Goal: Task Accomplishment & Management: Complete application form

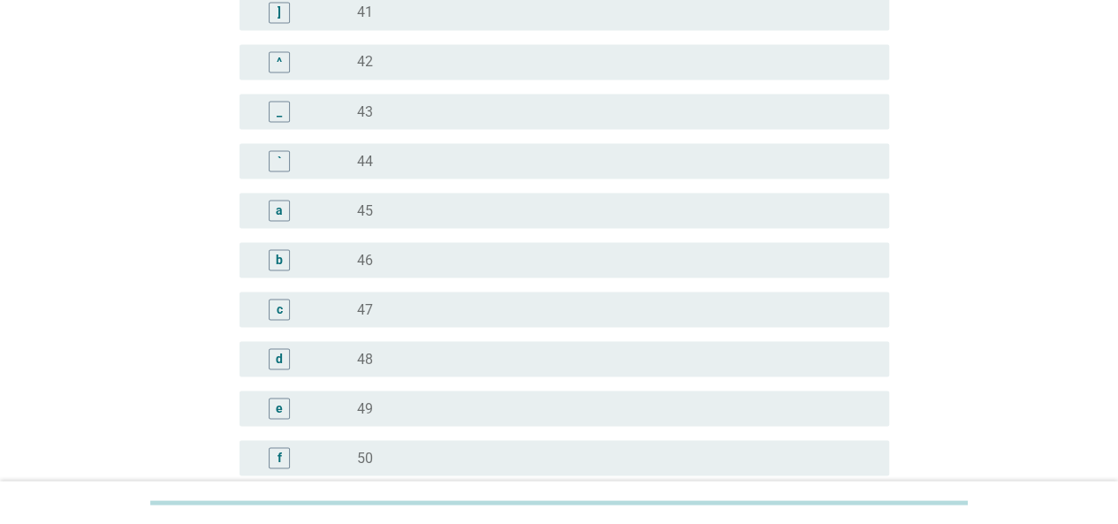
scroll to position [1680, 0]
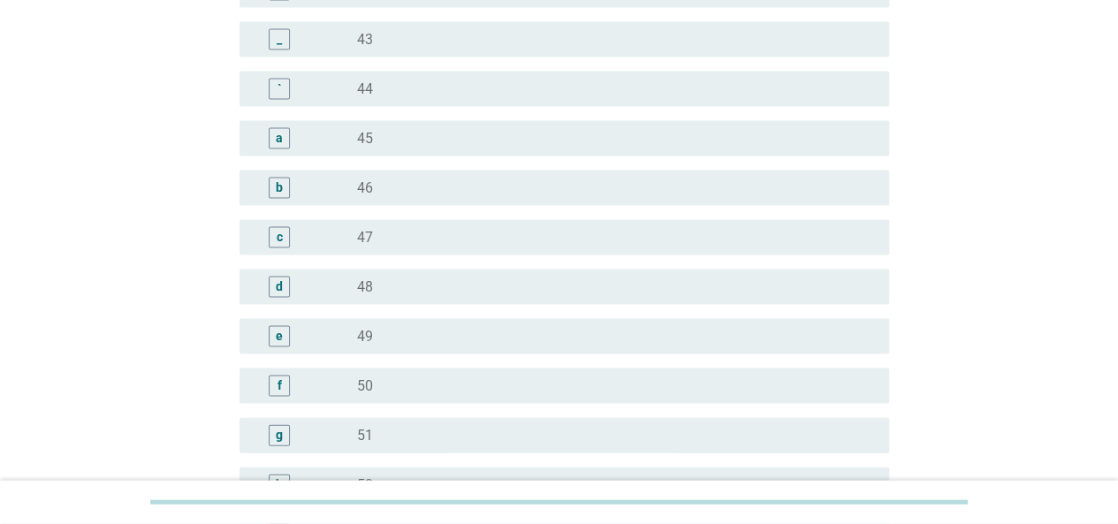
click at [385, 144] on div "radio_button_unchecked 45" at bounding box center [609, 139] width 504 height 18
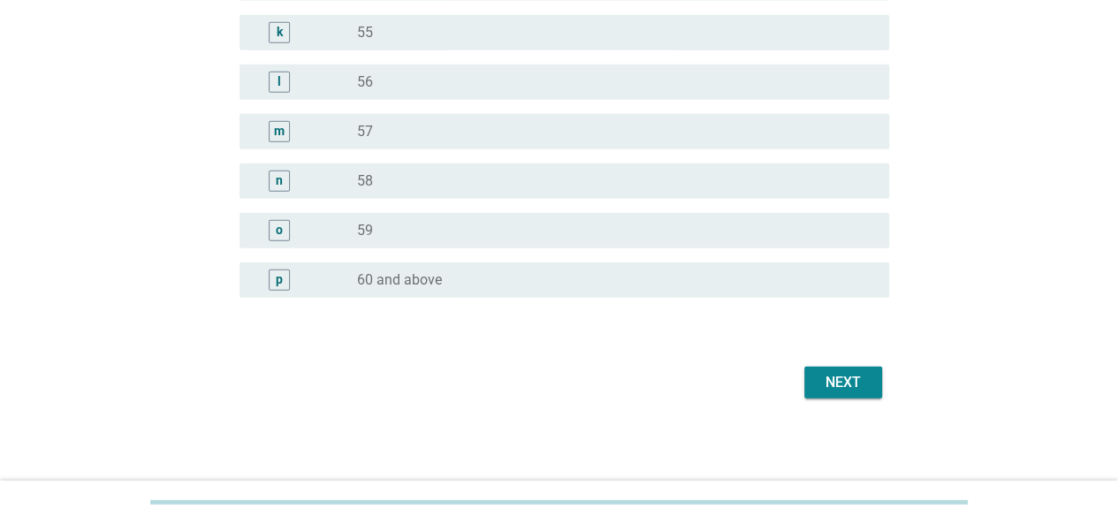
scroll to position [2281, 0]
click at [868, 382] on button "Next" at bounding box center [844, 383] width 78 height 32
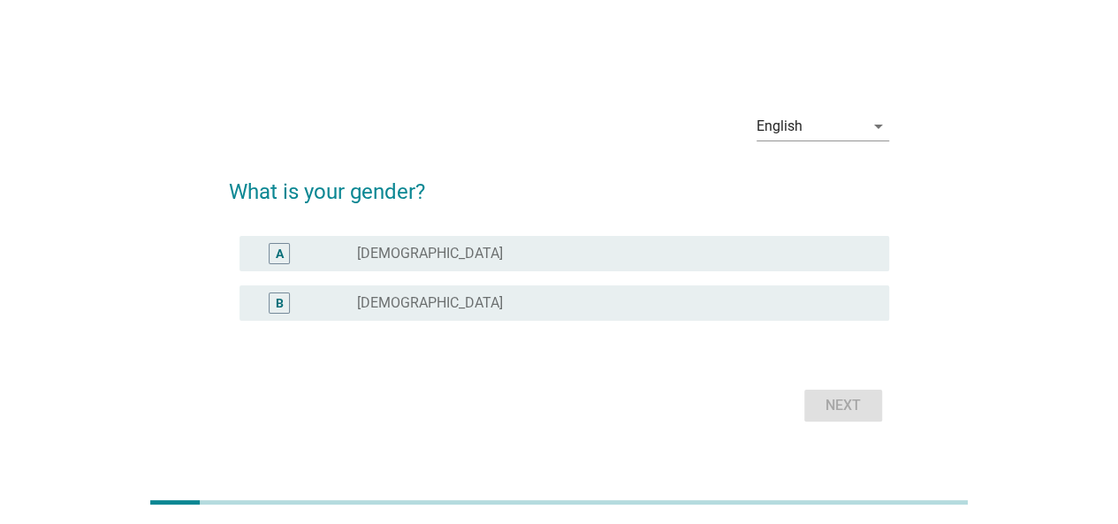
click at [451, 288] on div "B radio_button_unchecked Female" at bounding box center [565, 303] width 650 height 35
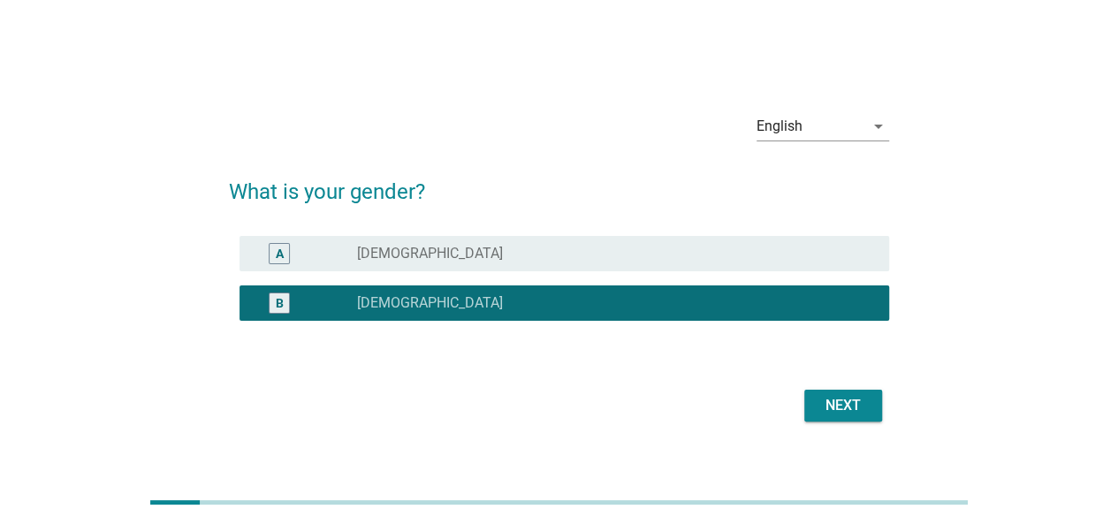
click at [857, 404] on div "Next" at bounding box center [844, 405] width 50 height 21
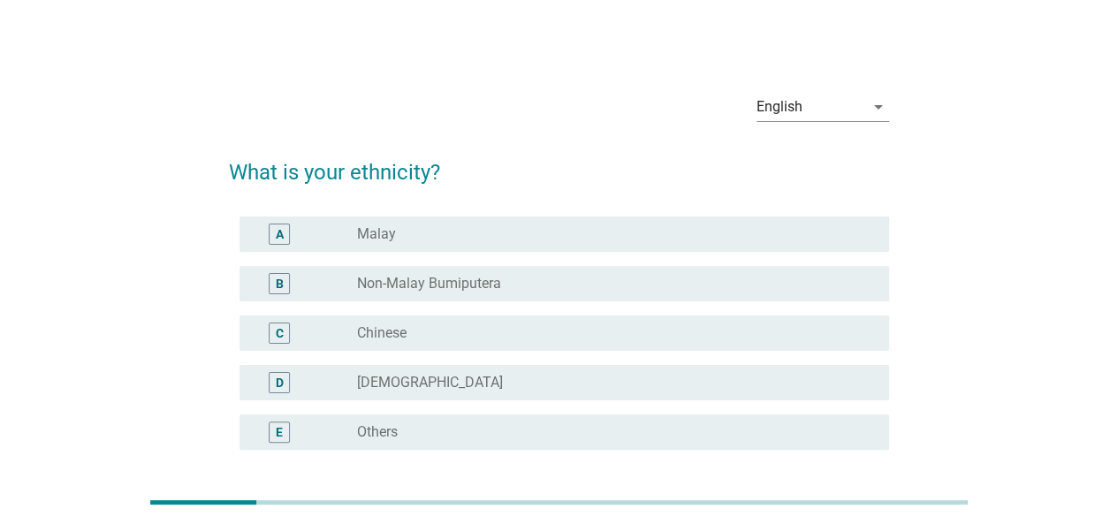
click at [465, 326] on div "radio_button_unchecked Chinese" at bounding box center [609, 333] width 504 height 18
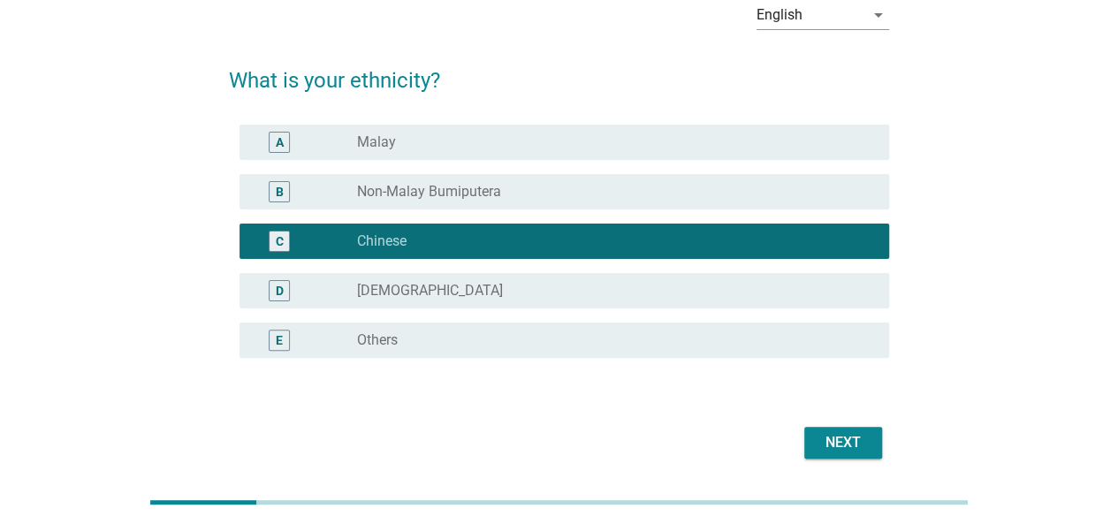
scroll to position [152, 0]
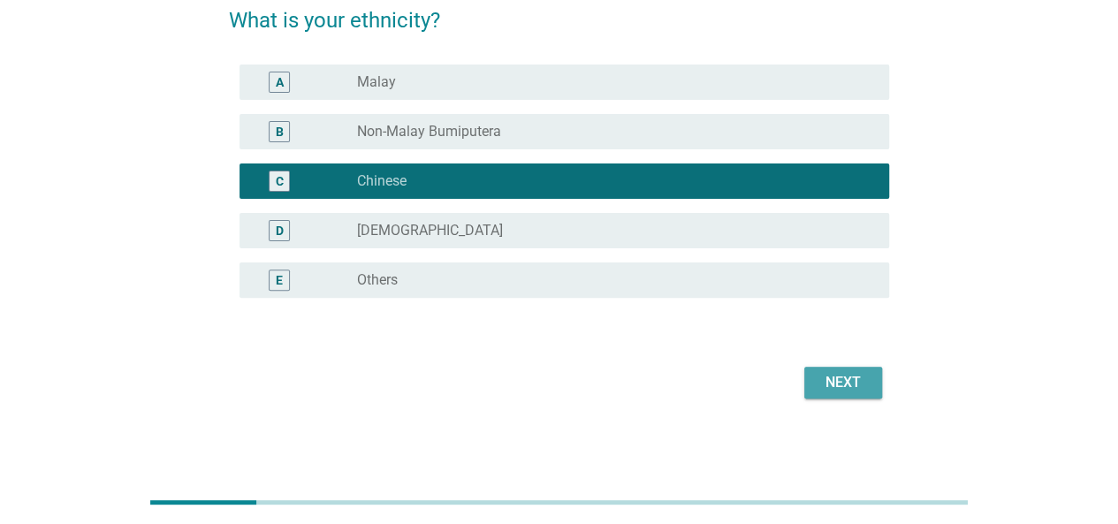
click at [831, 383] on div "Next" at bounding box center [844, 382] width 50 height 21
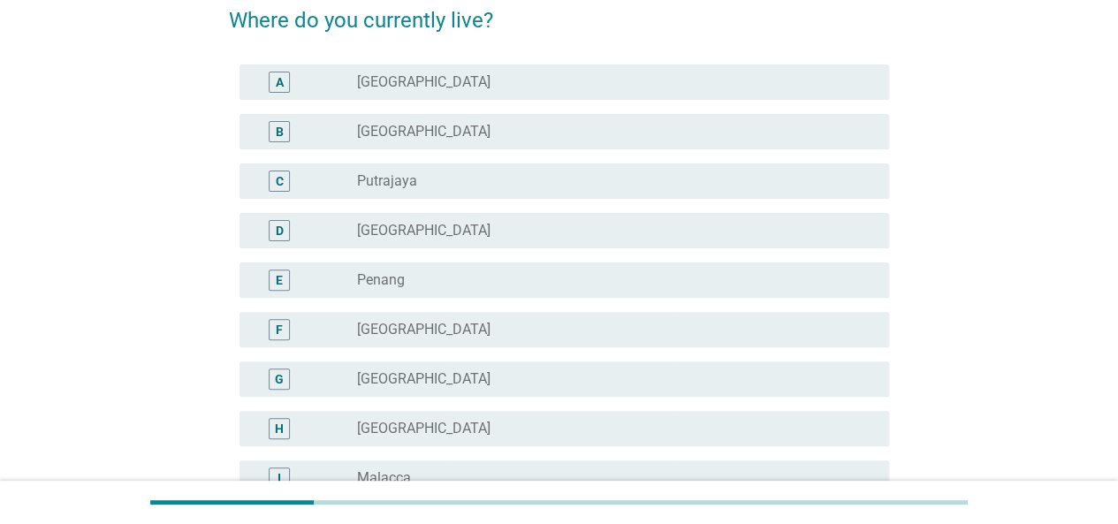
scroll to position [0, 0]
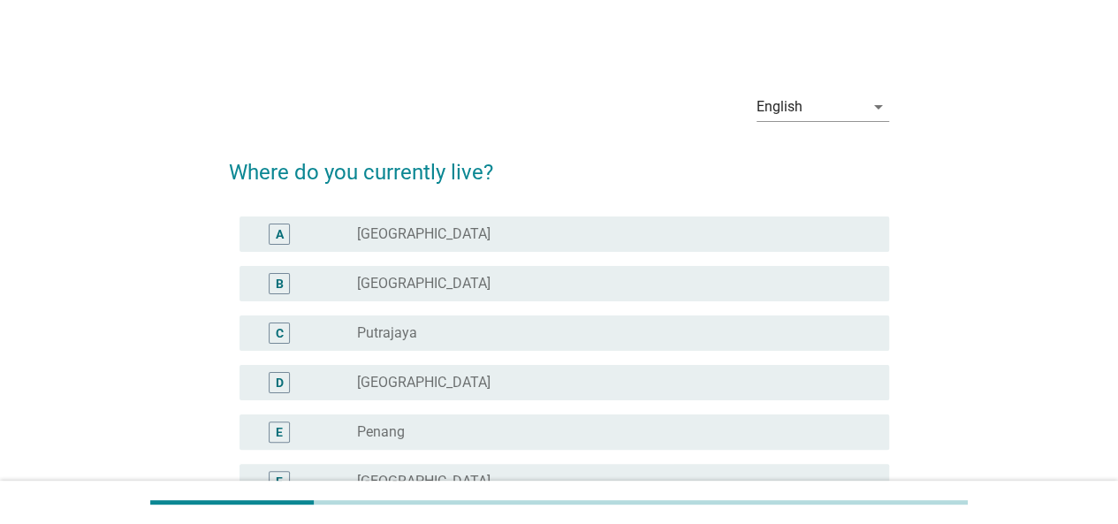
click at [458, 279] on div "radio_button_unchecked Selangor" at bounding box center [609, 284] width 504 height 18
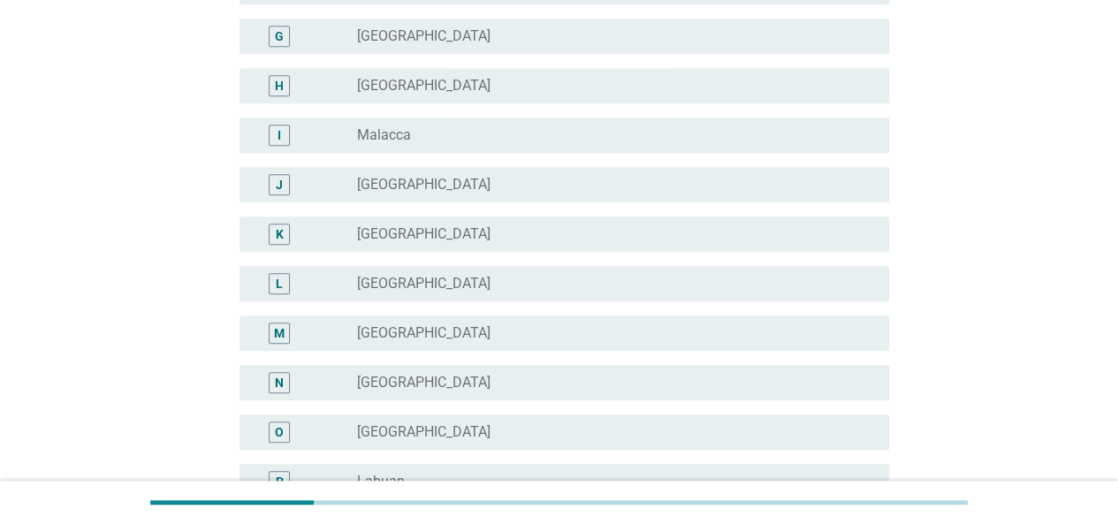
scroll to position [619, 0]
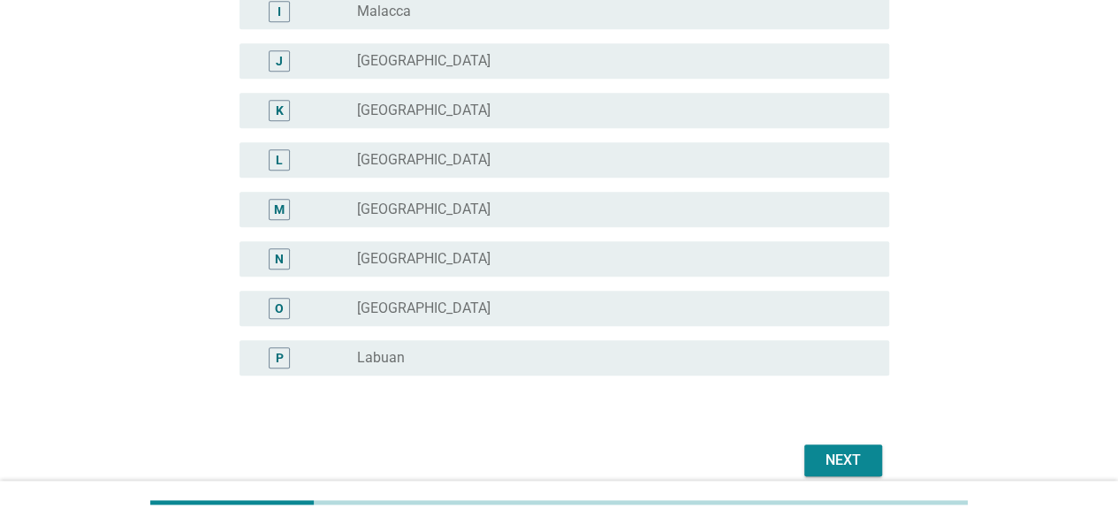
click at [851, 475] on button "Next" at bounding box center [844, 461] width 78 height 32
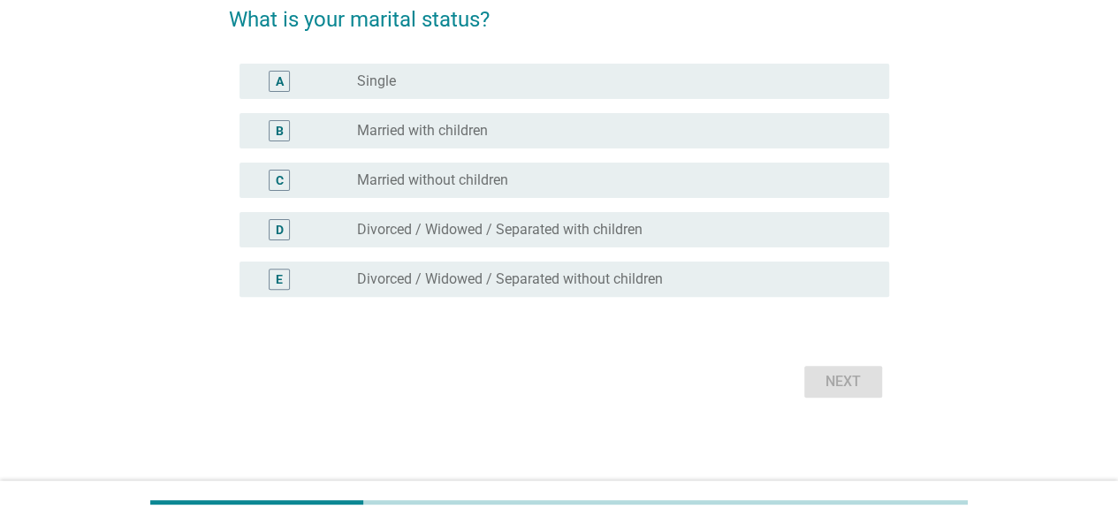
scroll to position [0, 0]
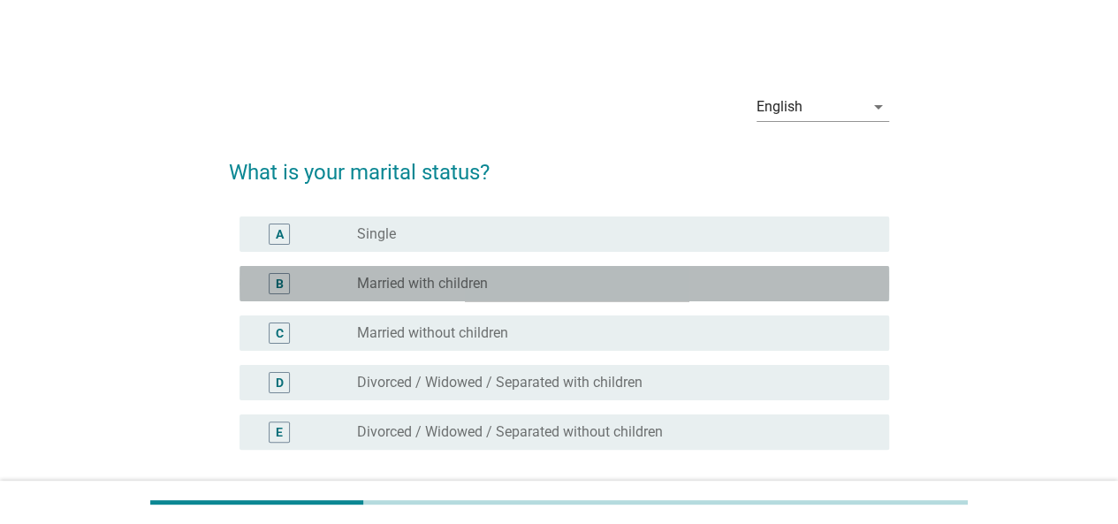
click at [505, 285] on div "radio_button_unchecked Married with children" at bounding box center [609, 284] width 504 height 18
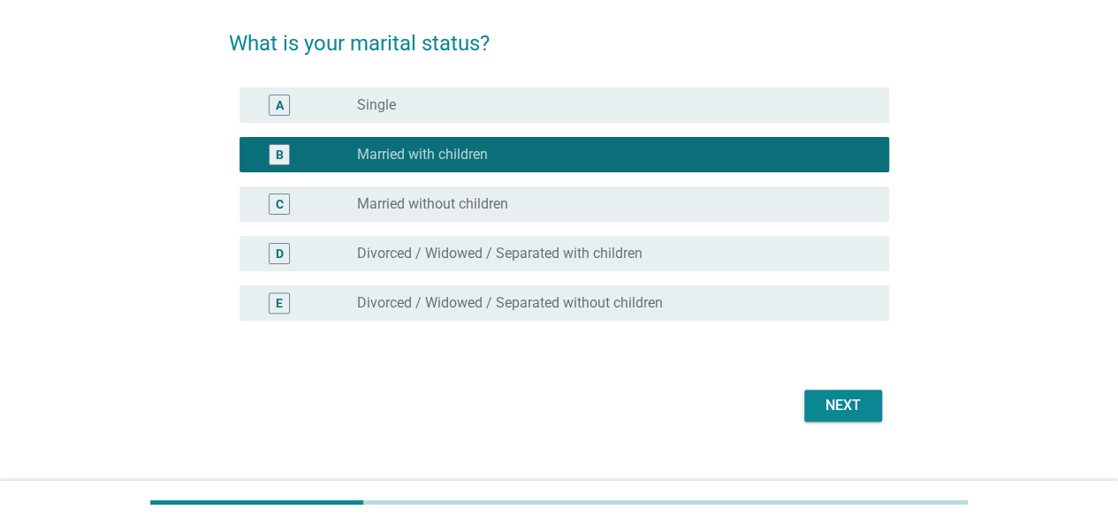
scroll to position [152, 0]
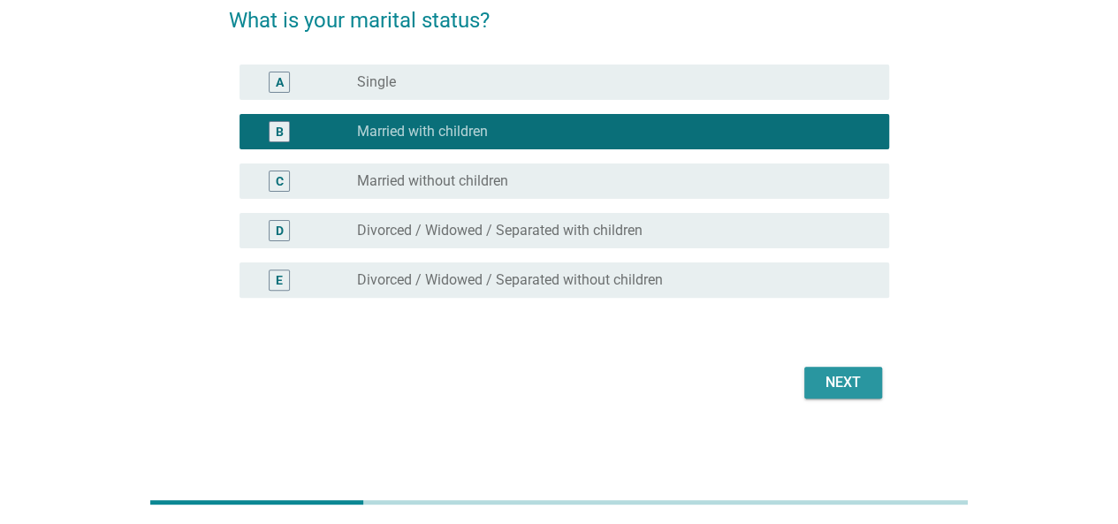
click at [841, 378] on div "Next" at bounding box center [844, 382] width 50 height 21
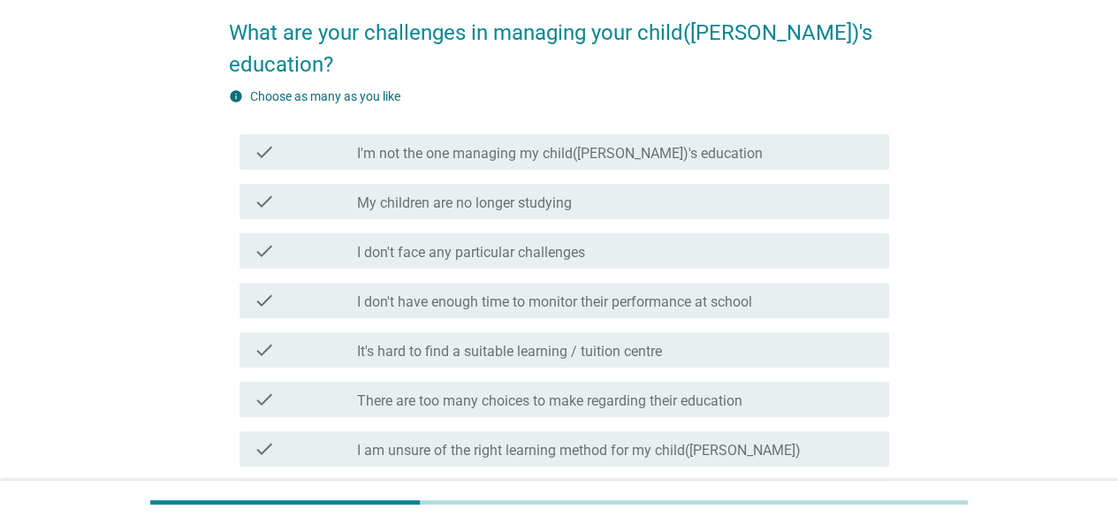
scroll to position [177, 0]
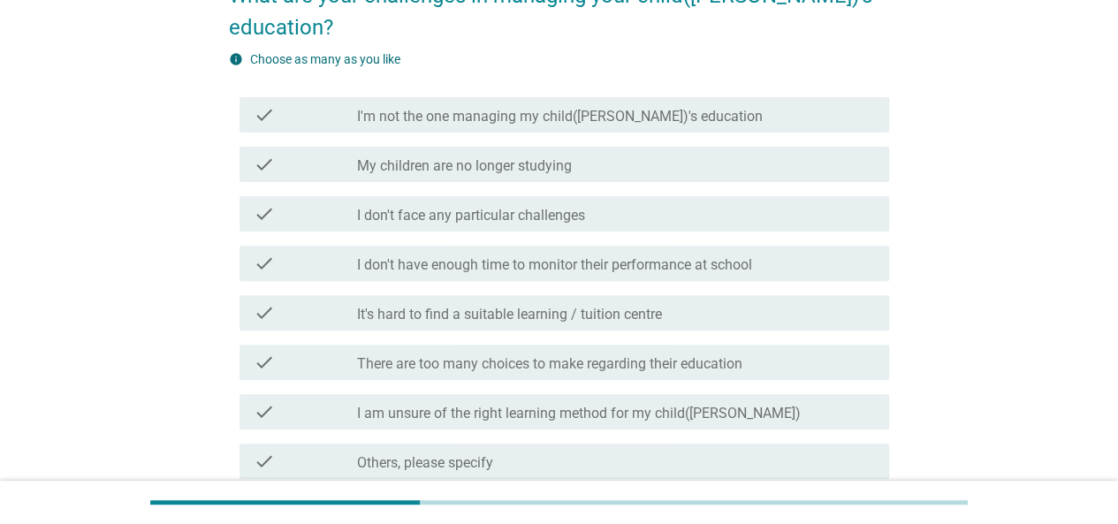
click at [584, 256] on label "I don't have enough time to monitor their performance at school" at bounding box center [554, 265] width 395 height 18
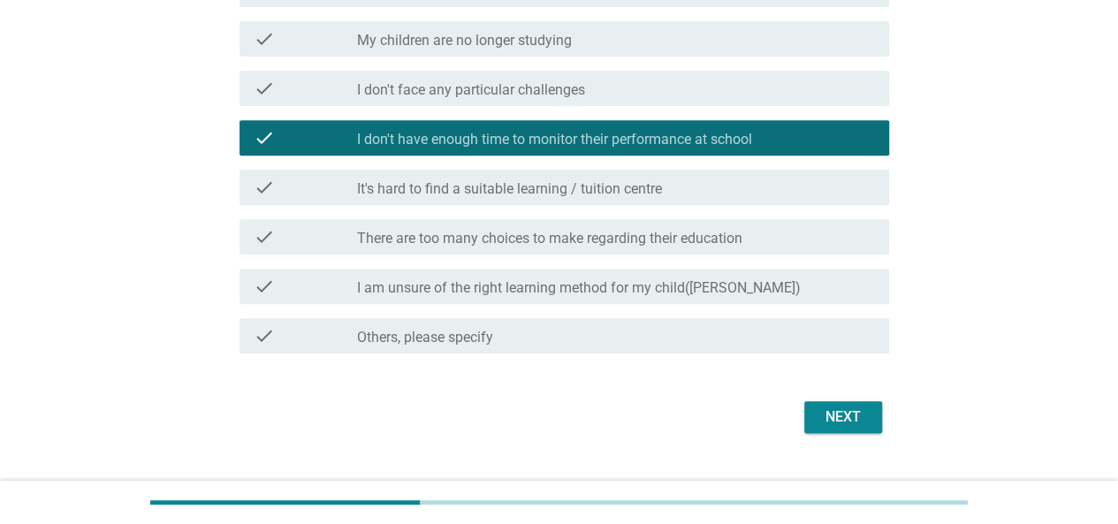
scroll to position [306, 0]
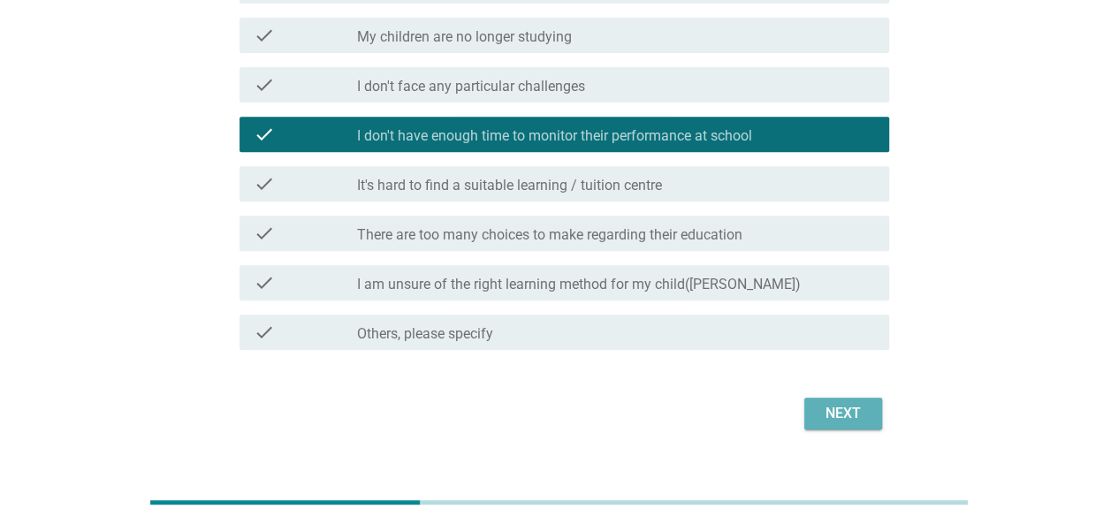
drag, startPoint x: 829, startPoint y: 376, endPoint x: 815, endPoint y: 376, distance: 14.1
click at [831, 403] on div "Next" at bounding box center [844, 413] width 50 height 21
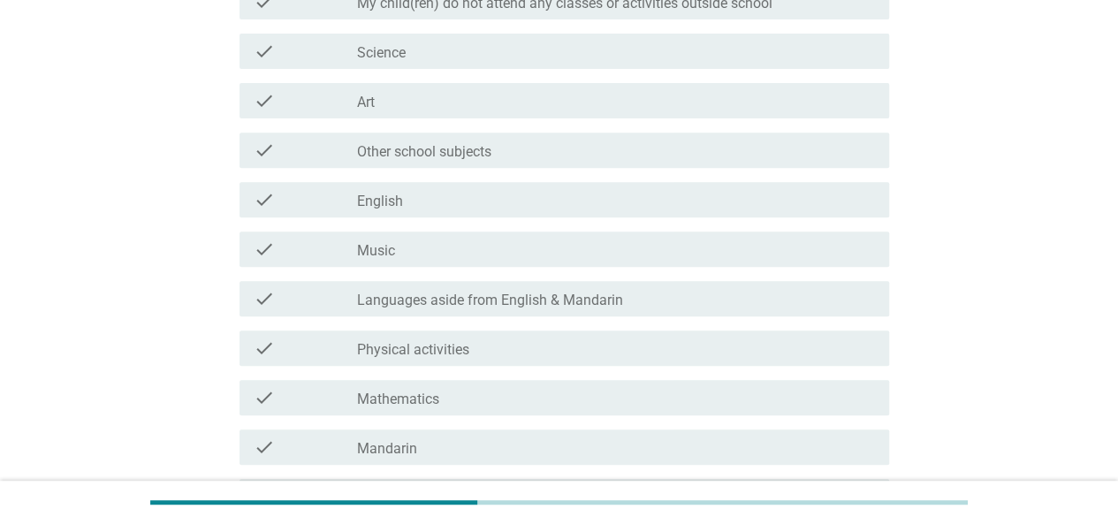
scroll to position [354, 0]
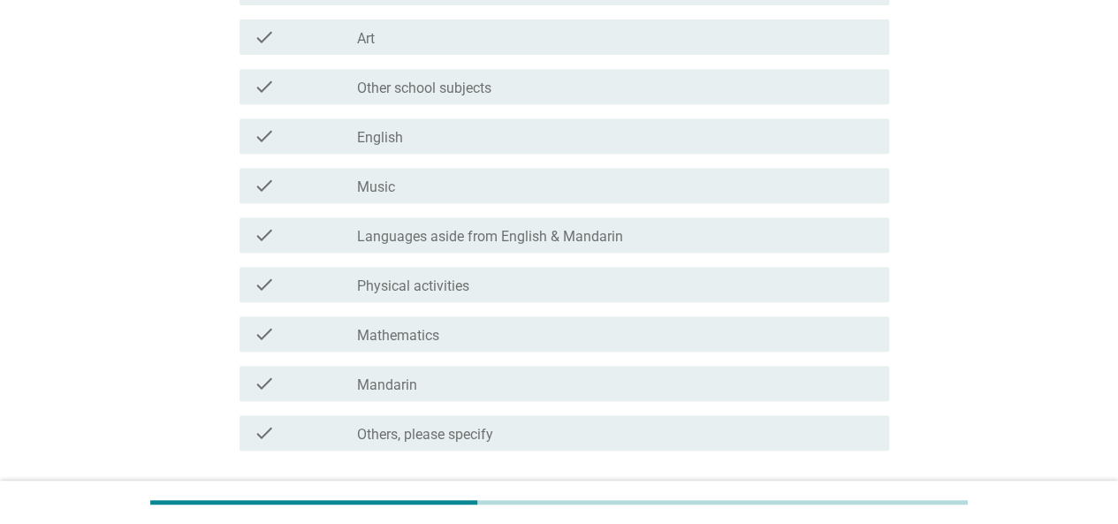
click at [483, 324] on div "check_box_outline_blank Mathematics" at bounding box center [616, 334] width 518 height 21
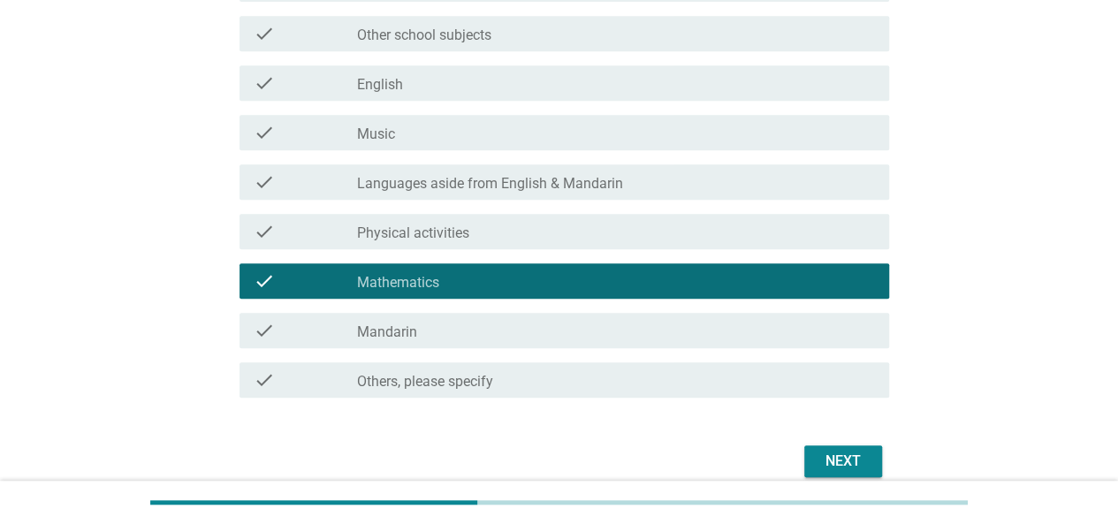
scroll to position [486, 0]
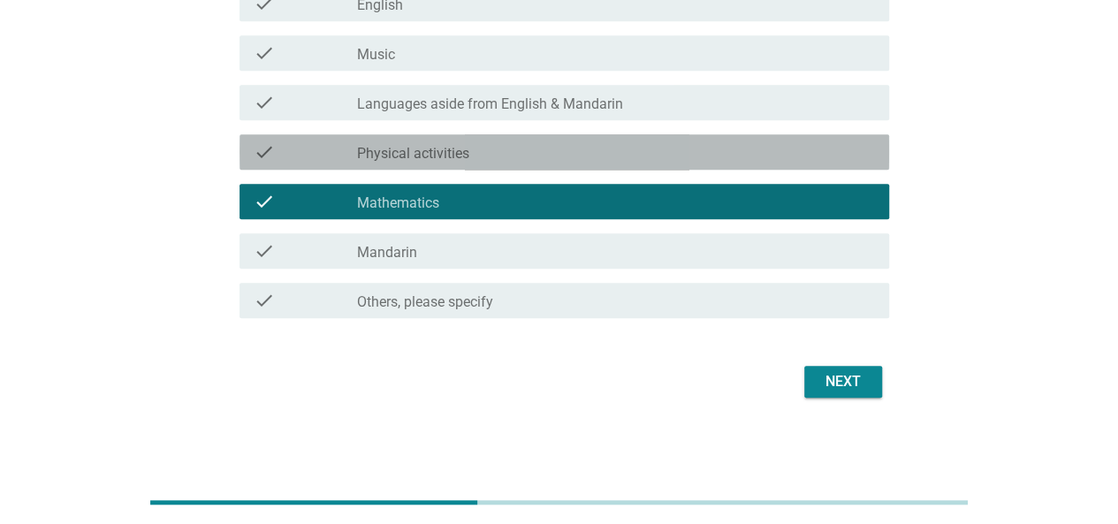
click at [507, 152] on div "check_box_outline_blank Physical activities" at bounding box center [616, 151] width 518 height 21
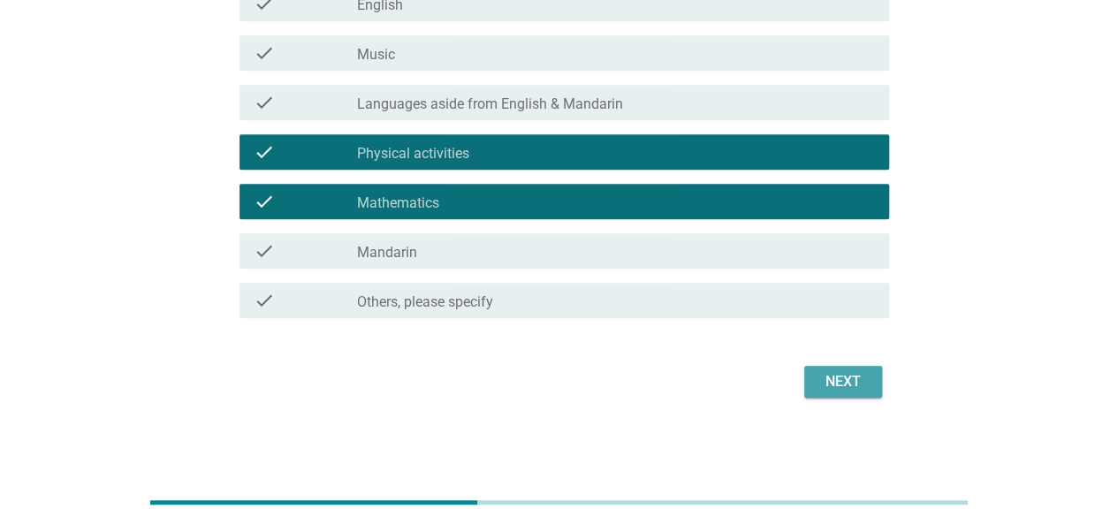
click at [842, 371] on div "Next" at bounding box center [844, 381] width 50 height 21
click at [830, 397] on div "Next" at bounding box center [559, 382] width 660 height 42
click at [829, 393] on div "Next" at bounding box center [559, 382] width 660 height 42
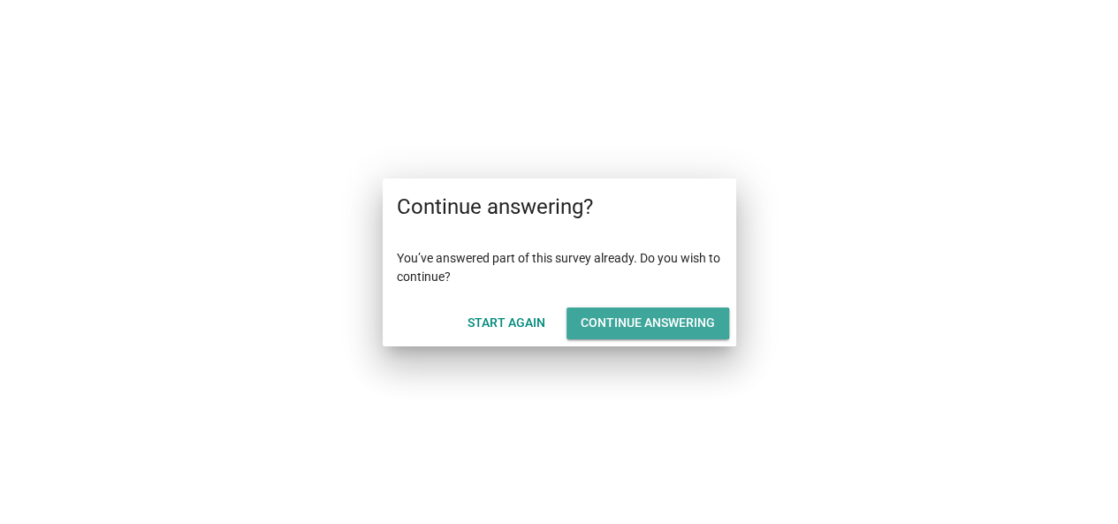
click at [668, 329] on div "Continue answering" at bounding box center [648, 323] width 134 height 19
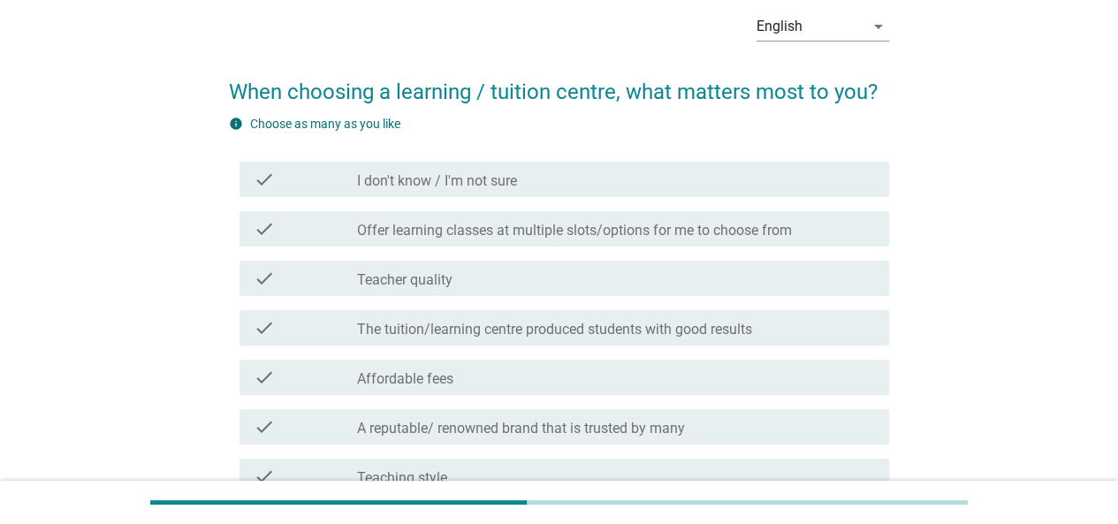
scroll to position [265, 0]
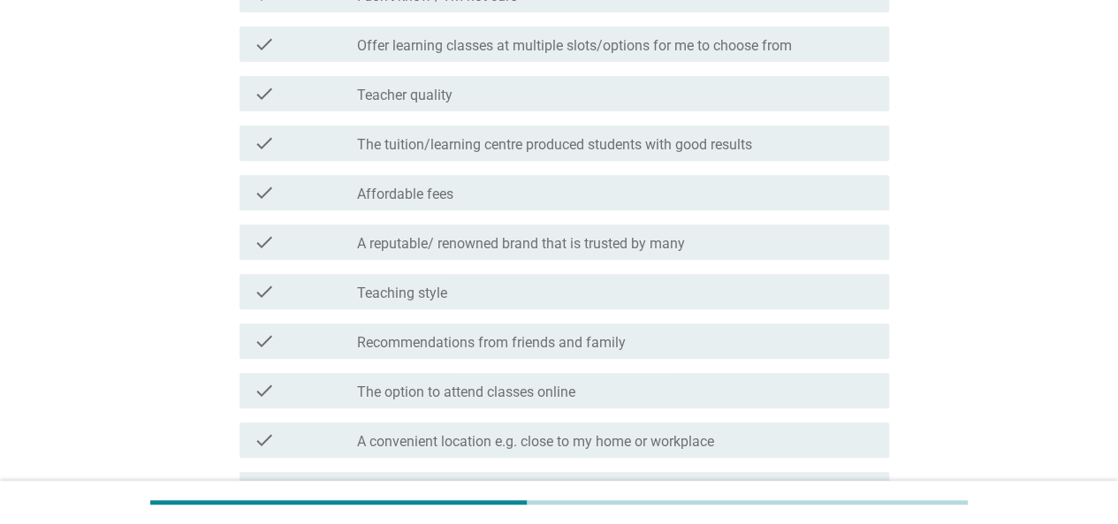
click at [463, 194] on div "check_box_outline_blank Affordable fees" at bounding box center [616, 192] width 518 height 21
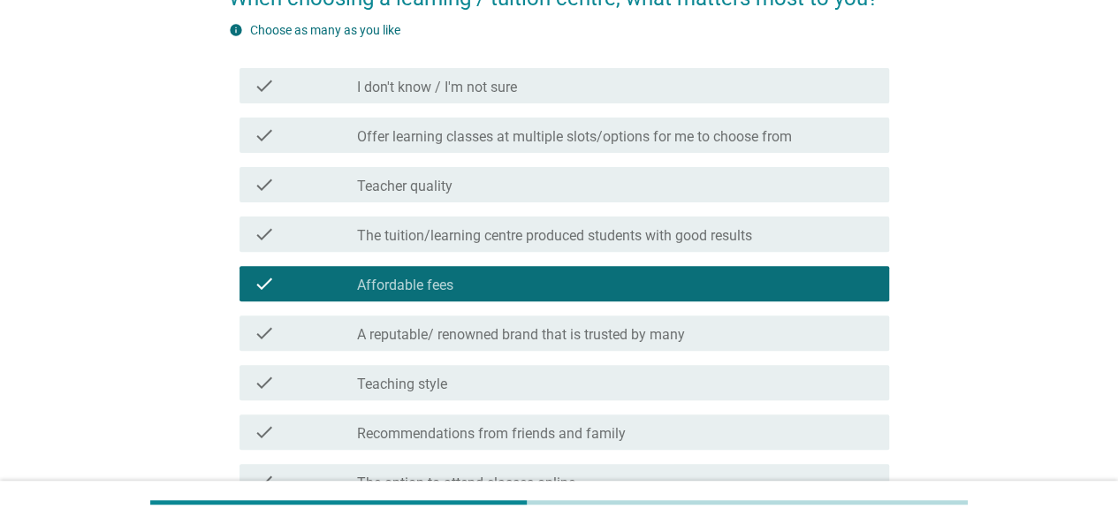
scroll to position [88, 0]
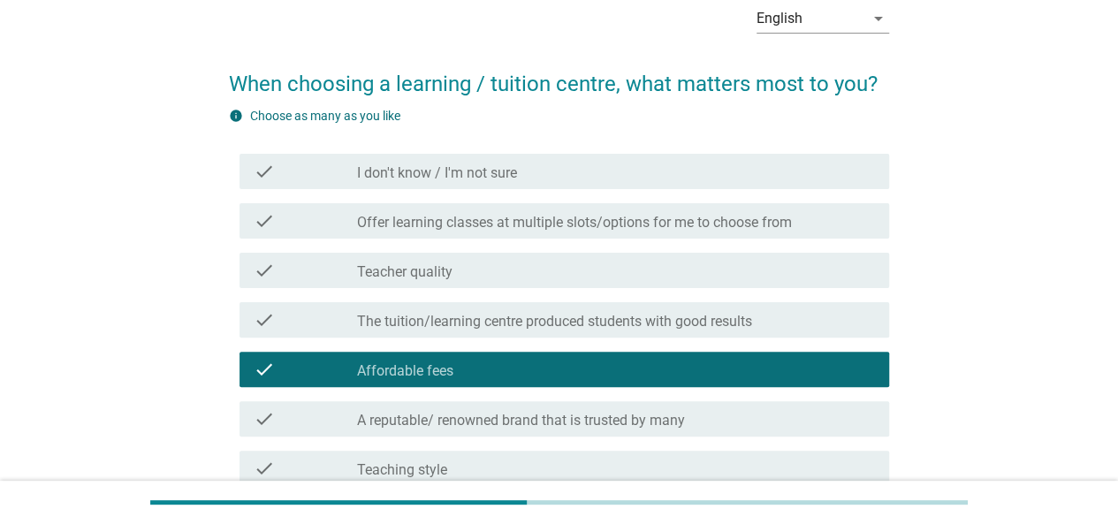
click at [469, 274] on div "check_box_outline_blank Teacher quality" at bounding box center [616, 270] width 518 height 21
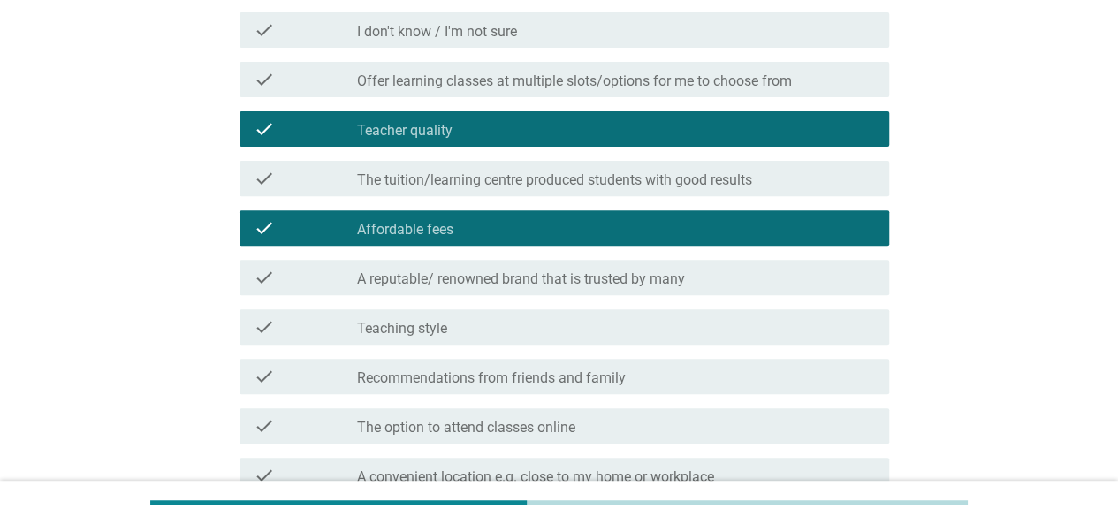
scroll to position [442, 0]
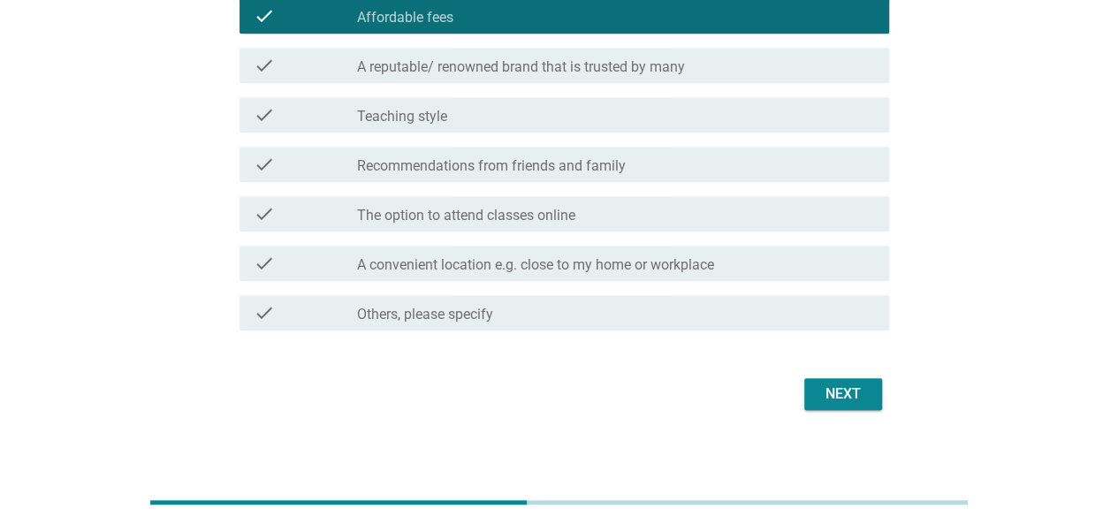
click at [465, 248] on div "check check_box_outline_blank A convenient location e.g. close to my home or wo…" at bounding box center [565, 263] width 650 height 35
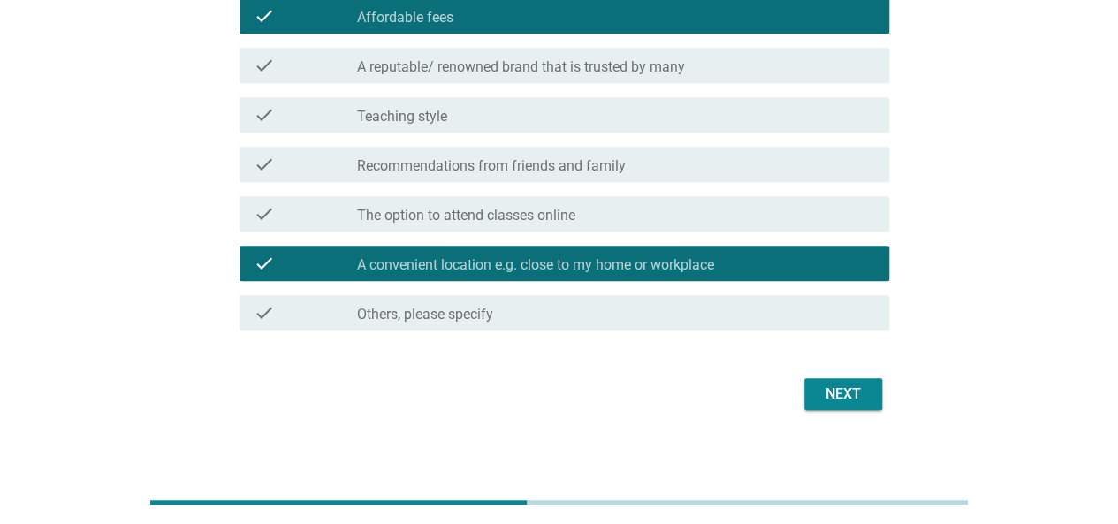
click at [833, 379] on button "Next" at bounding box center [844, 394] width 78 height 32
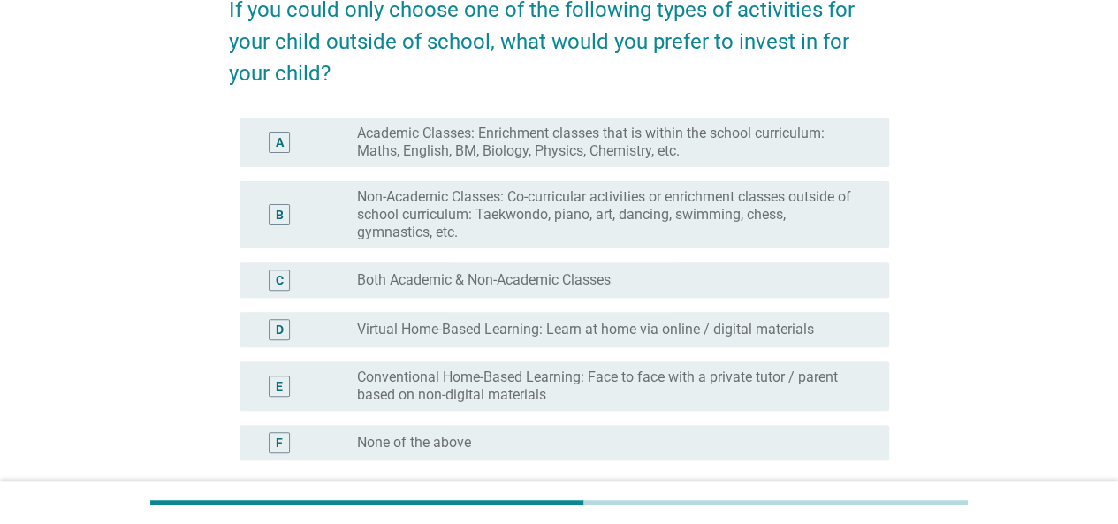
scroll to position [177, 0]
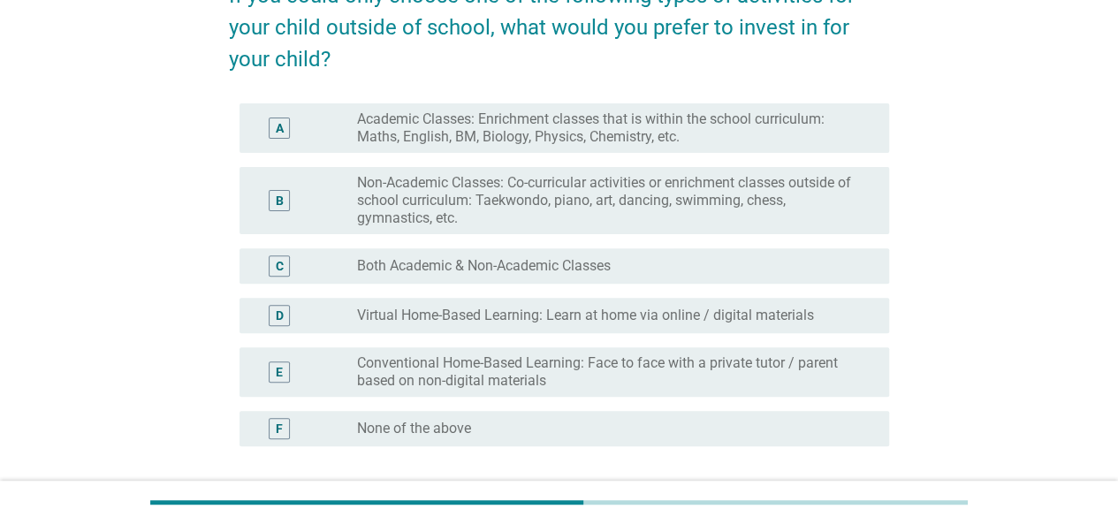
click at [590, 140] on label "Academic Classes: Enrichment classes that is within the school curriculum: Math…" at bounding box center [609, 128] width 504 height 35
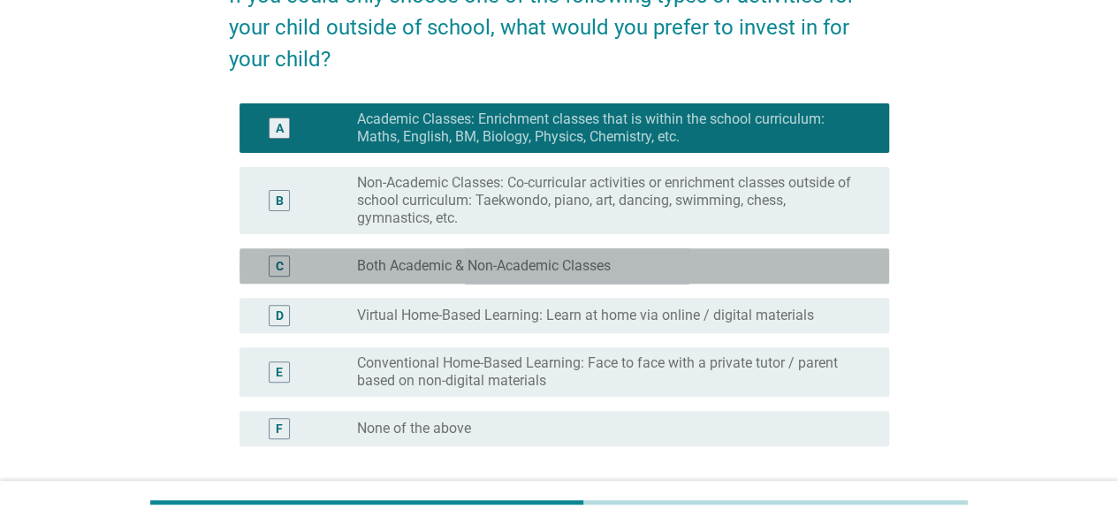
click at [575, 271] on label "Both Academic & Non-Academic Classes" at bounding box center [484, 266] width 254 height 18
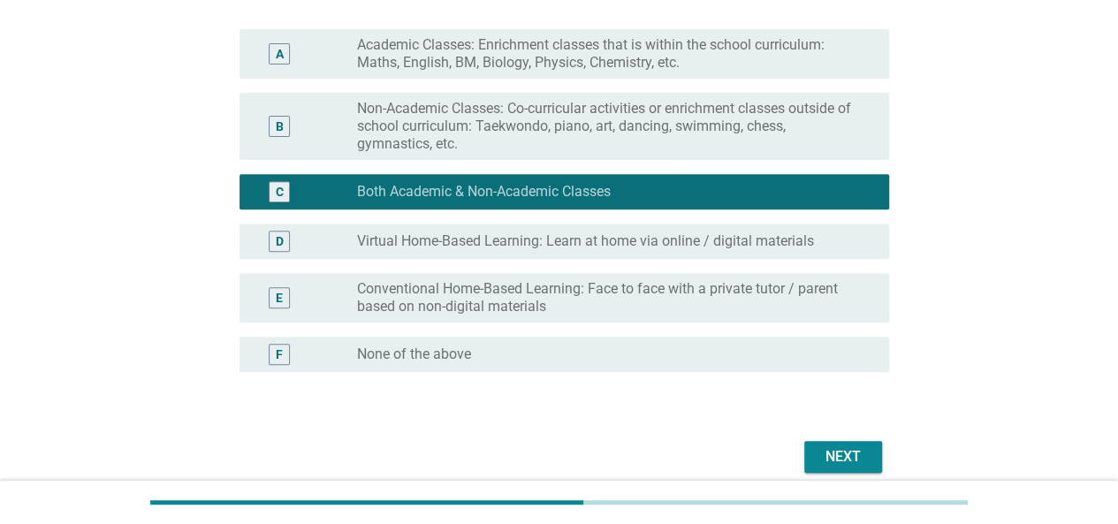
scroll to position [325, 0]
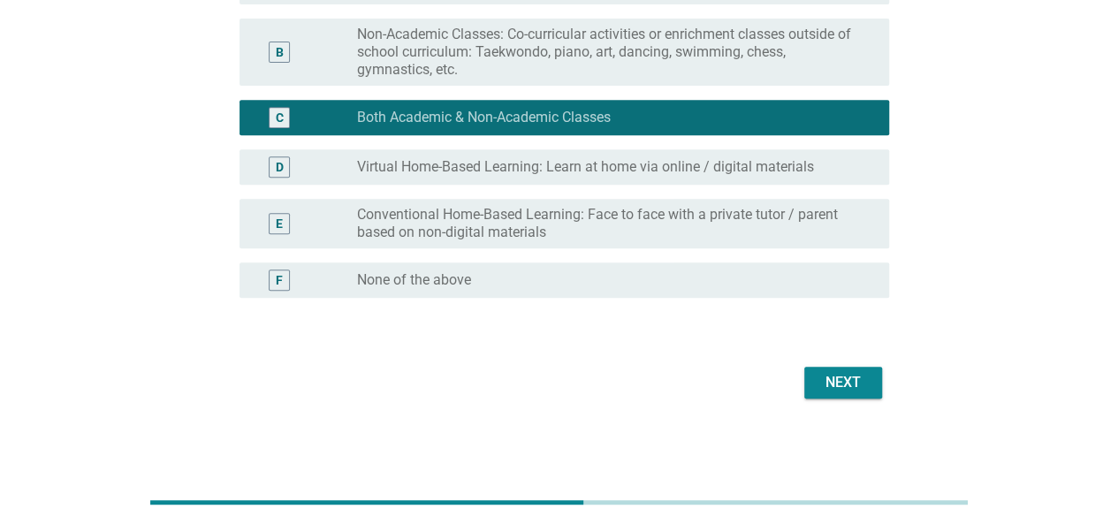
click at [820, 385] on div "Next" at bounding box center [844, 382] width 50 height 21
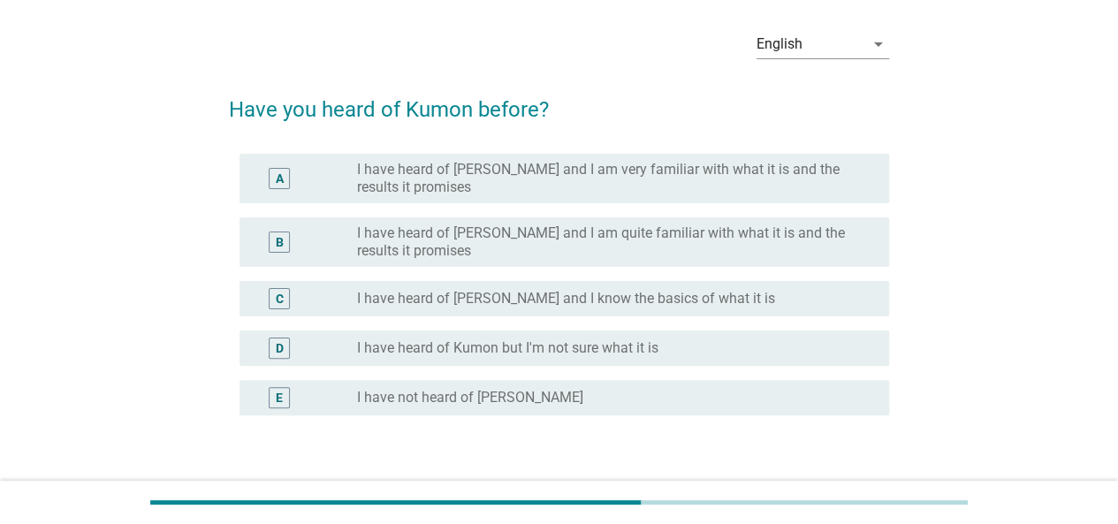
scroll to position [88, 0]
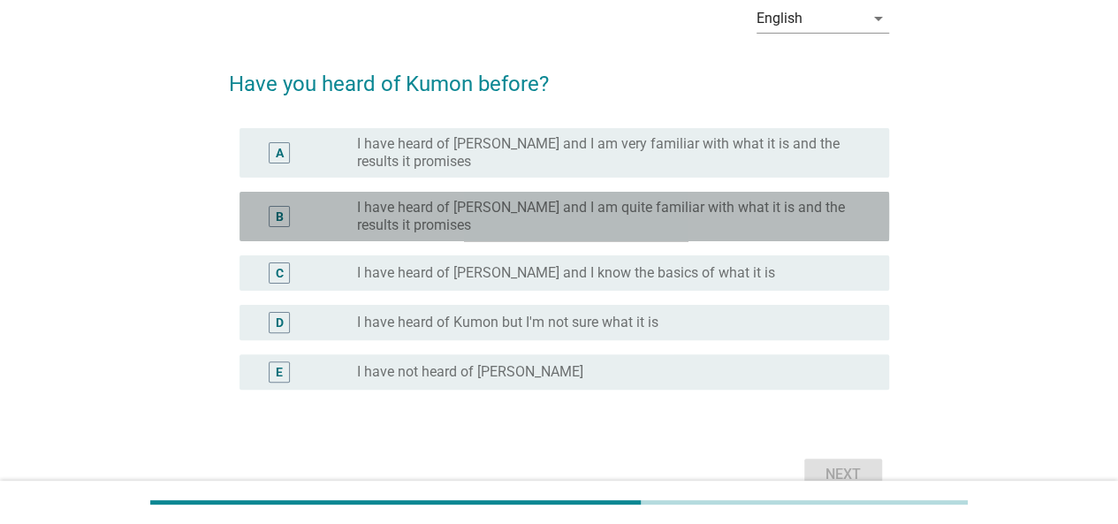
drag, startPoint x: 567, startPoint y: 231, endPoint x: 630, endPoint y: 241, distance: 63.7
click at [569, 231] on label "I have heard of Kumon and I am quite familiar with what it is and the results i…" at bounding box center [609, 216] width 504 height 35
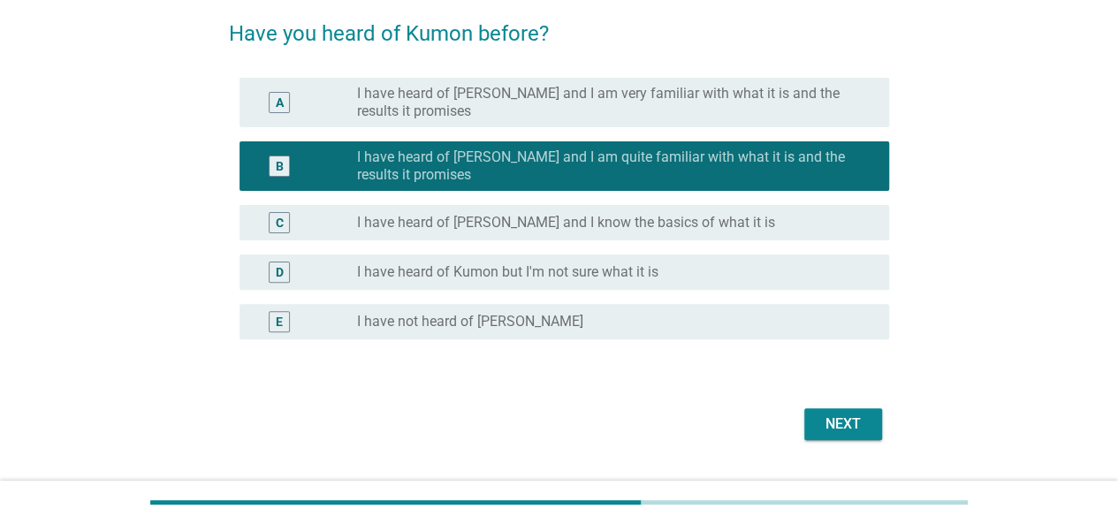
scroll to position [180, 0]
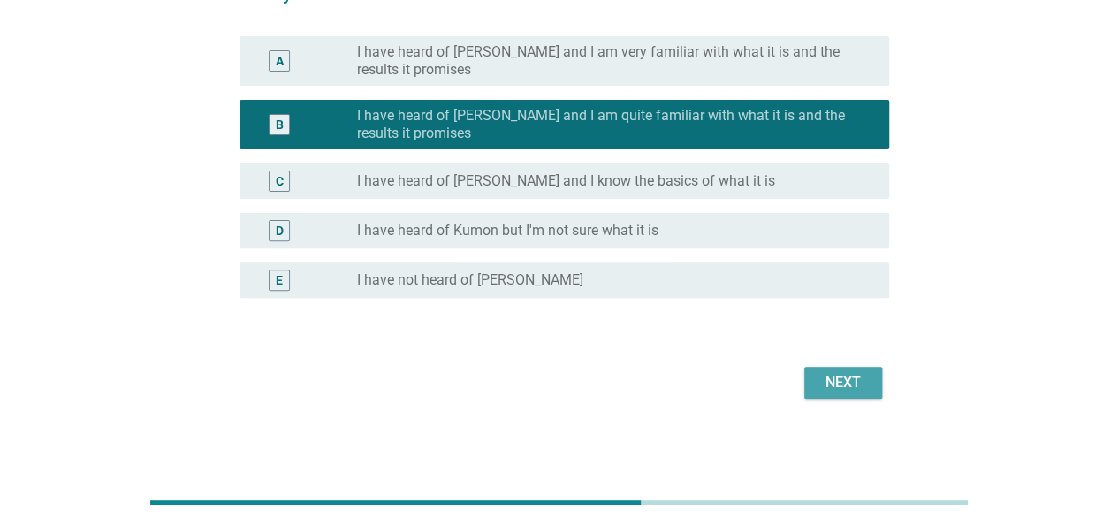
click at [838, 373] on div "Next" at bounding box center [844, 382] width 50 height 21
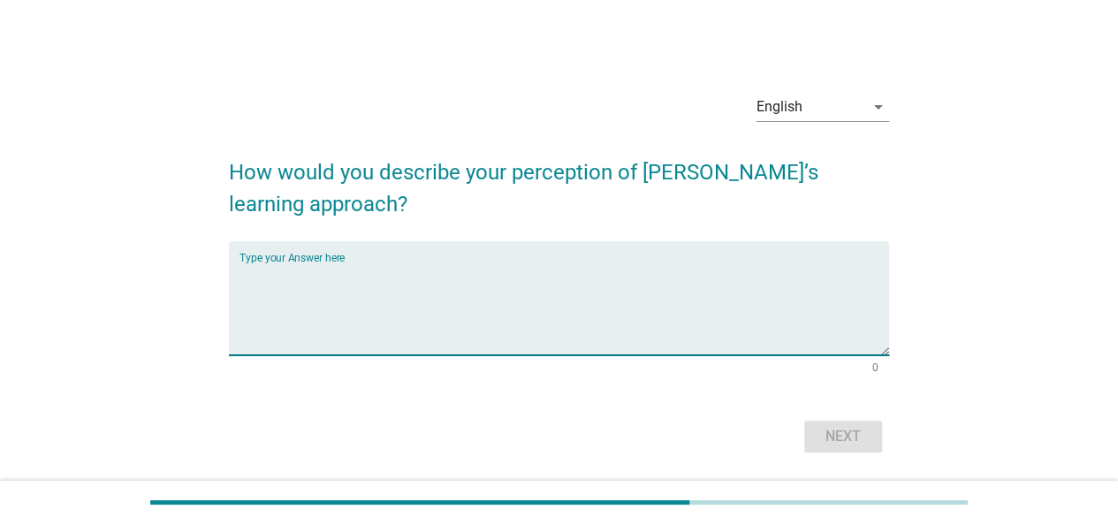
click at [515, 298] on textarea "Type your Answer here" at bounding box center [565, 309] width 650 height 93
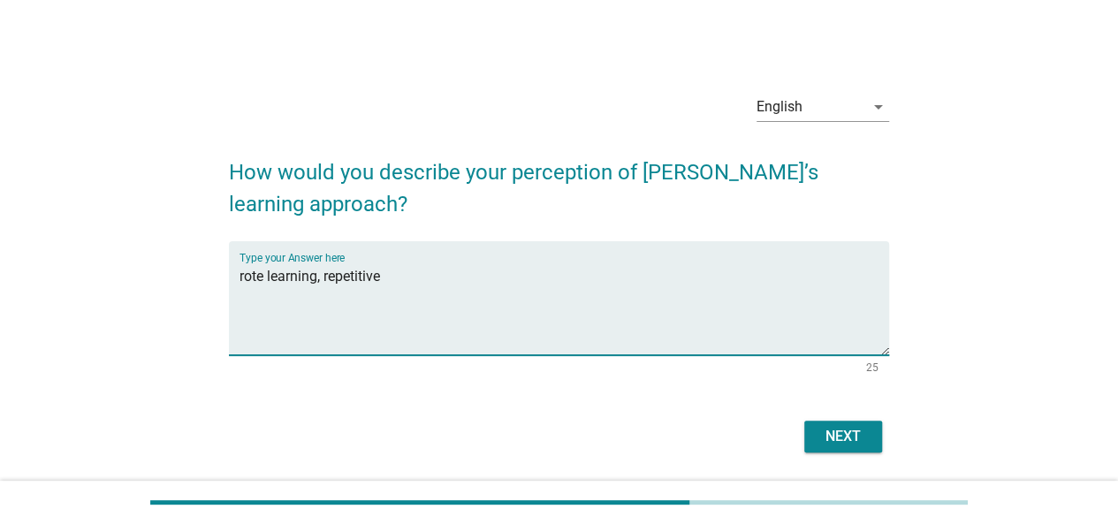
type textarea "rote learning, repetitive"
click at [835, 437] on div "Next" at bounding box center [844, 436] width 50 height 21
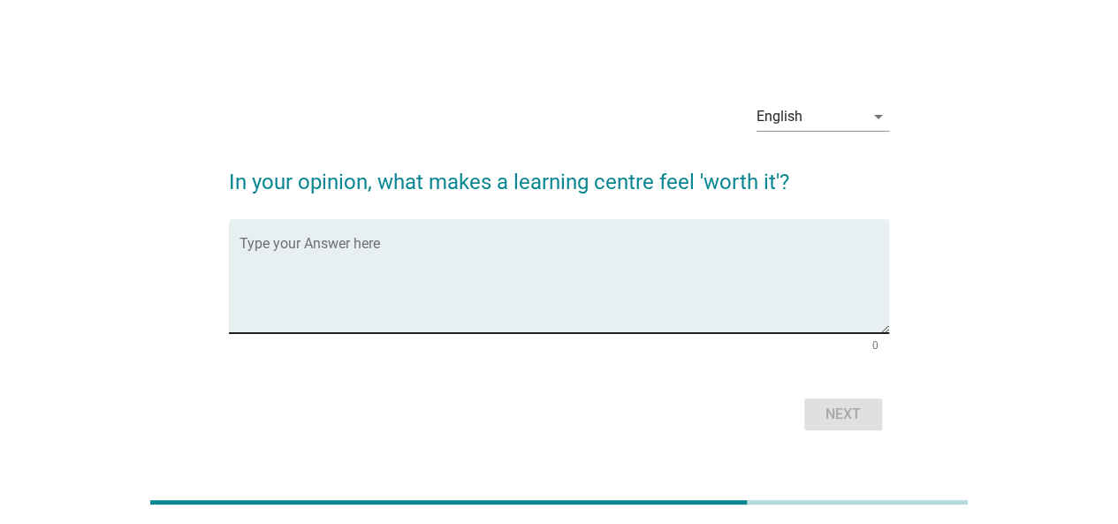
click at [469, 278] on textarea "Type your Answer here" at bounding box center [565, 286] width 650 height 93
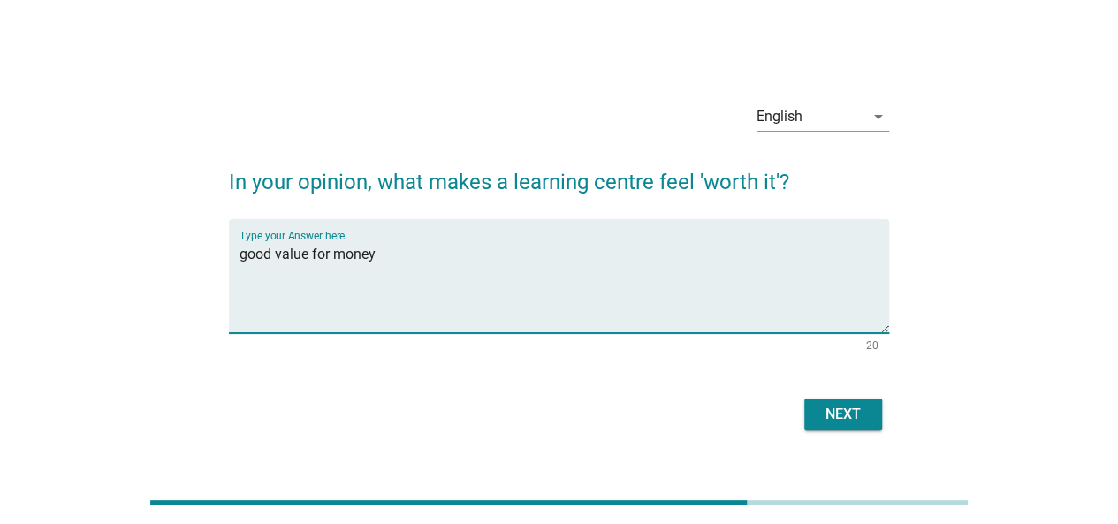
type textarea "good value for money"
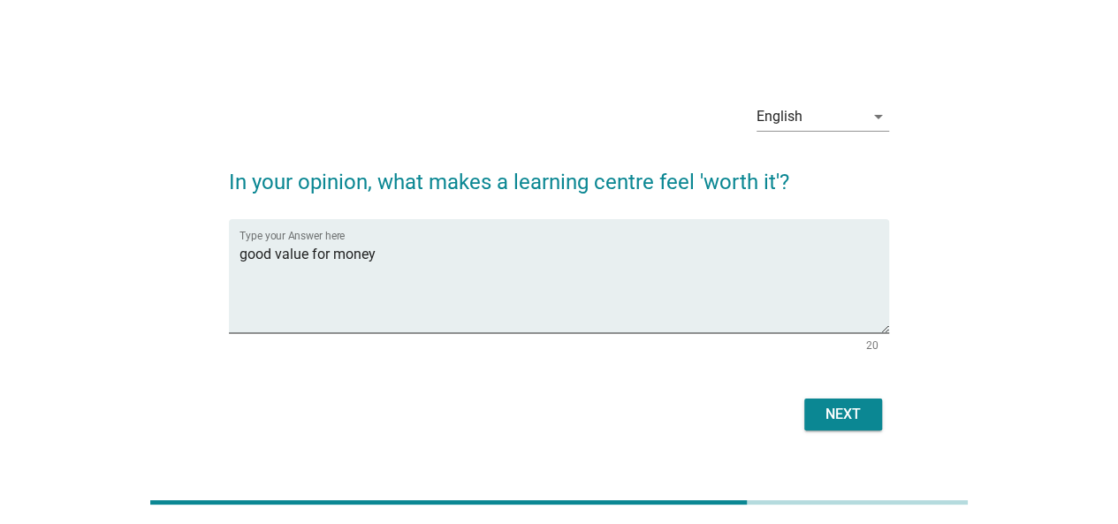
click at [823, 415] on div "Next" at bounding box center [844, 414] width 50 height 21
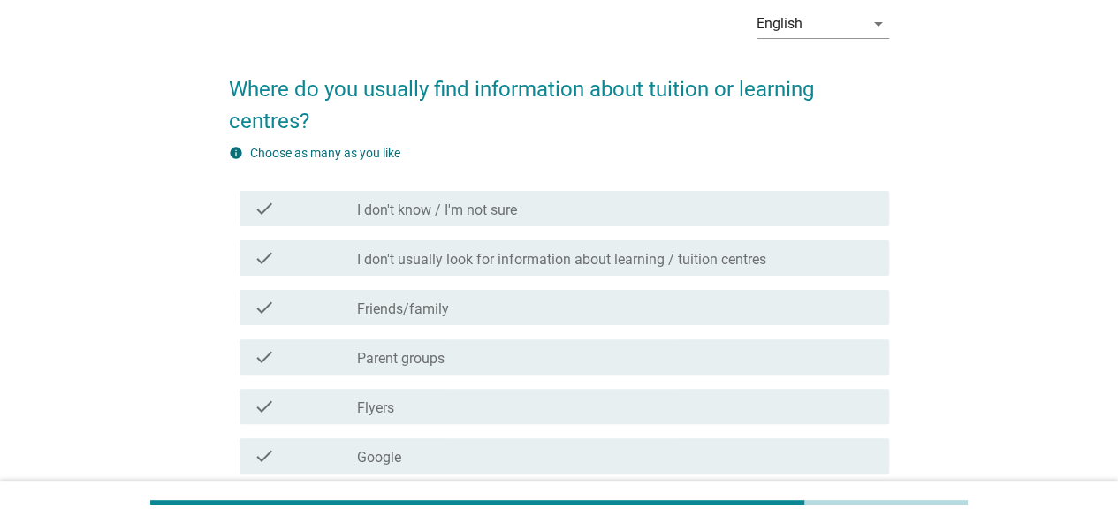
scroll to position [177, 0]
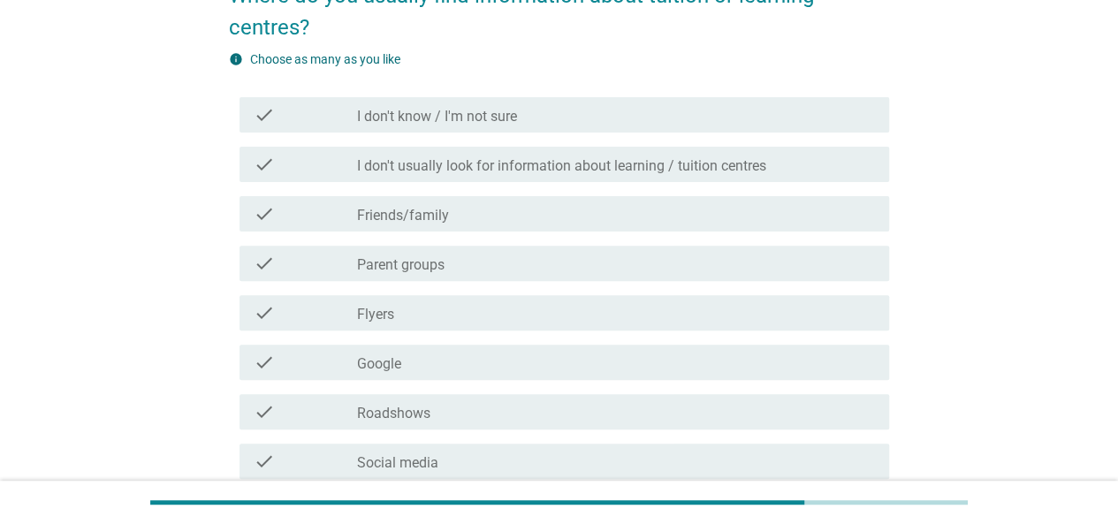
click at [497, 274] on div "check check_box_outline_blank Parent groups" at bounding box center [565, 263] width 650 height 35
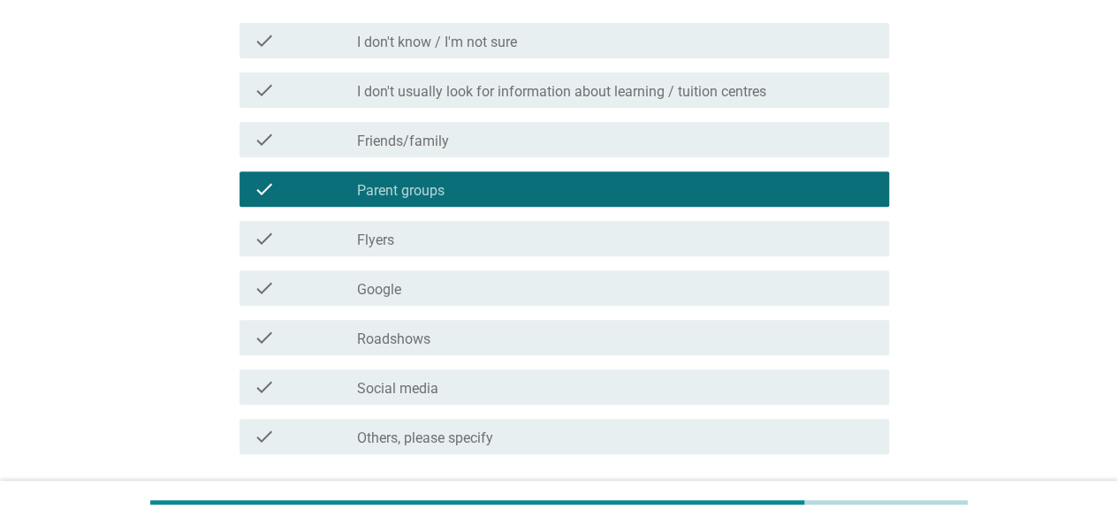
scroll to position [354, 0]
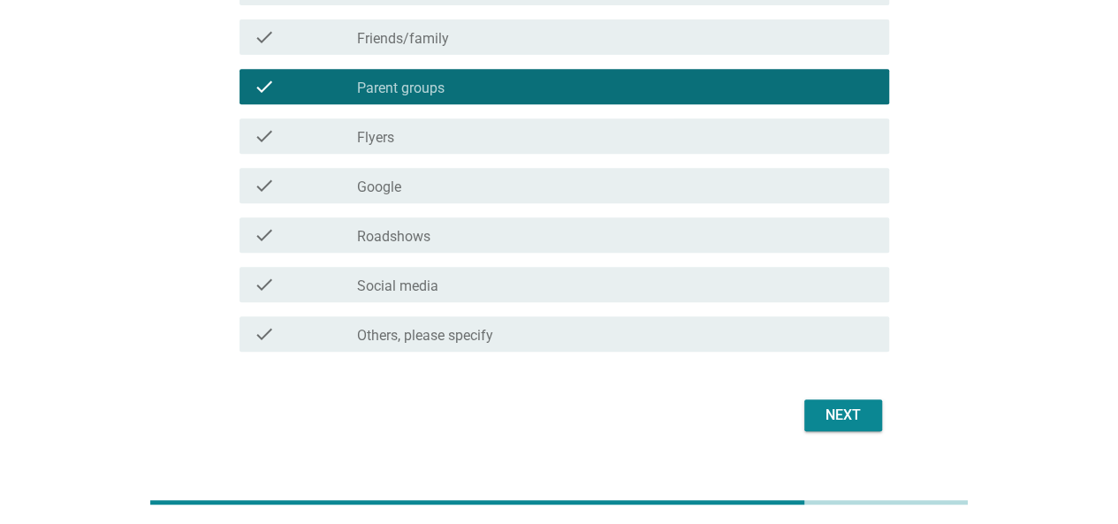
click at [461, 193] on div "check_box_outline_blank Google" at bounding box center [616, 185] width 518 height 21
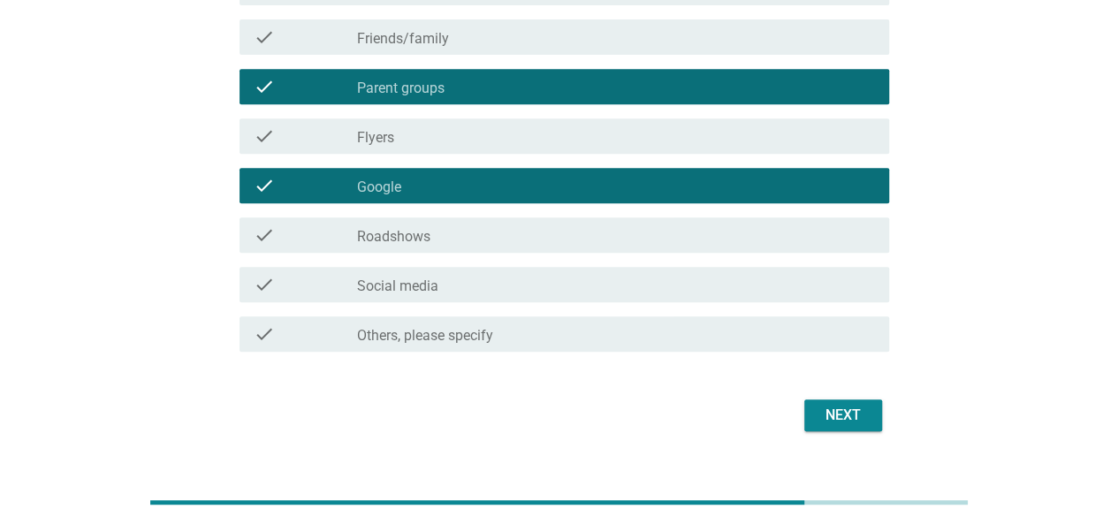
drag, startPoint x: 473, startPoint y: 279, endPoint x: 488, endPoint y: 272, distance: 16.3
click at [472, 282] on div "check_box_outline_blank Social media" at bounding box center [616, 284] width 518 height 21
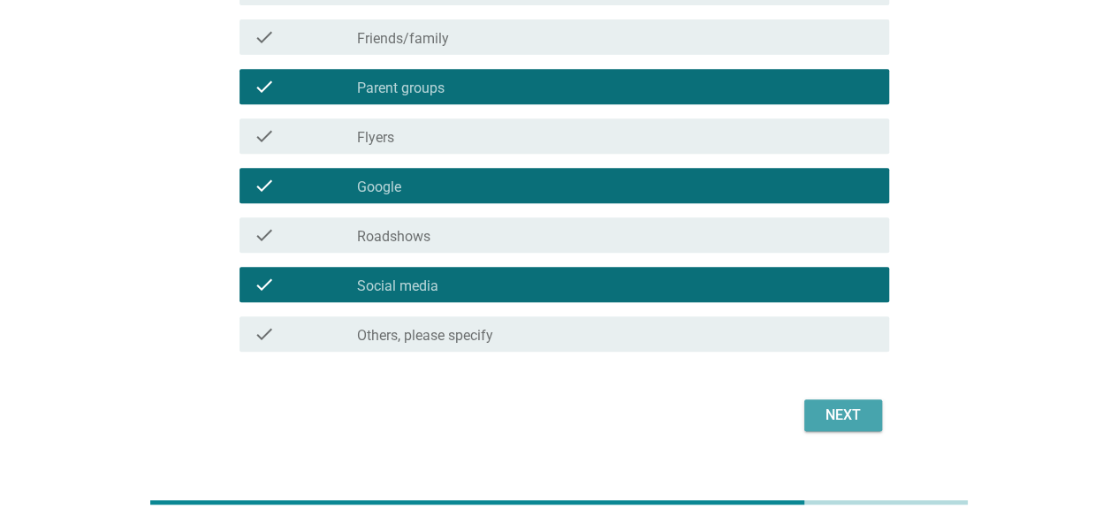
click at [838, 412] on div "Next" at bounding box center [844, 415] width 50 height 21
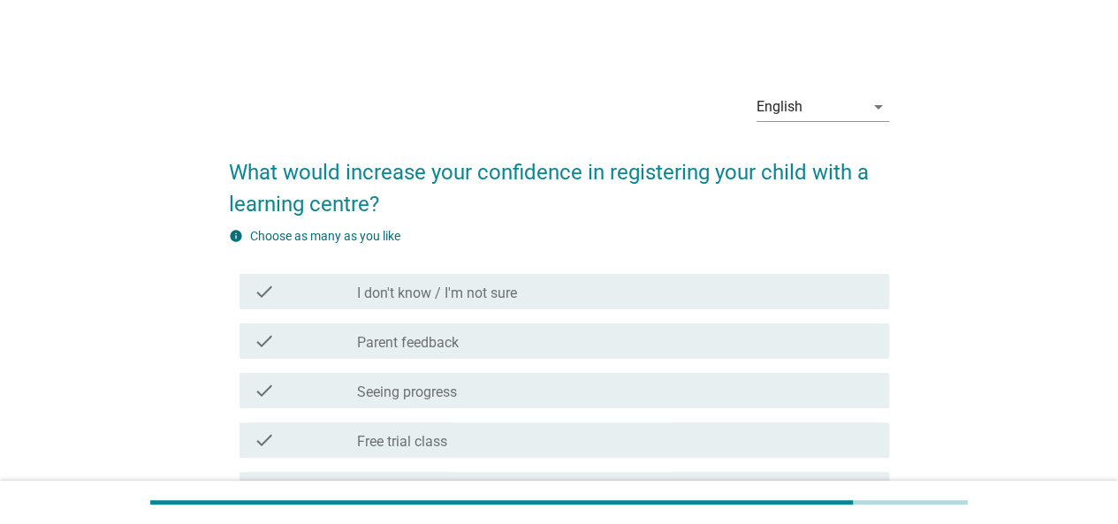
scroll to position [88, 0]
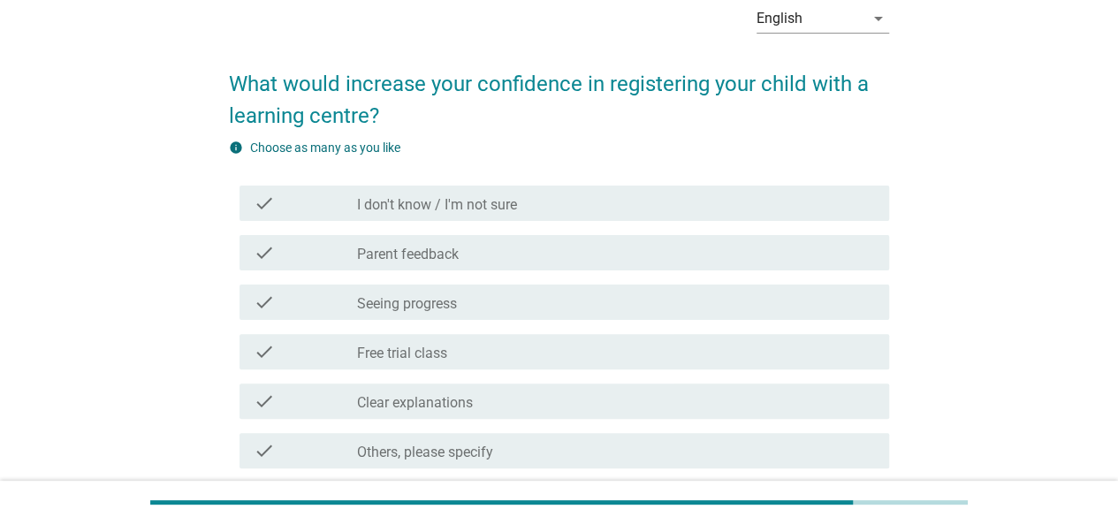
click at [511, 255] on div "check_box_outline_blank Parent feedback" at bounding box center [616, 252] width 518 height 21
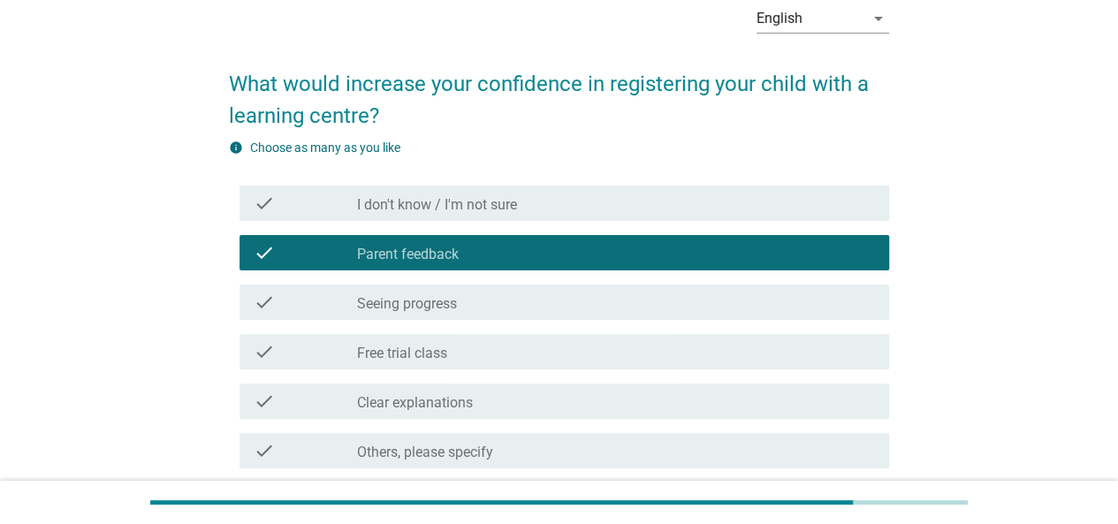
click at [512, 349] on div "check_box_outline_blank Free trial class" at bounding box center [616, 351] width 518 height 21
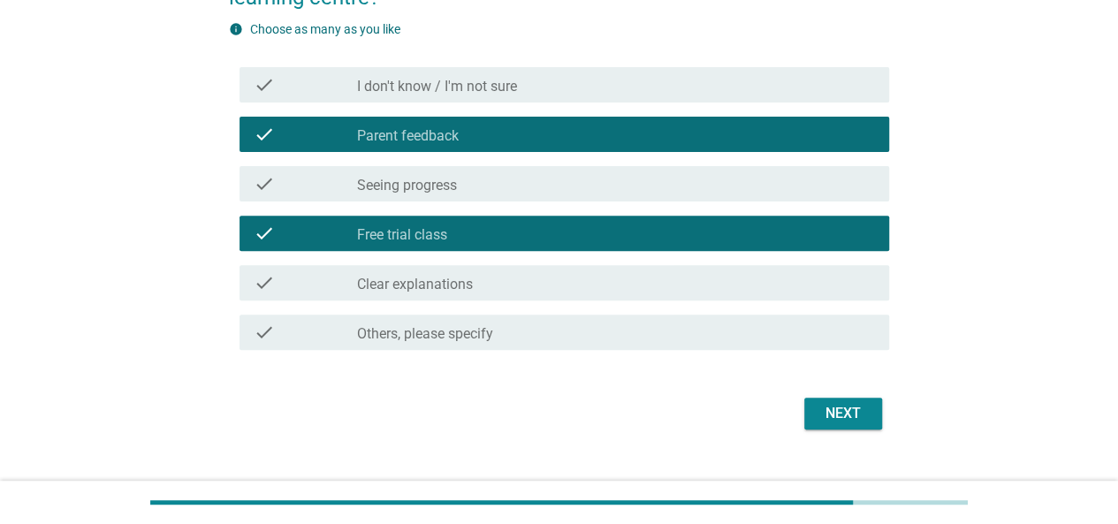
scroll to position [239, 0]
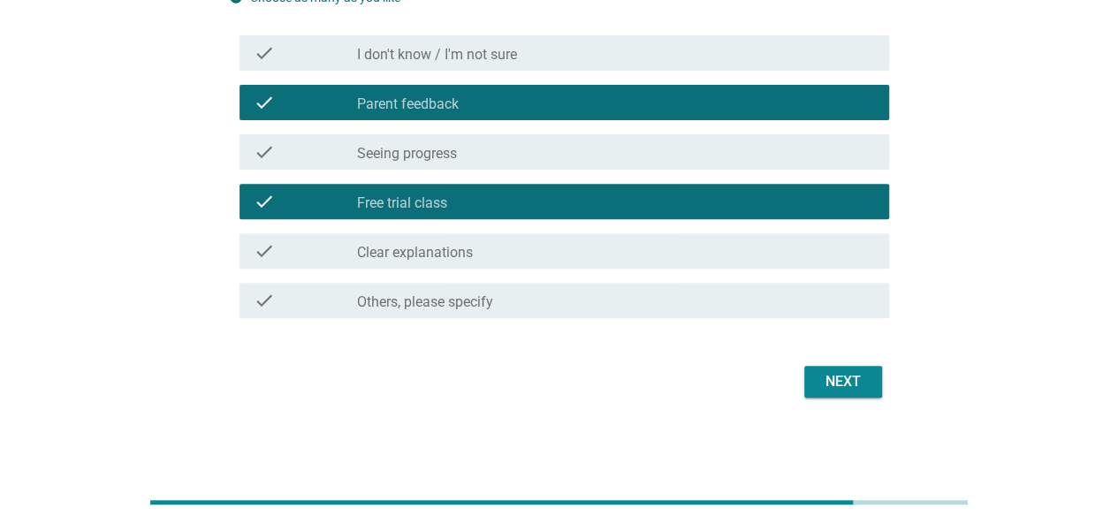
click at [502, 252] on div "check_box_outline_blank Clear explanations" at bounding box center [616, 250] width 518 height 21
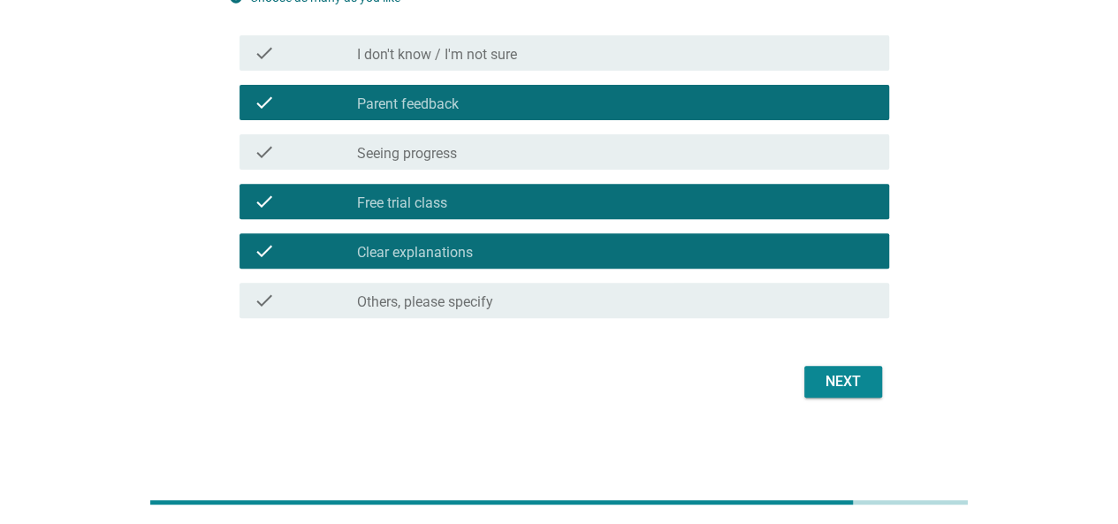
click at [569, 172] on div "check check_box_outline_blank Seeing progress" at bounding box center [559, 152] width 660 height 50
click at [569, 154] on div "check_box_outline_blank Seeing progress" at bounding box center [616, 151] width 518 height 21
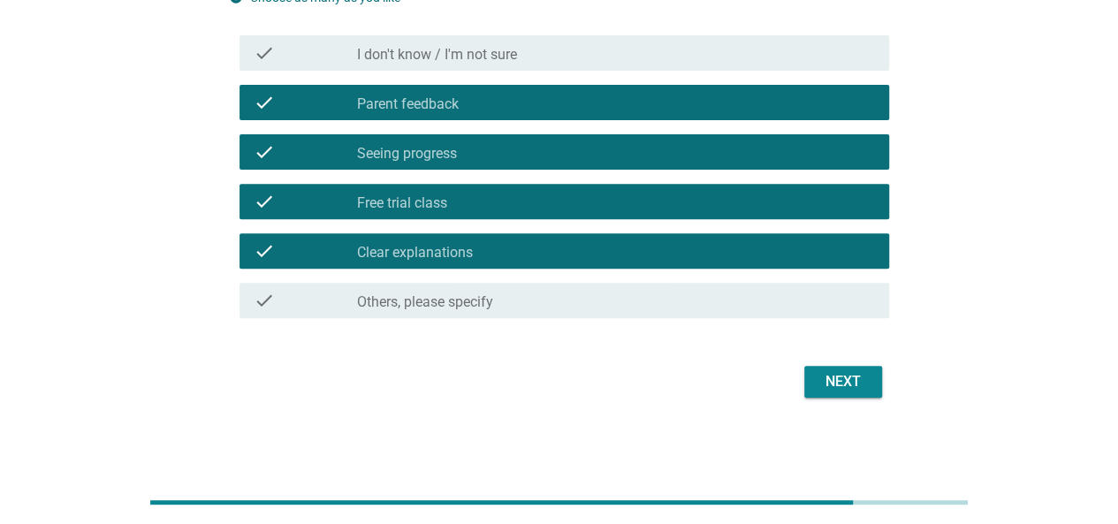
click at [874, 370] on button "Next" at bounding box center [844, 382] width 78 height 32
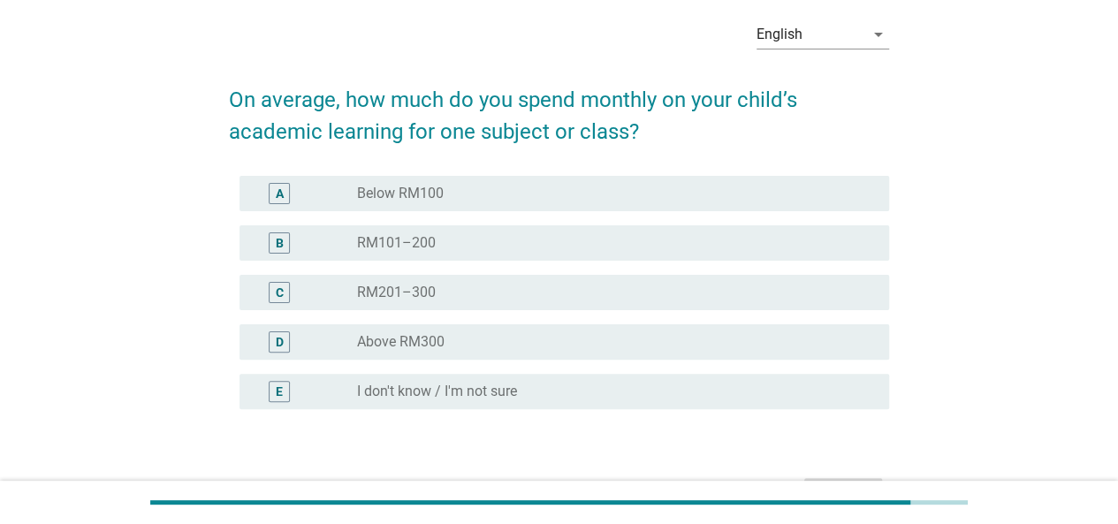
scroll to position [177, 0]
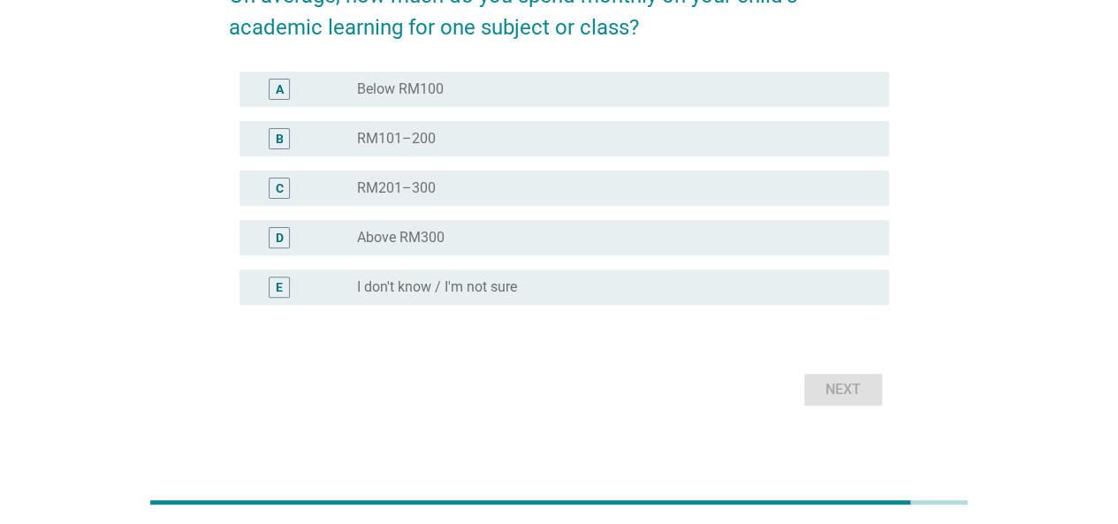
click at [511, 241] on div "radio_button_unchecked Above RM300" at bounding box center [609, 238] width 504 height 18
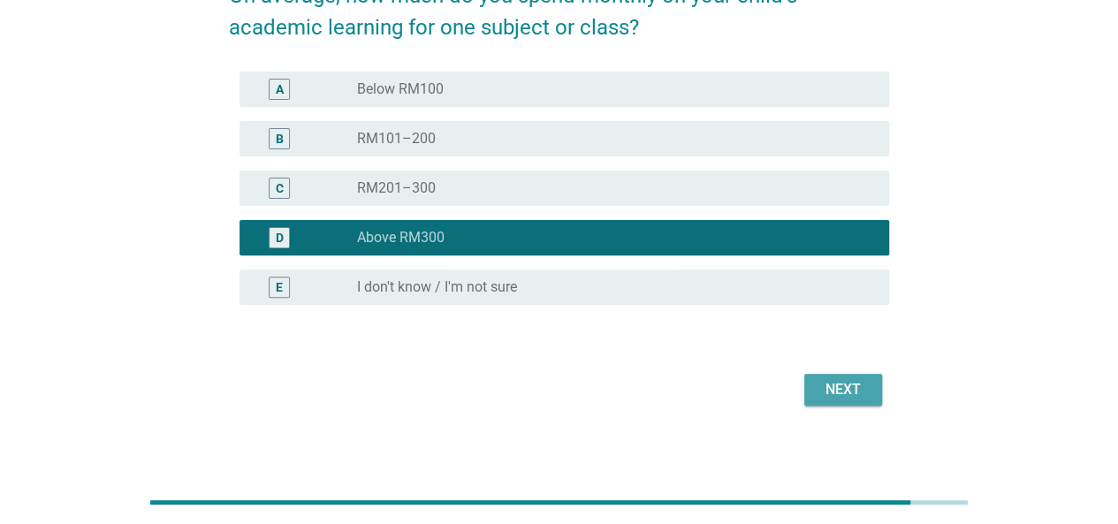
click at [828, 386] on div "Next" at bounding box center [844, 389] width 50 height 21
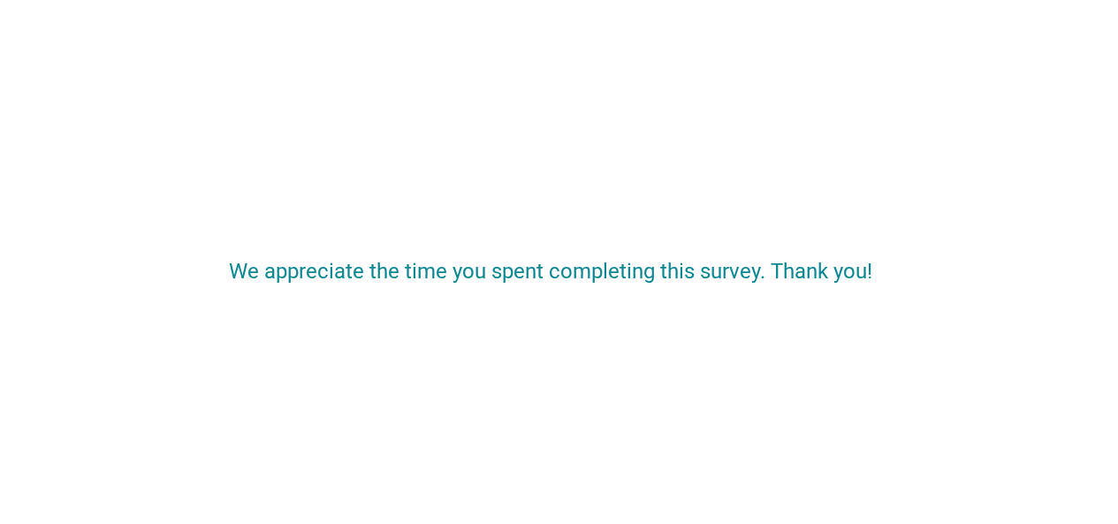
scroll to position [0, 0]
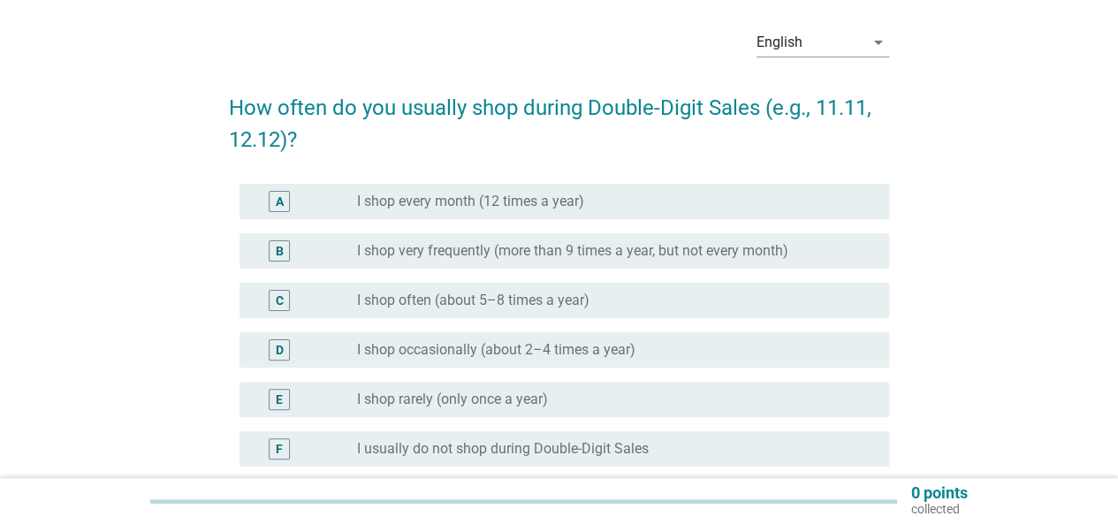
scroll to position [88, 0]
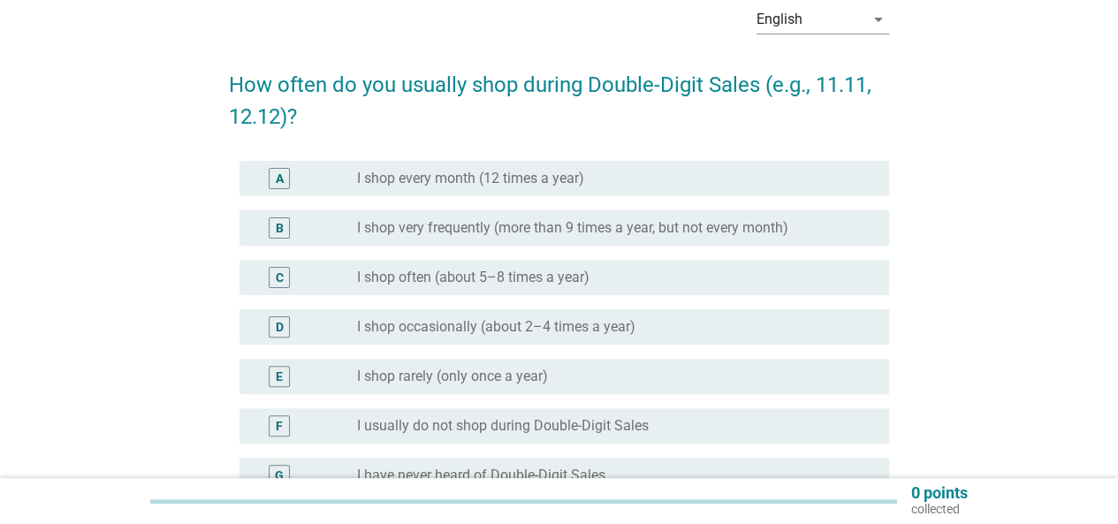
click at [538, 190] on div "A radio_button_unchecked I shop every month (12 times a year)" at bounding box center [565, 178] width 650 height 35
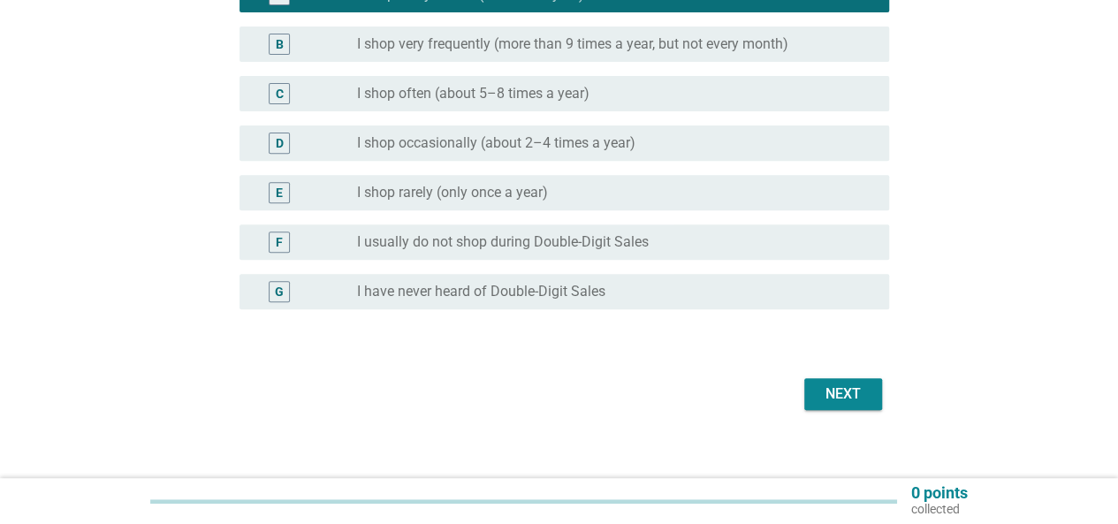
scroll to position [288, 0]
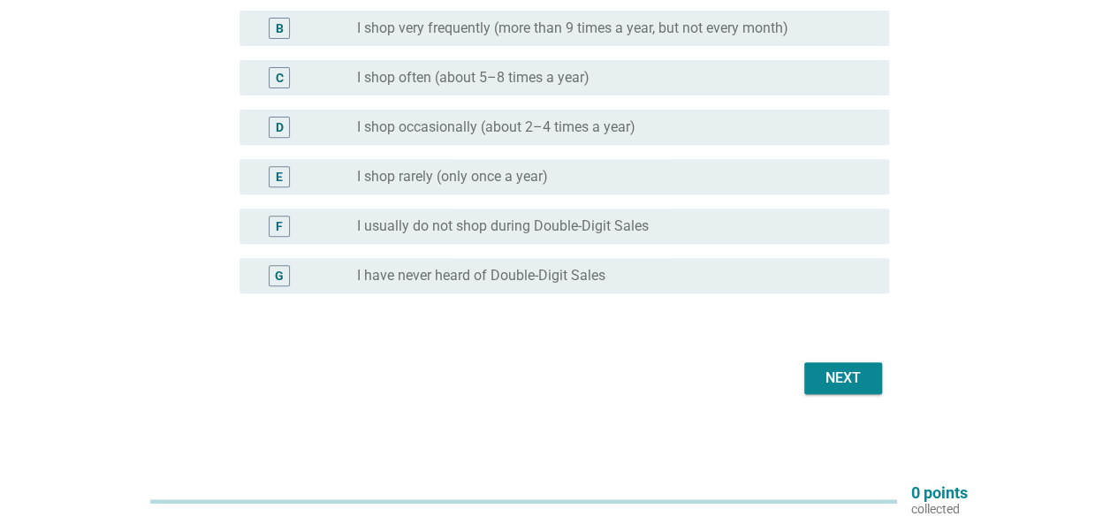
click at [836, 385] on div "Next" at bounding box center [844, 378] width 50 height 21
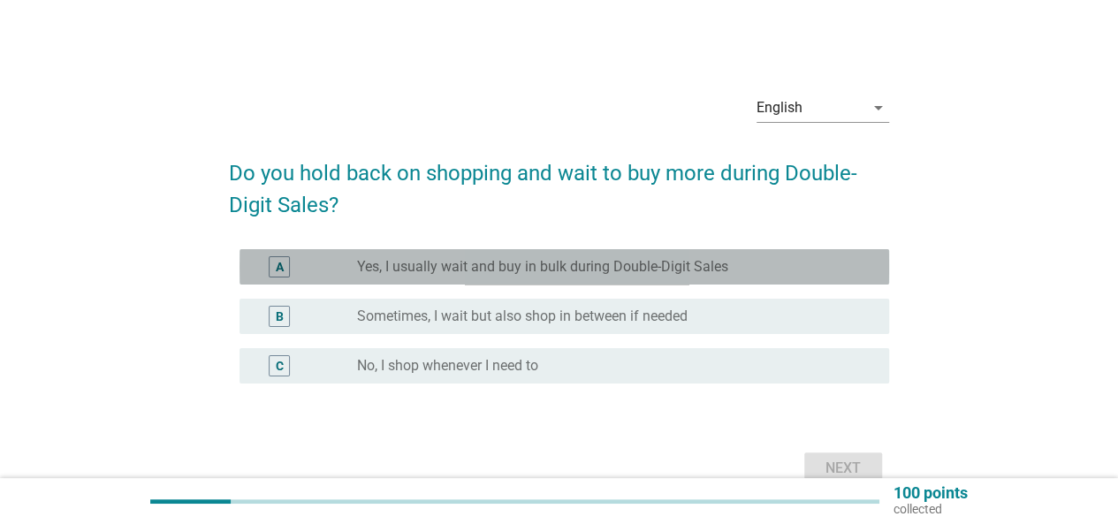
click at [549, 277] on div "radio_button_unchecked Yes, I usually wait and buy in bulk during Double-Digit …" at bounding box center [616, 266] width 518 height 21
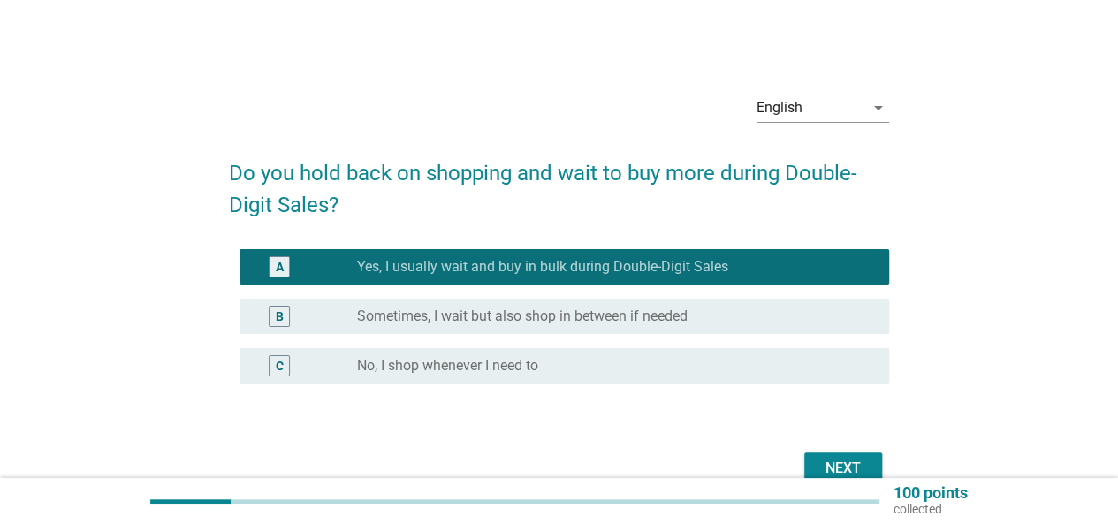
click at [854, 466] on div "Next" at bounding box center [844, 468] width 50 height 21
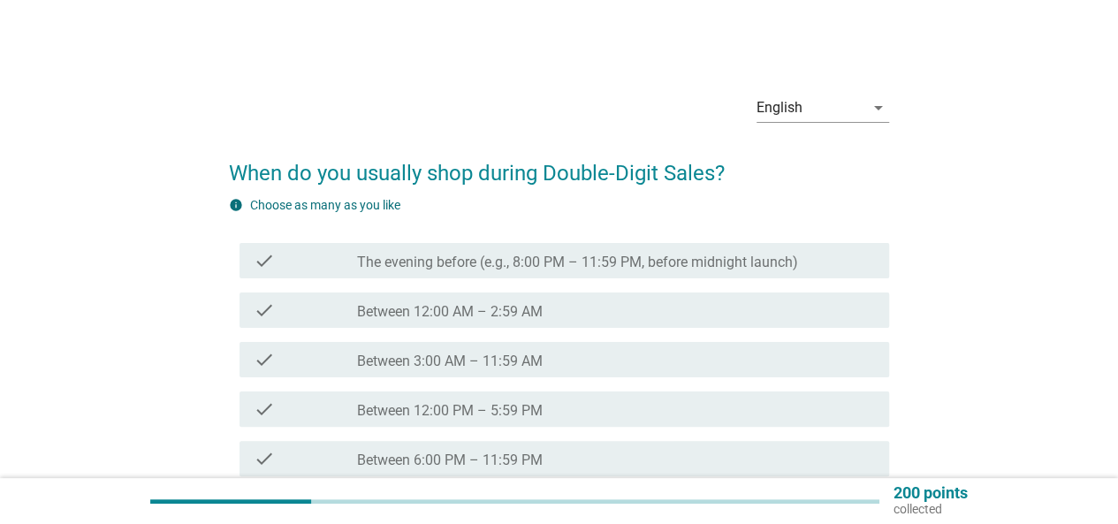
click at [502, 301] on div "check_box_outline_blank Between 12:00 AM – 2:59 AM" at bounding box center [616, 310] width 518 height 21
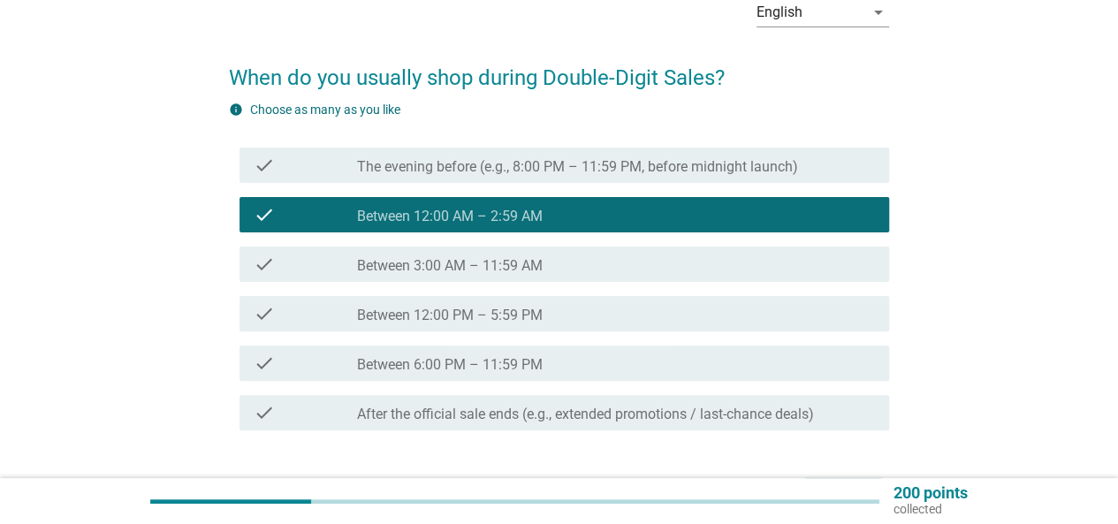
scroll to position [212, 0]
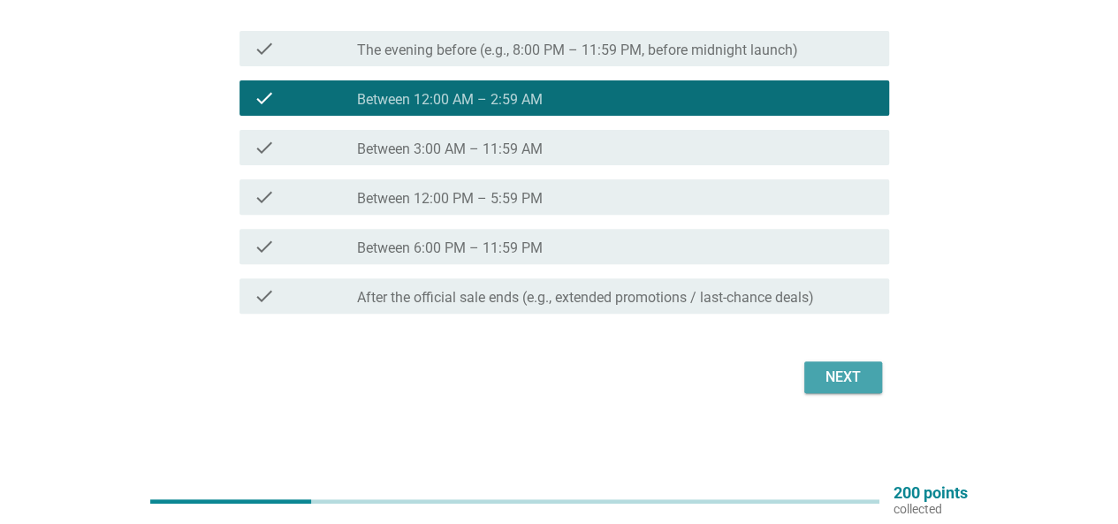
click at [861, 383] on div "Next" at bounding box center [844, 377] width 50 height 21
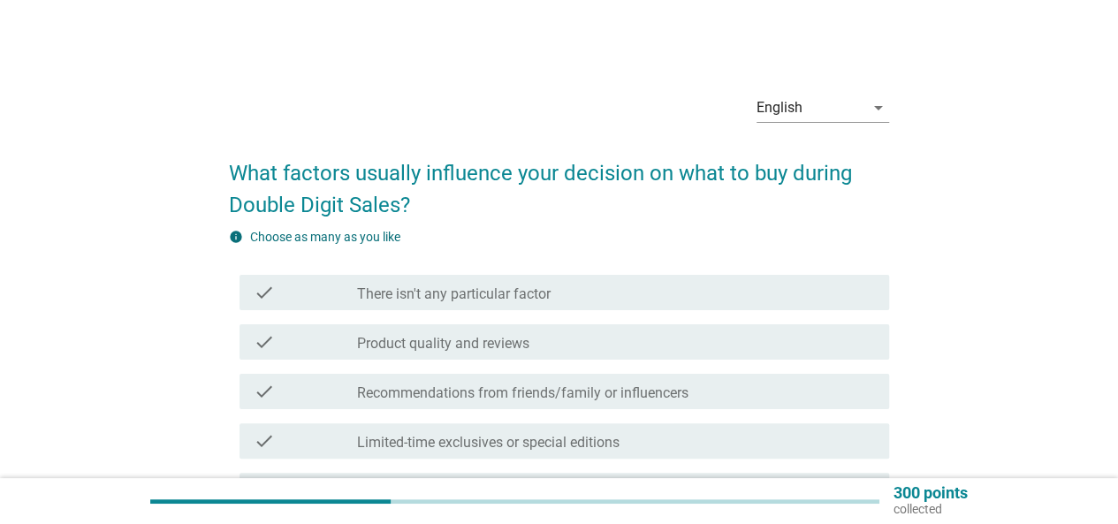
click at [538, 343] on div "check_box_outline_blank Product quality and reviews" at bounding box center [616, 342] width 518 height 21
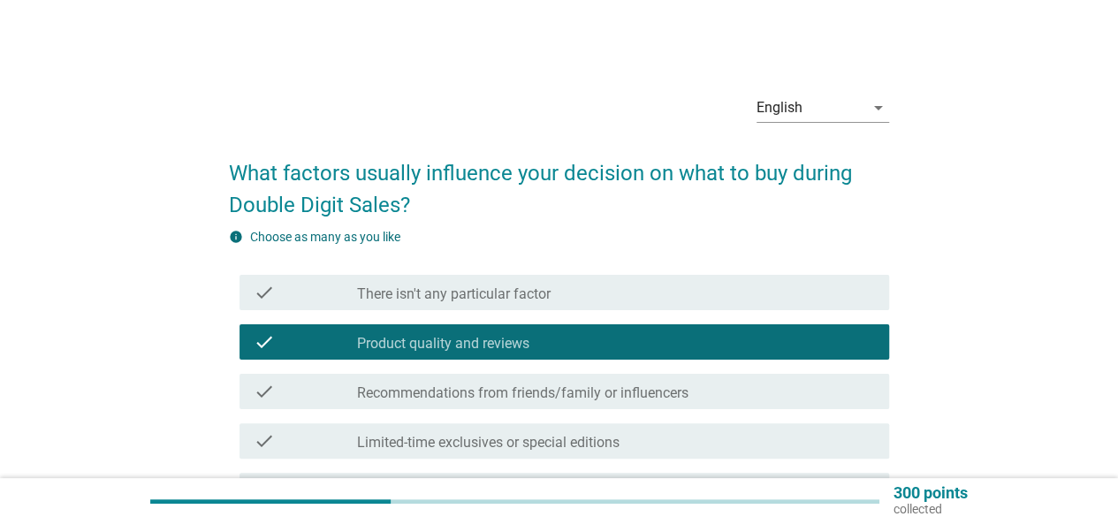
click at [534, 311] on div "check check_box_outline_blank There isn't any particular factor" at bounding box center [559, 293] width 660 height 50
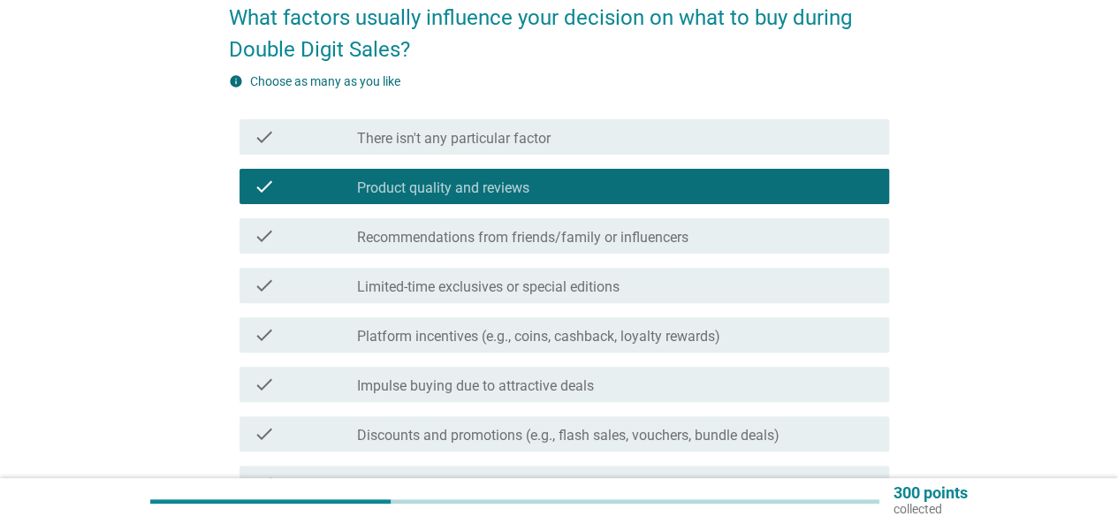
scroll to position [265, 0]
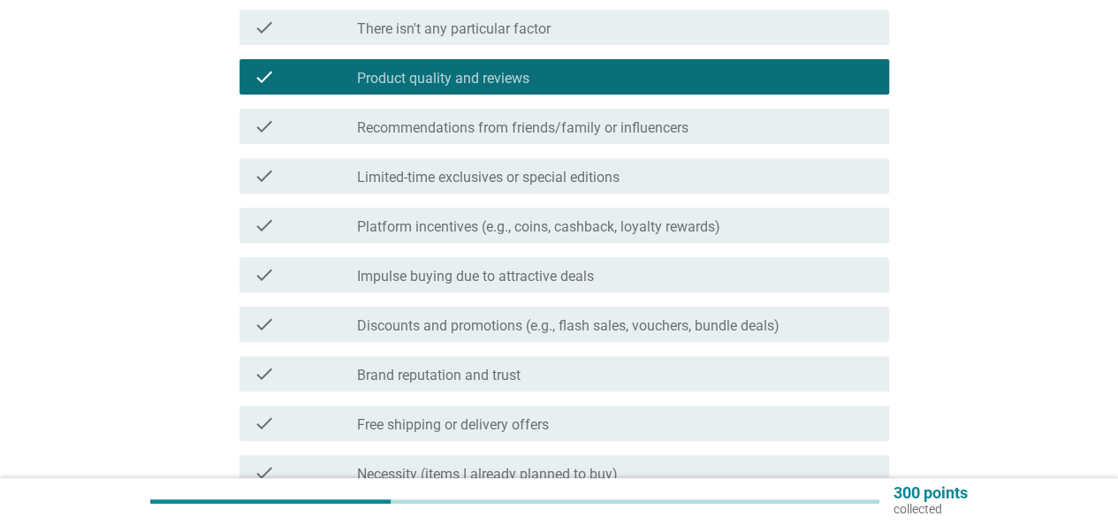
click at [510, 259] on div "check check_box_outline_blank Impulse buying due to attractive deals" at bounding box center [565, 274] width 650 height 35
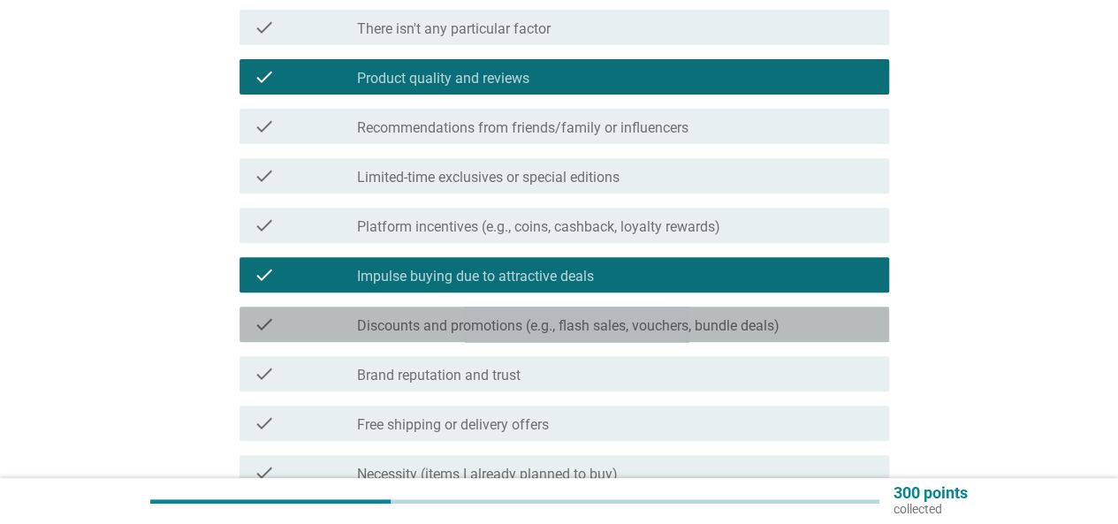
click at [516, 338] on div "check check_box_outline_blank Discounts and promotions (e.g., flash sales, vouc…" at bounding box center [565, 324] width 650 height 35
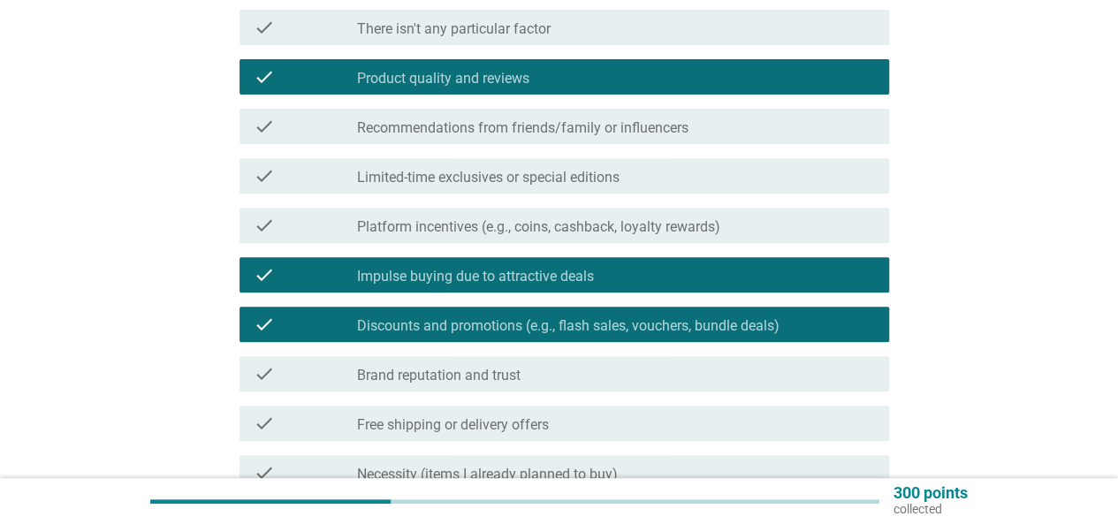
click at [509, 401] on div "check check_box_outline_blank Free shipping or delivery offers" at bounding box center [559, 424] width 660 height 50
click at [525, 372] on div "check_box_outline_blank Brand reputation and trust" at bounding box center [616, 373] width 518 height 21
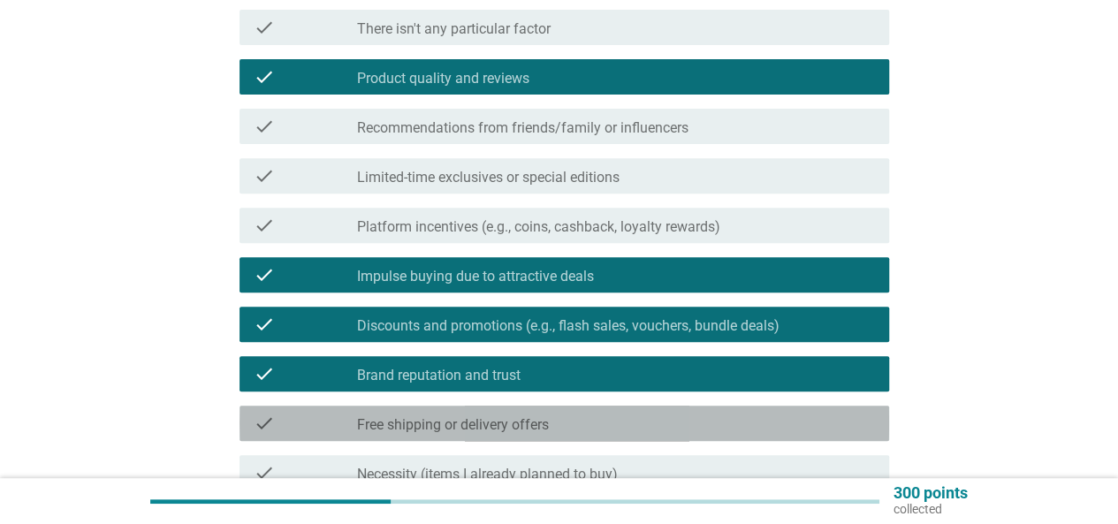
click at [532, 412] on div "check check_box_outline_blank Free shipping or delivery offers" at bounding box center [565, 423] width 650 height 35
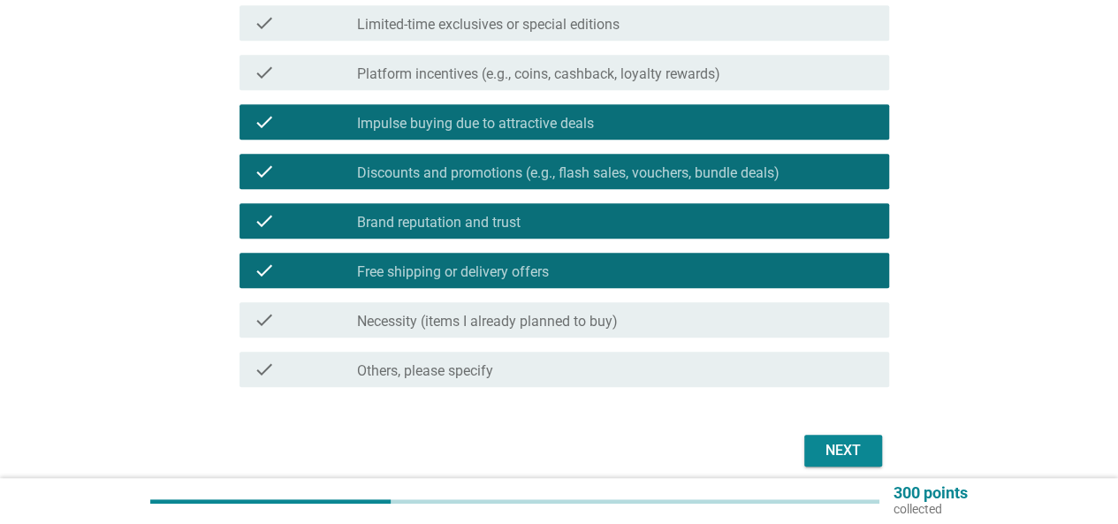
scroll to position [492, 0]
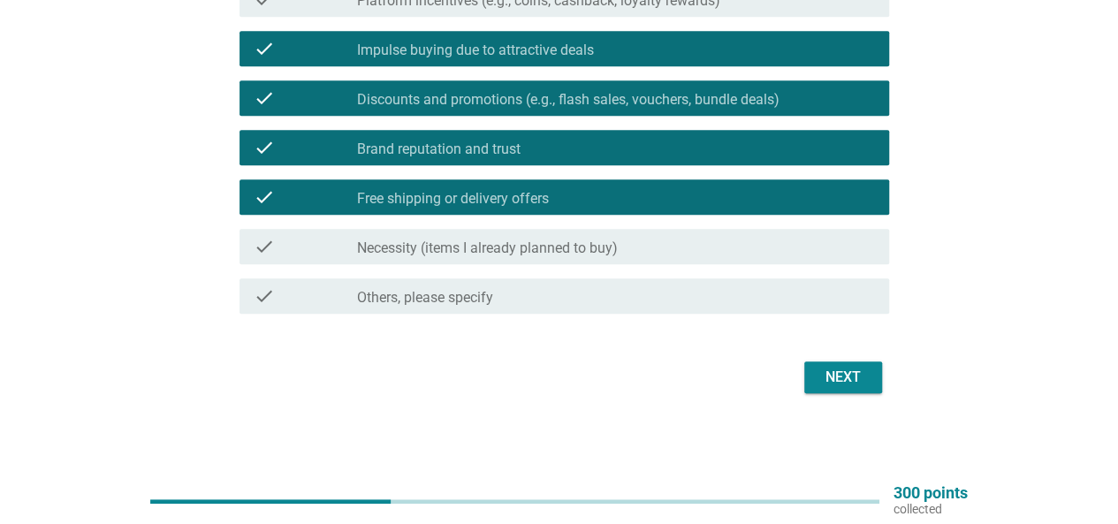
click at [851, 395] on div "Next" at bounding box center [559, 377] width 660 height 42
click at [843, 376] on div "Next" at bounding box center [844, 377] width 50 height 21
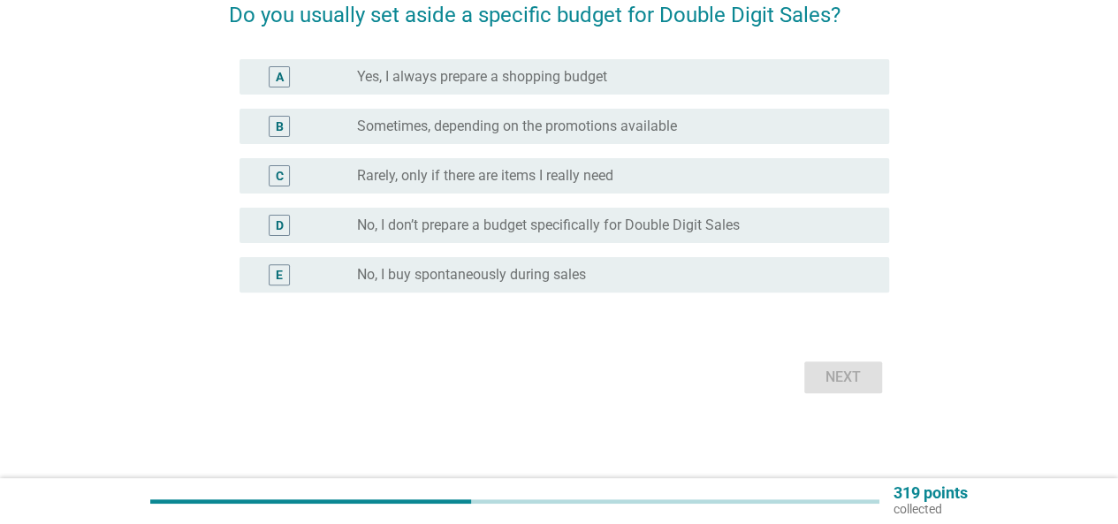
scroll to position [0, 0]
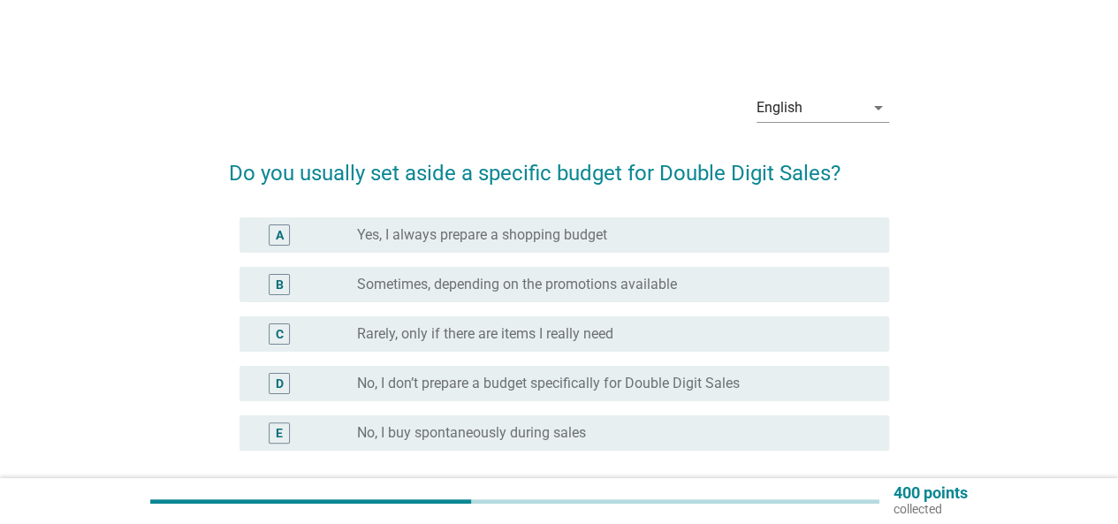
click at [588, 335] on label "Rarely, only if there are items I really need" at bounding box center [485, 334] width 256 height 18
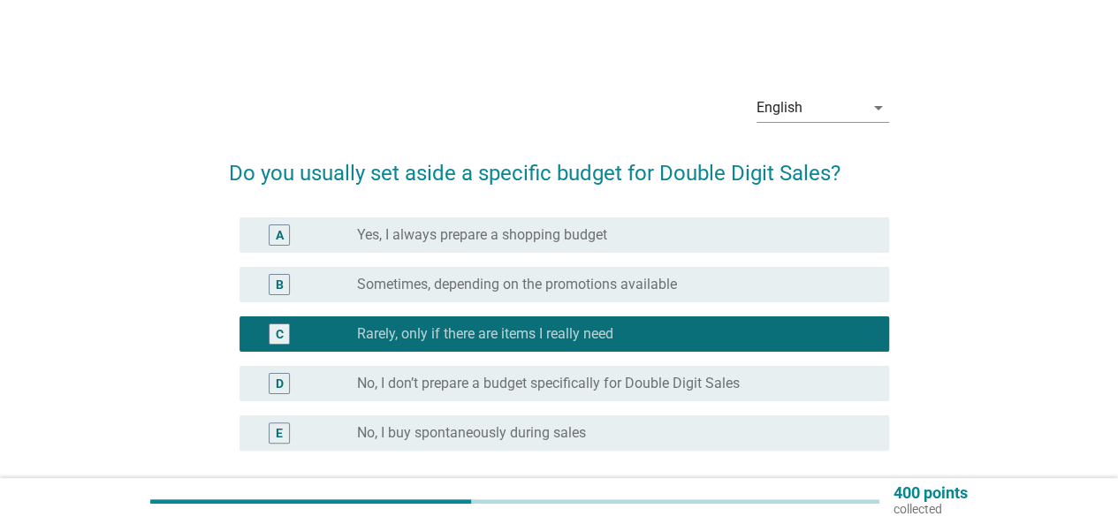
scroll to position [88, 0]
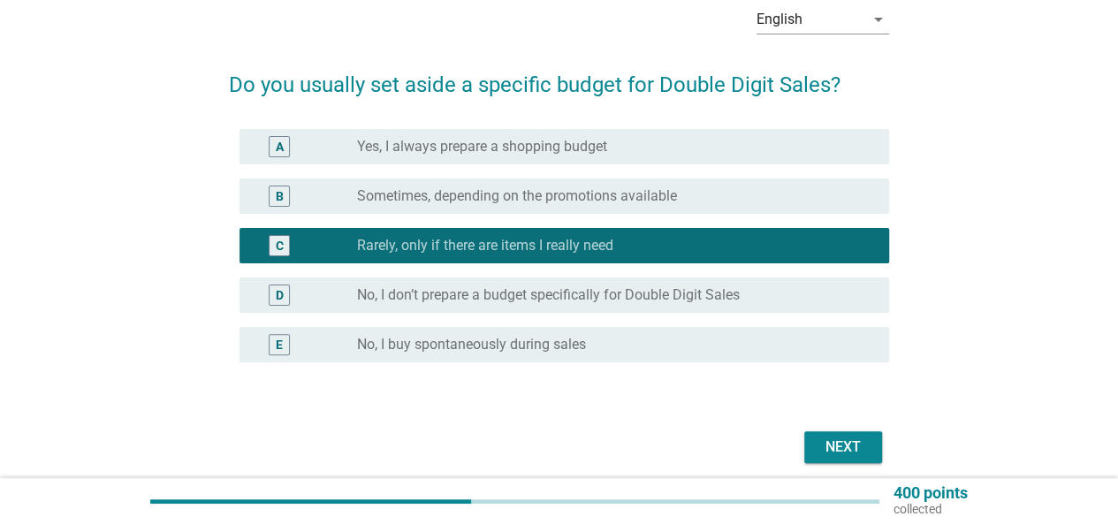
click at [555, 190] on label "Sometimes, depending on the promotions available" at bounding box center [517, 196] width 320 height 18
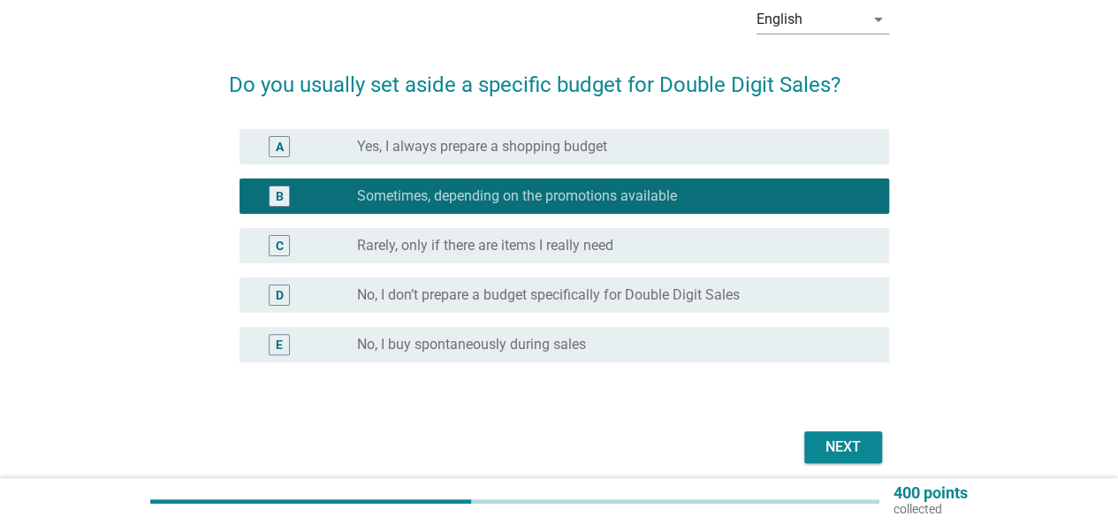
click at [630, 264] on div "C radio_button_unchecked Rarely, only if there are items I really need" at bounding box center [559, 246] width 660 height 50
click at [634, 260] on div "C radio_button_unchecked Rarely, only if there are items I really need" at bounding box center [565, 245] width 650 height 35
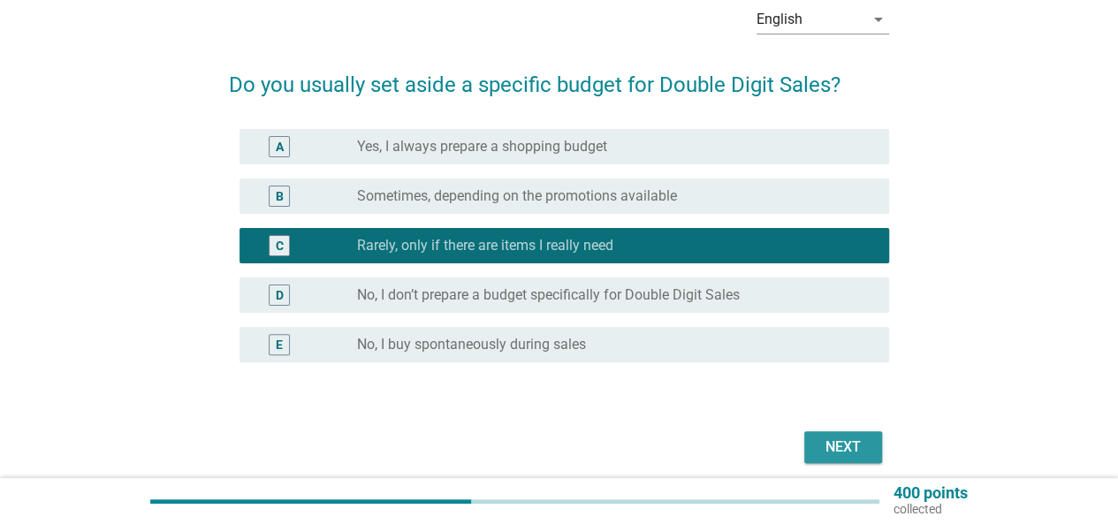
click at [822, 441] on button "Next" at bounding box center [844, 447] width 78 height 32
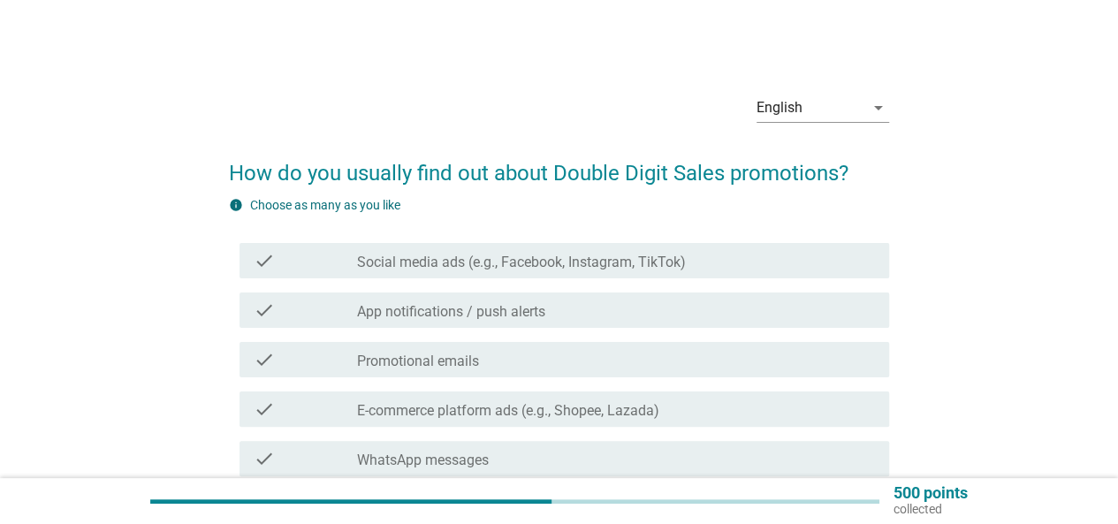
click at [522, 267] on label "Social media ads (e.g., Facebook, Instagram, TikTok)" at bounding box center [521, 263] width 329 height 18
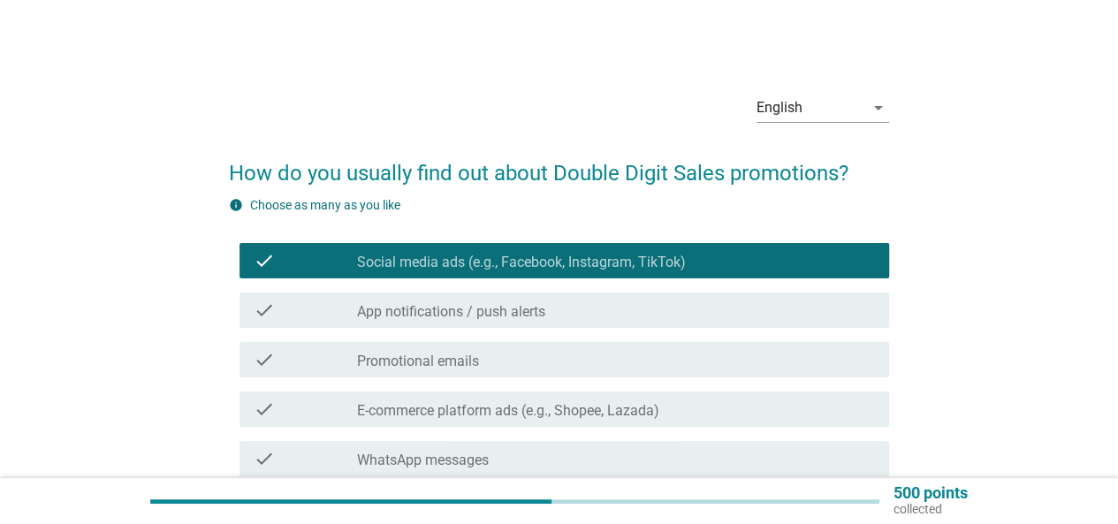
click at [522, 340] on div "check check_box_outline_blank Promotional emails" at bounding box center [559, 360] width 660 height 50
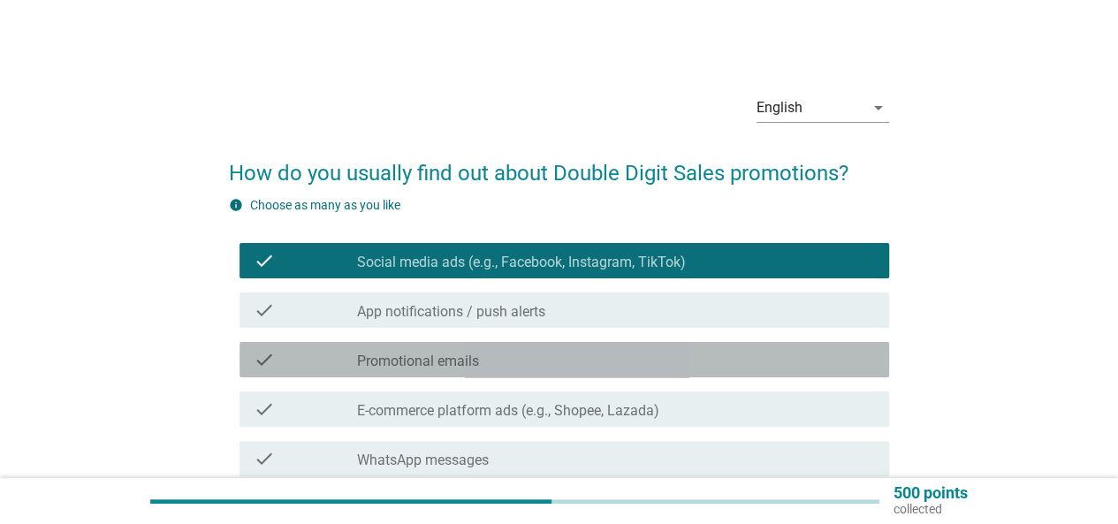
click at [518, 360] on div "check_box_outline_blank Promotional emails" at bounding box center [616, 359] width 518 height 21
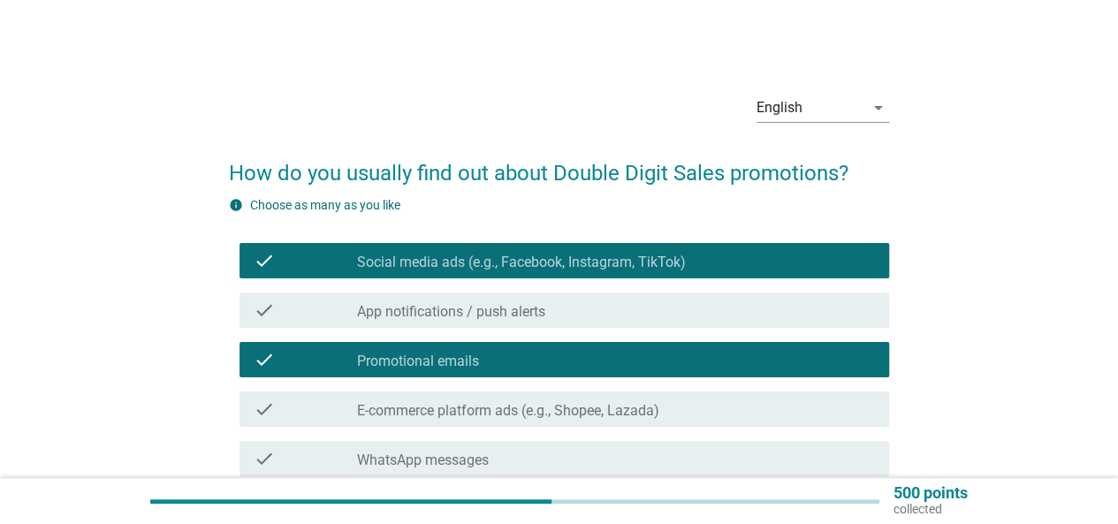
click at [502, 416] on label "E-commerce platform ads (e.g., Shopee, Lazada)" at bounding box center [508, 411] width 302 height 18
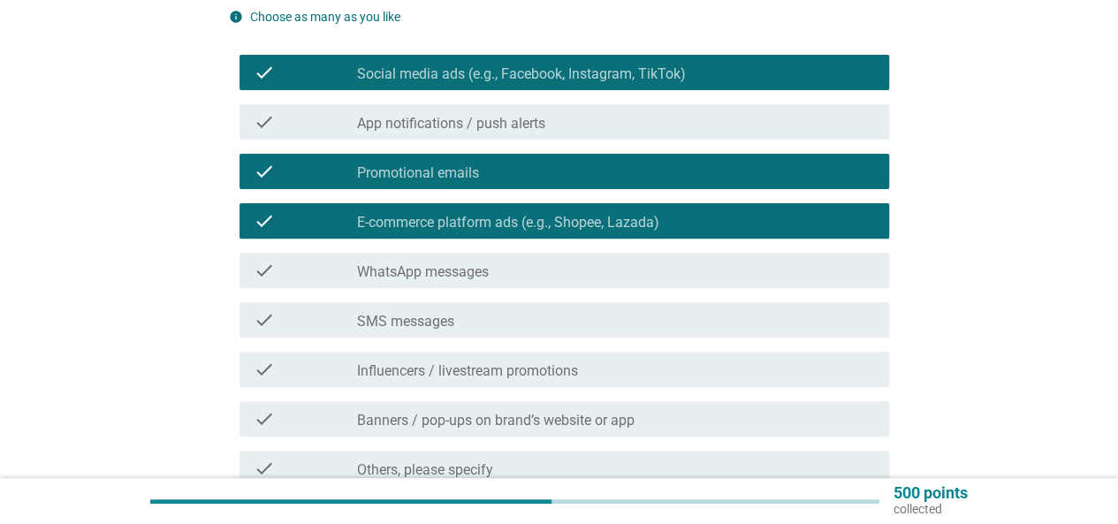
scroll to position [265, 0]
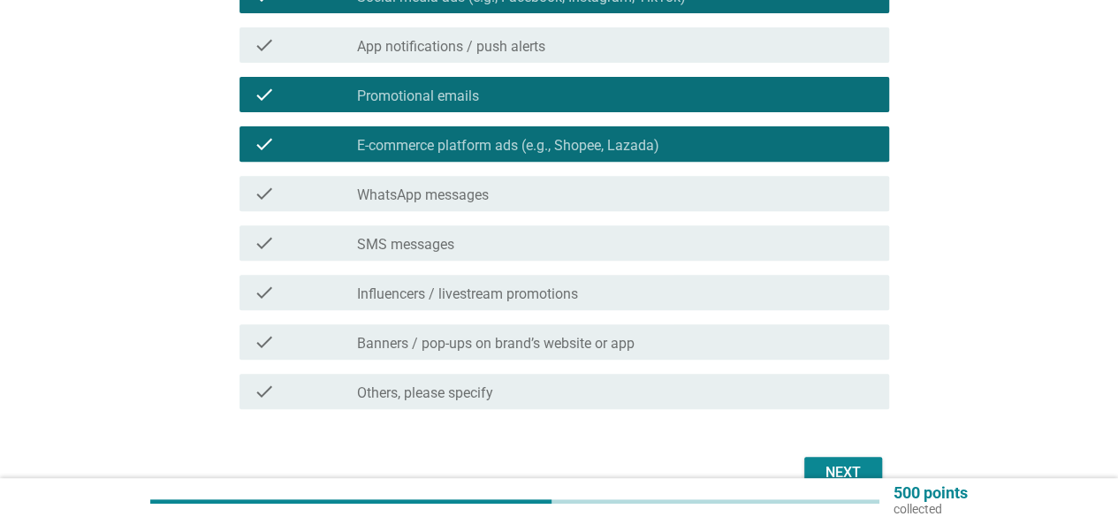
click at [606, 301] on div "check_box_outline_blank Influencers / livestream promotions" at bounding box center [616, 292] width 518 height 21
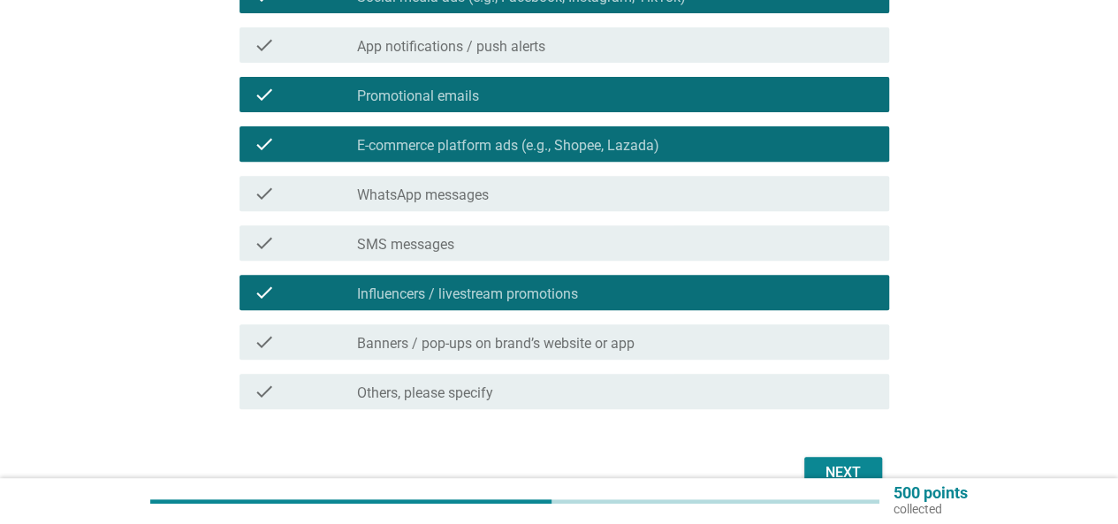
click at [814, 462] on button "Next" at bounding box center [844, 473] width 78 height 32
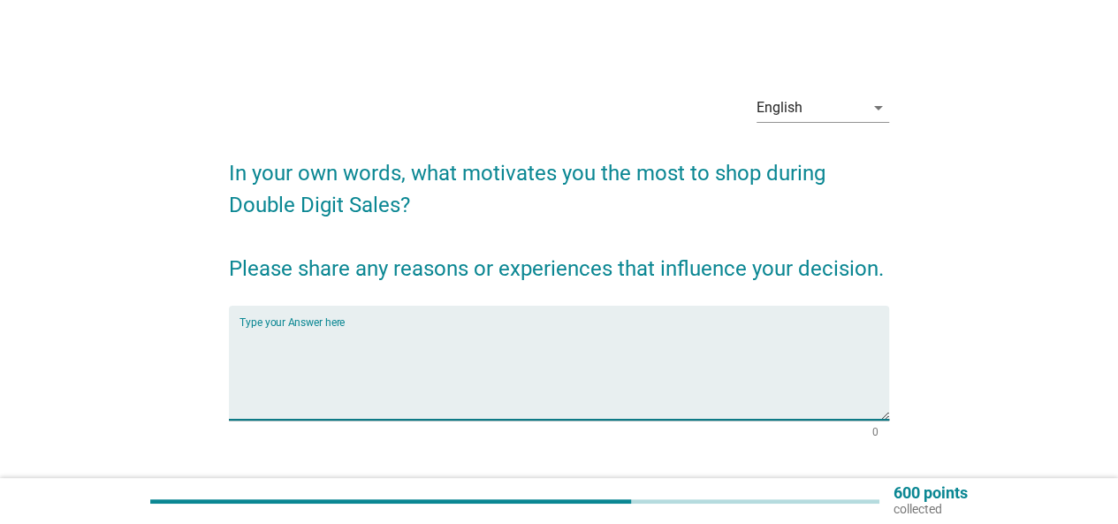
click at [535, 351] on textarea "Type your Answer here" at bounding box center [565, 373] width 650 height 93
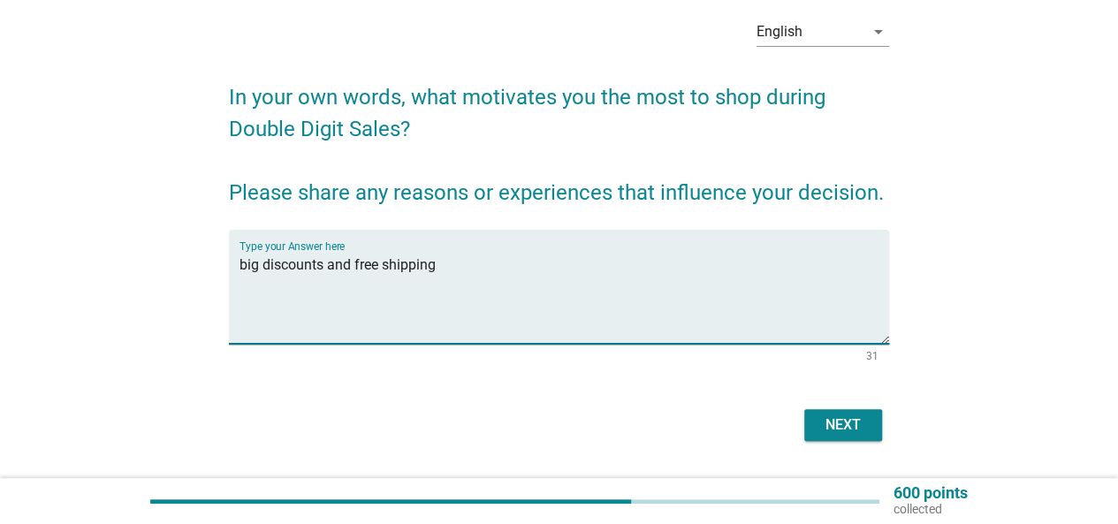
scroll to position [124, 0]
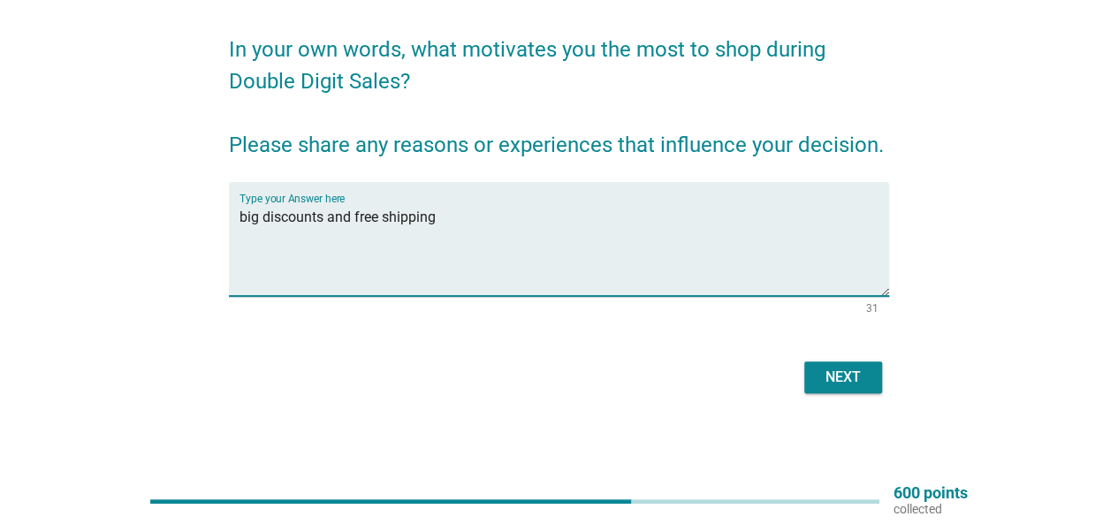
type textarea "big discounts and free shipping"
click at [836, 378] on div "Next" at bounding box center [844, 377] width 50 height 21
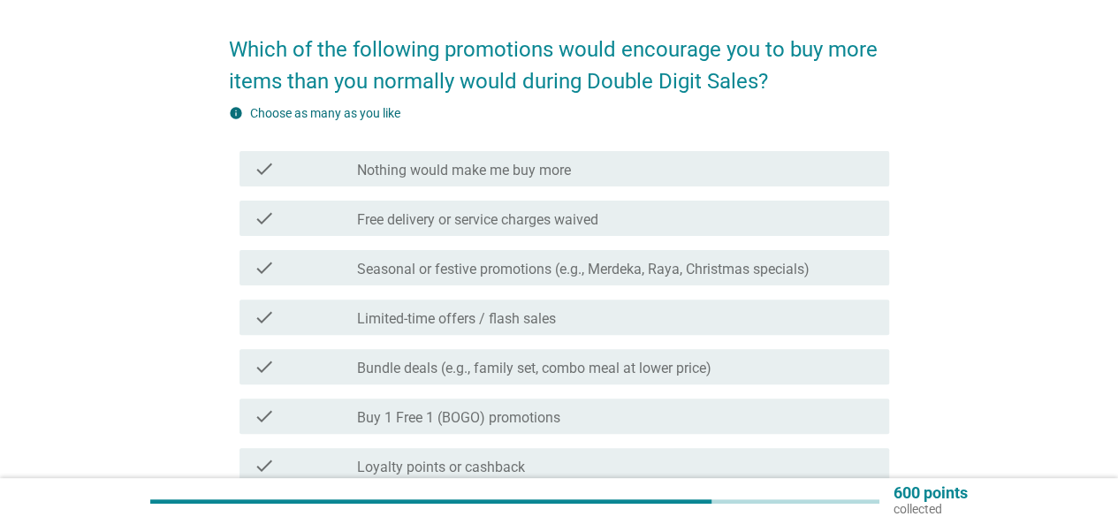
scroll to position [0, 0]
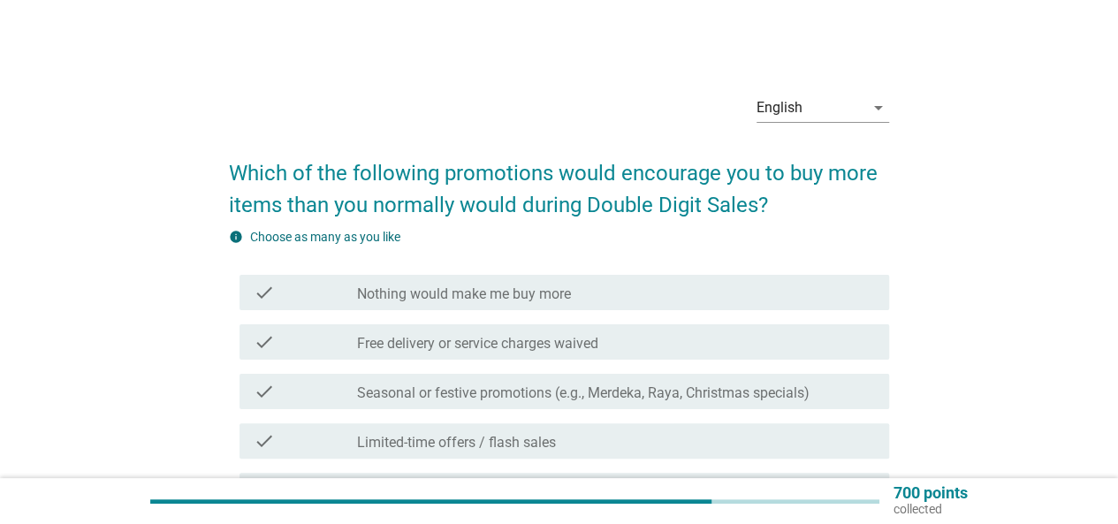
click at [518, 333] on div "check_box_outline_blank Free delivery or service charges waived" at bounding box center [616, 342] width 518 height 21
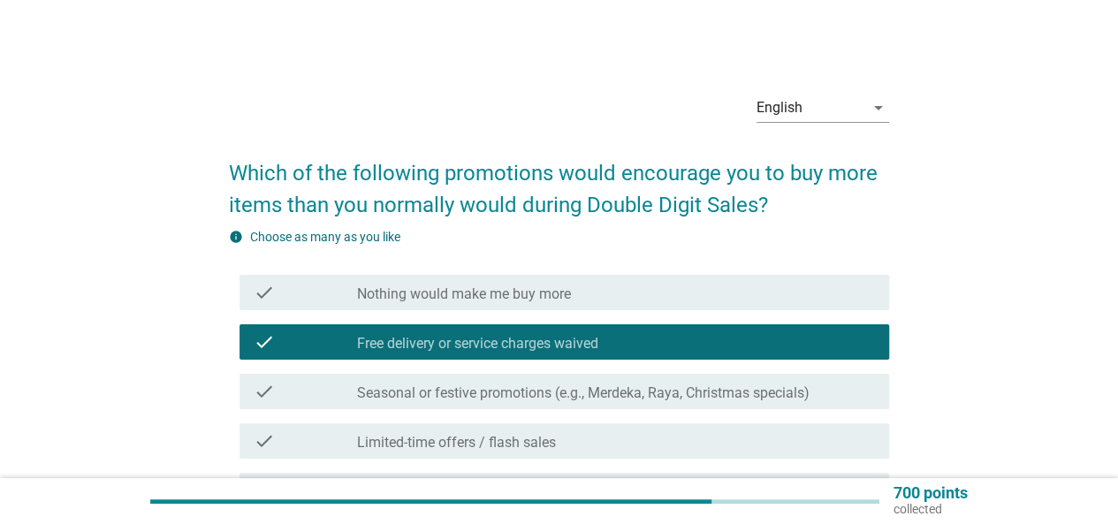
click at [504, 389] on label "Seasonal or festive promotions (e.g., Merdeka, Raya, Christmas specials)" at bounding box center [583, 394] width 453 height 18
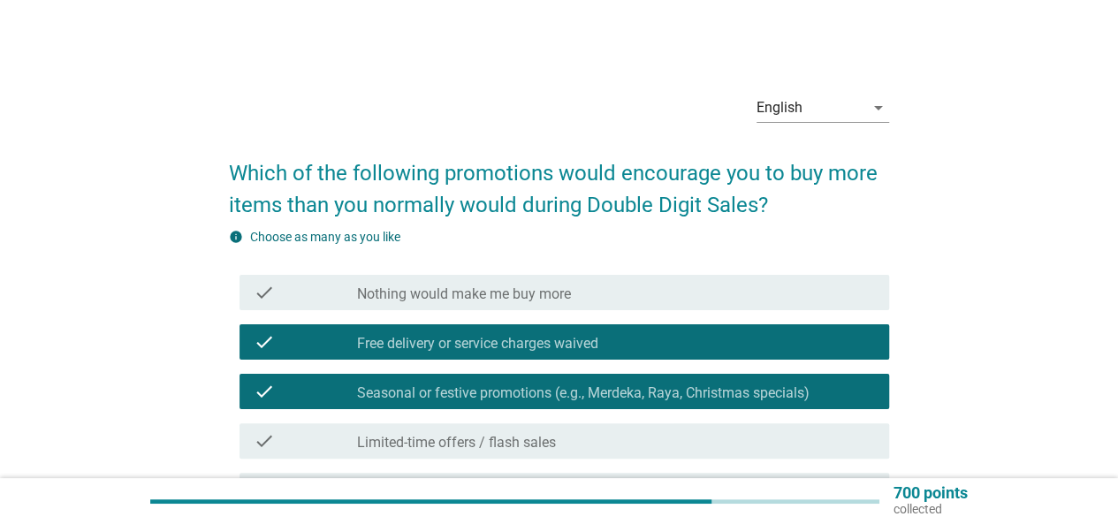
scroll to position [265, 0]
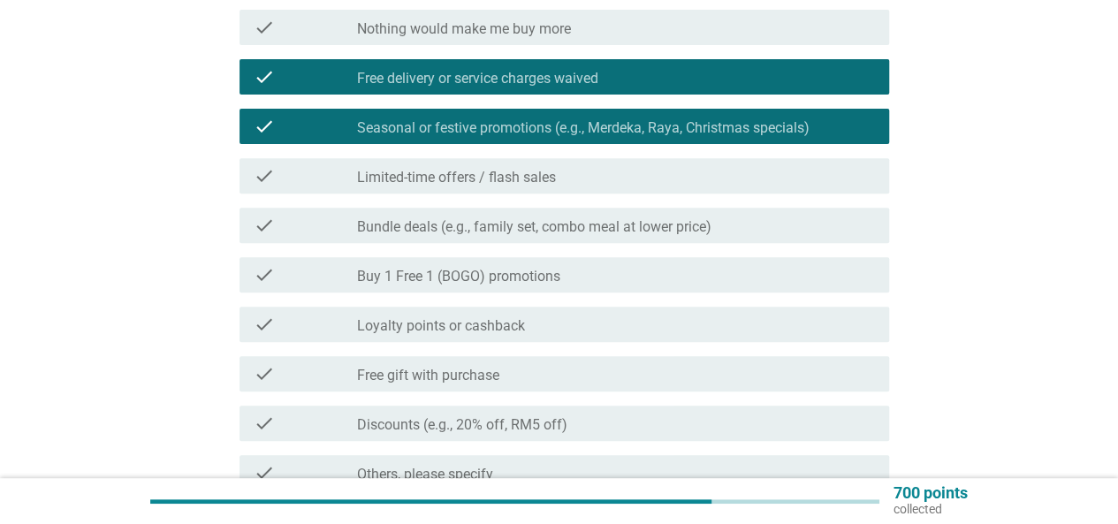
click at [512, 230] on label "Bundle deals (e.g., family set, combo meal at lower price)" at bounding box center [534, 227] width 355 height 18
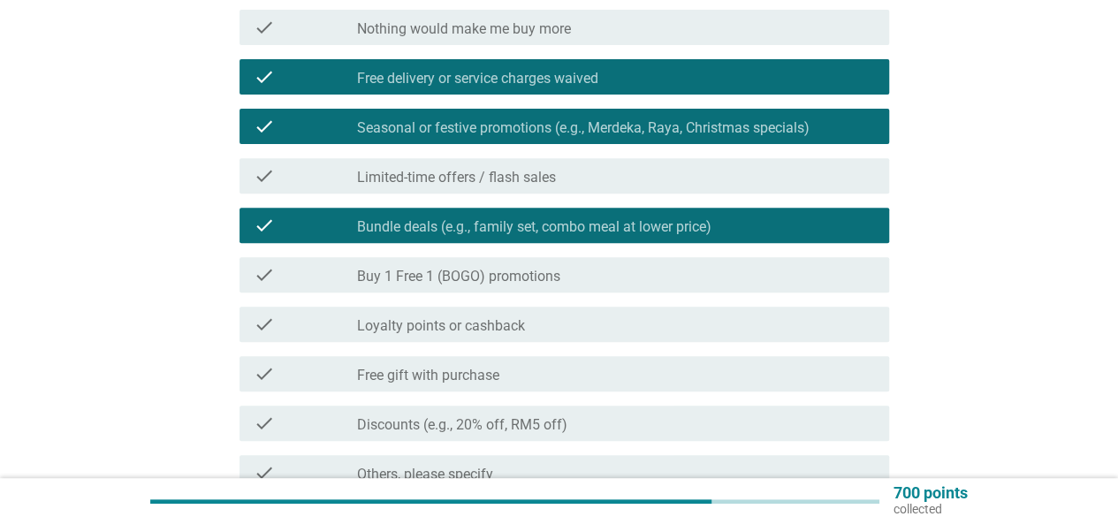
click at [508, 313] on div "check check_box_outline_blank Loyalty points or cashback" at bounding box center [565, 324] width 650 height 35
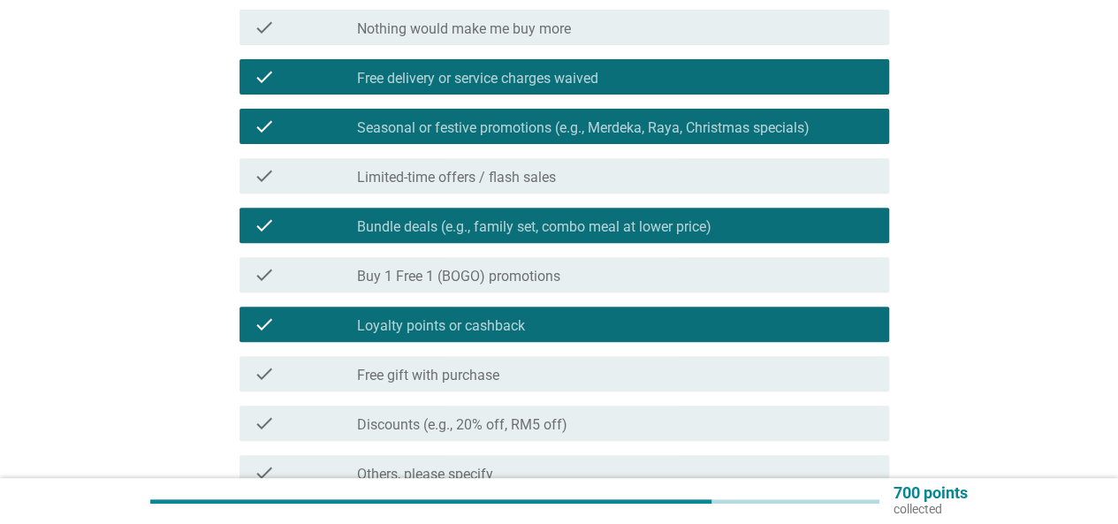
click at [507, 401] on div "check check_box_outline_blank Discounts (e.g., 20% off, RM5 off)" at bounding box center [559, 424] width 660 height 50
click at [513, 378] on div "check_box_outline_blank Free gift with purchase" at bounding box center [616, 373] width 518 height 21
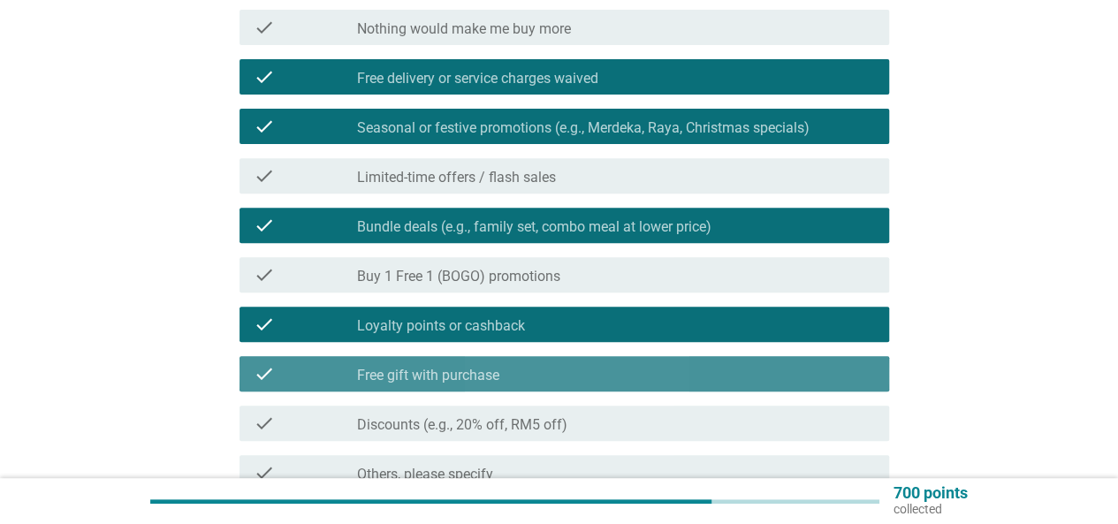
click at [515, 415] on div "check_box_outline_blank Discounts (e.g., 20% off, RM5 off)" at bounding box center [616, 423] width 518 height 21
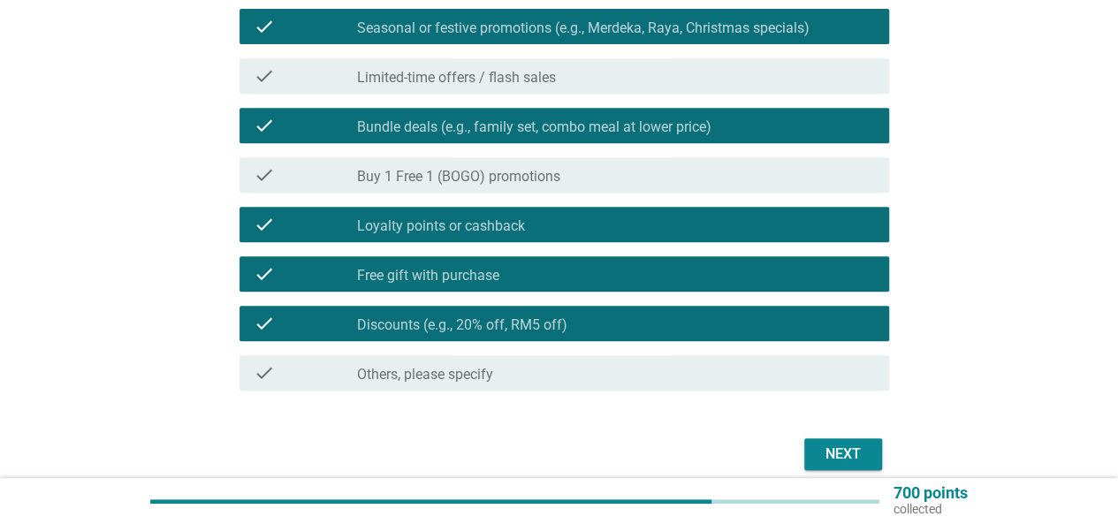
scroll to position [442, 0]
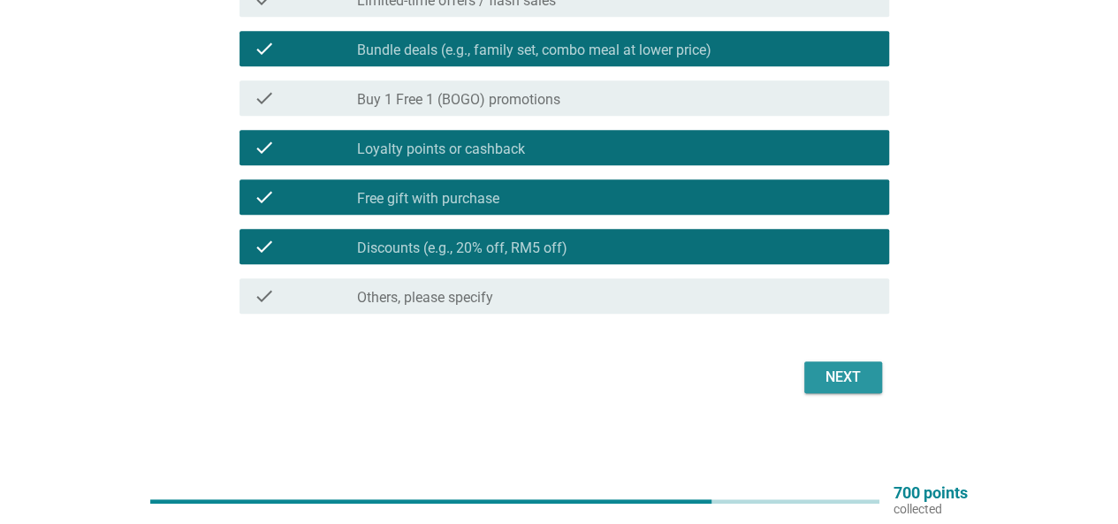
click at [822, 378] on div "Next" at bounding box center [844, 377] width 50 height 21
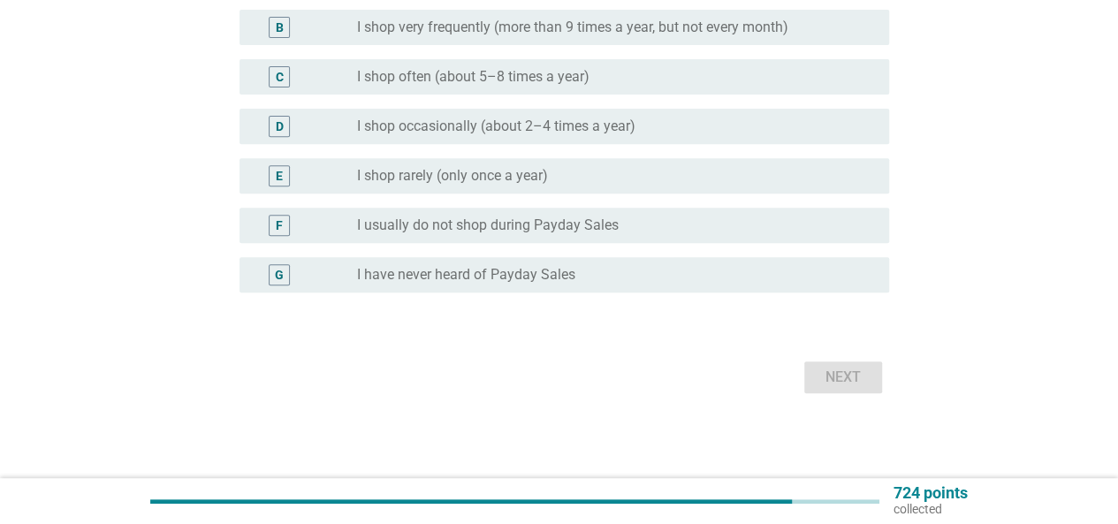
scroll to position [0, 0]
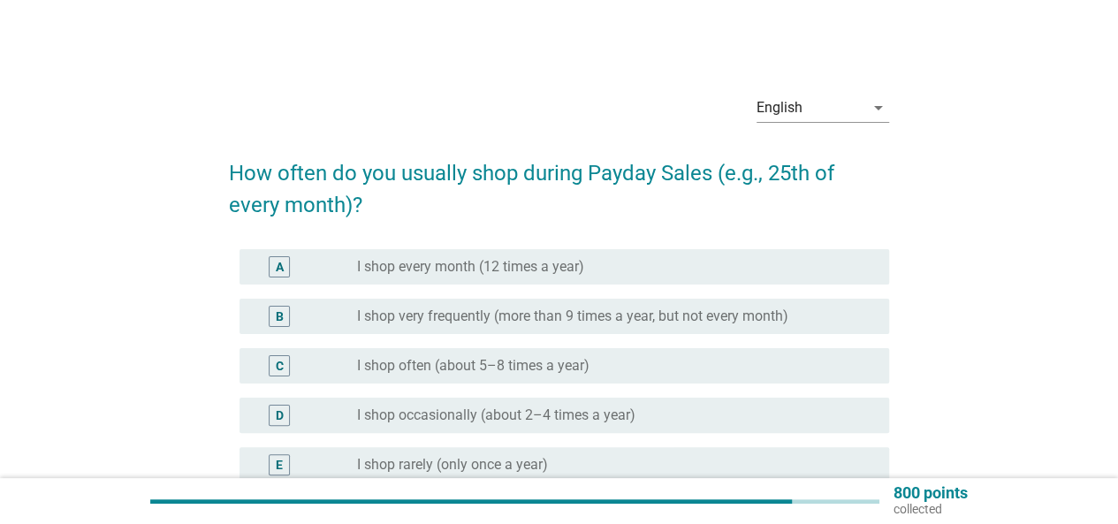
click at [616, 369] on div "radio_button_unchecked I shop often (about 5–8 times a year)" at bounding box center [609, 366] width 504 height 18
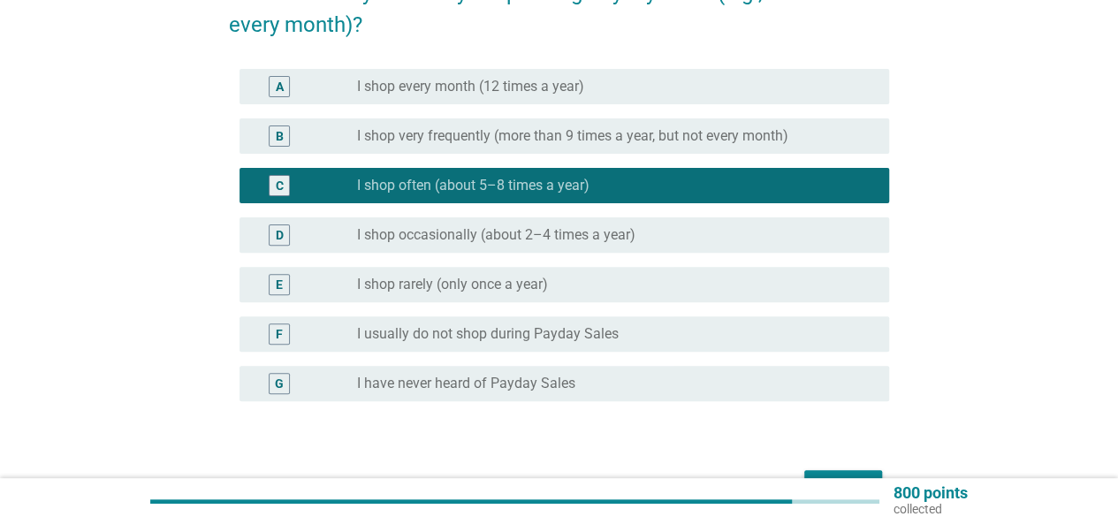
scroll to position [288, 0]
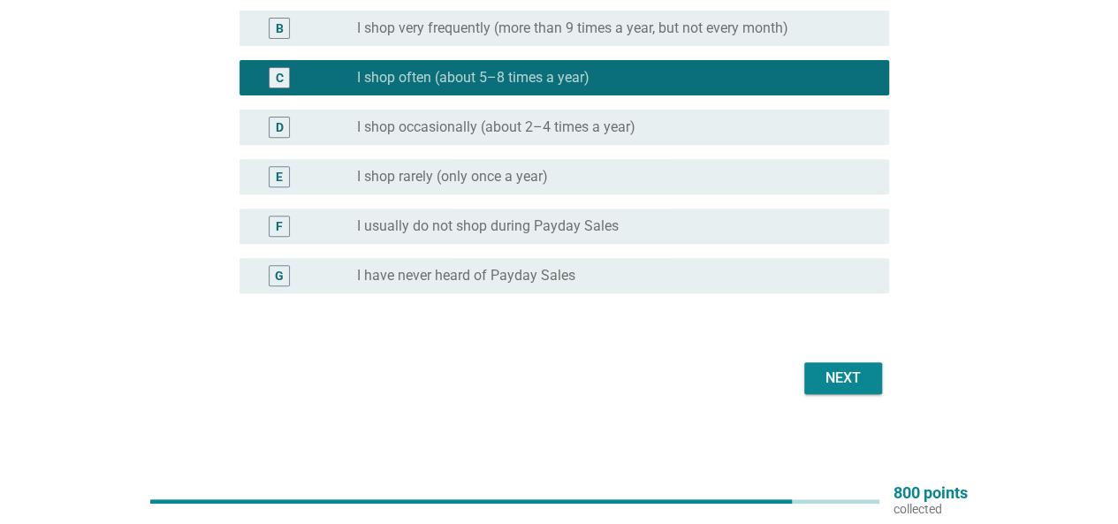
click at [833, 368] on div "Next" at bounding box center [844, 378] width 50 height 21
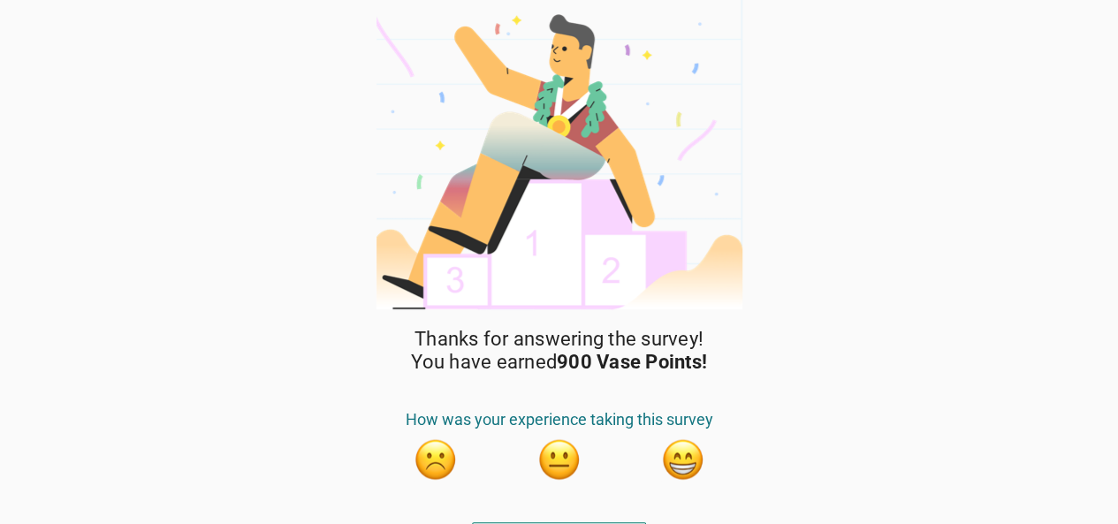
click at [693, 462] on button "button" at bounding box center [683, 460] width 44 height 44
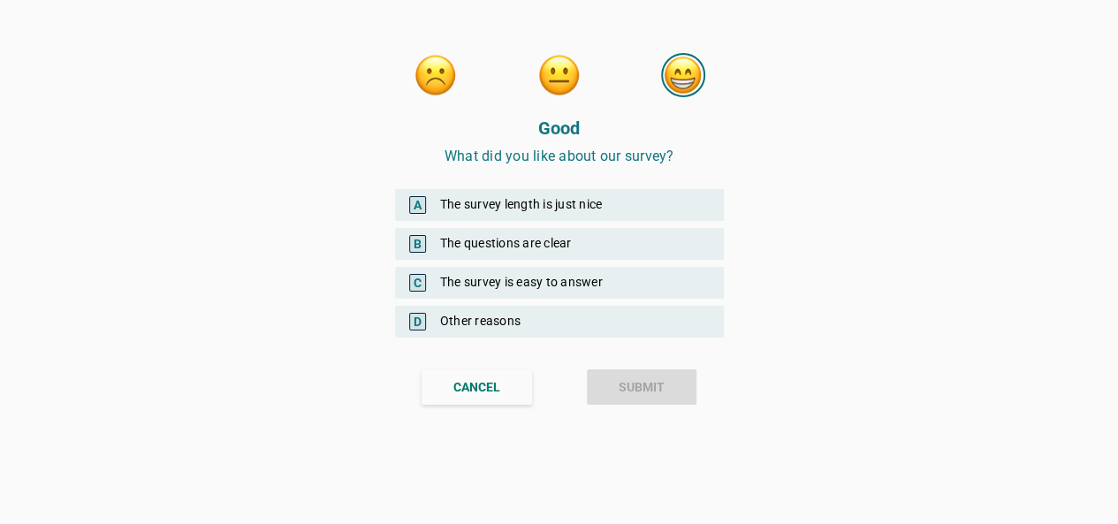
click at [563, 199] on div "A The survey length is just nice" at bounding box center [559, 205] width 329 height 32
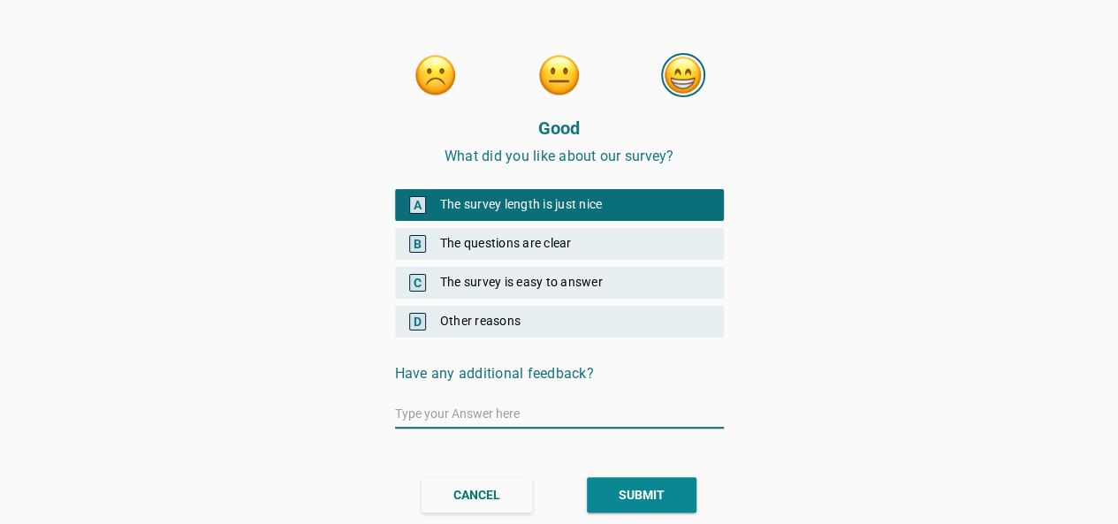
click at [641, 488] on div "SUBMIT" at bounding box center [642, 495] width 46 height 19
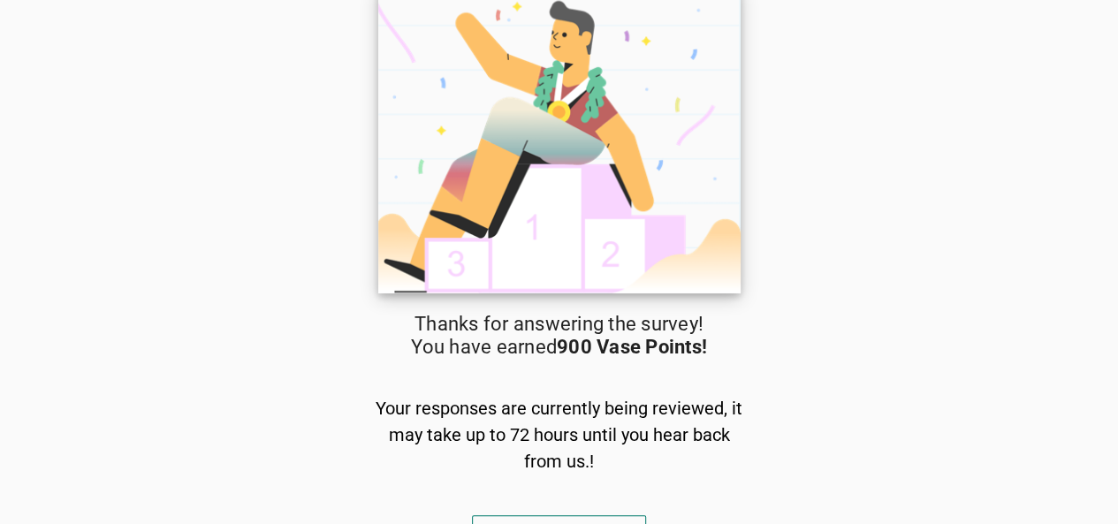
scroll to position [42, 0]
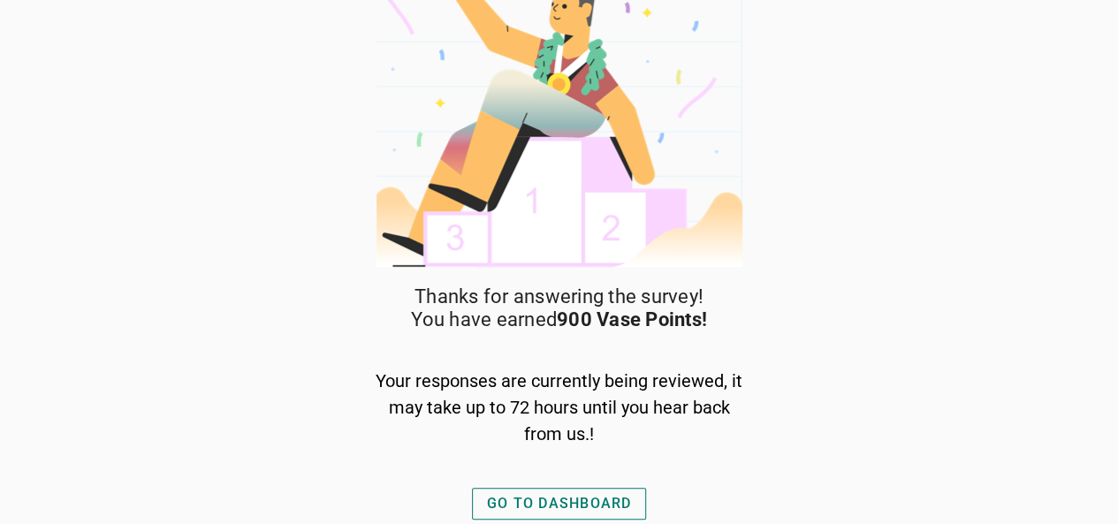
click at [587, 496] on div "GO TO DASHBOARD" at bounding box center [559, 503] width 145 height 21
